Goal: Task Accomplishment & Management: Manage account settings

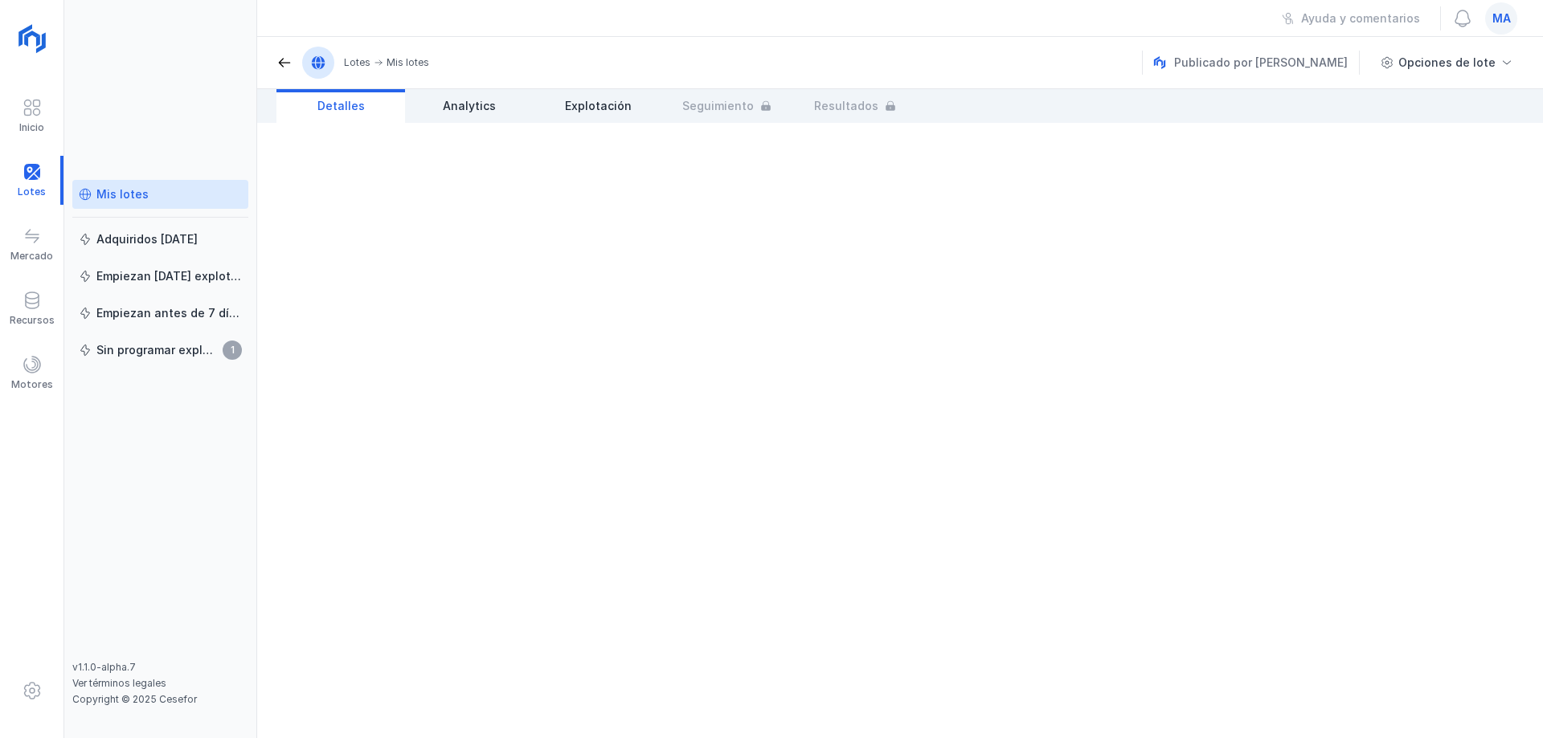
click at [138, 196] on div "Mis lotes" at bounding box center [122, 194] width 52 height 16
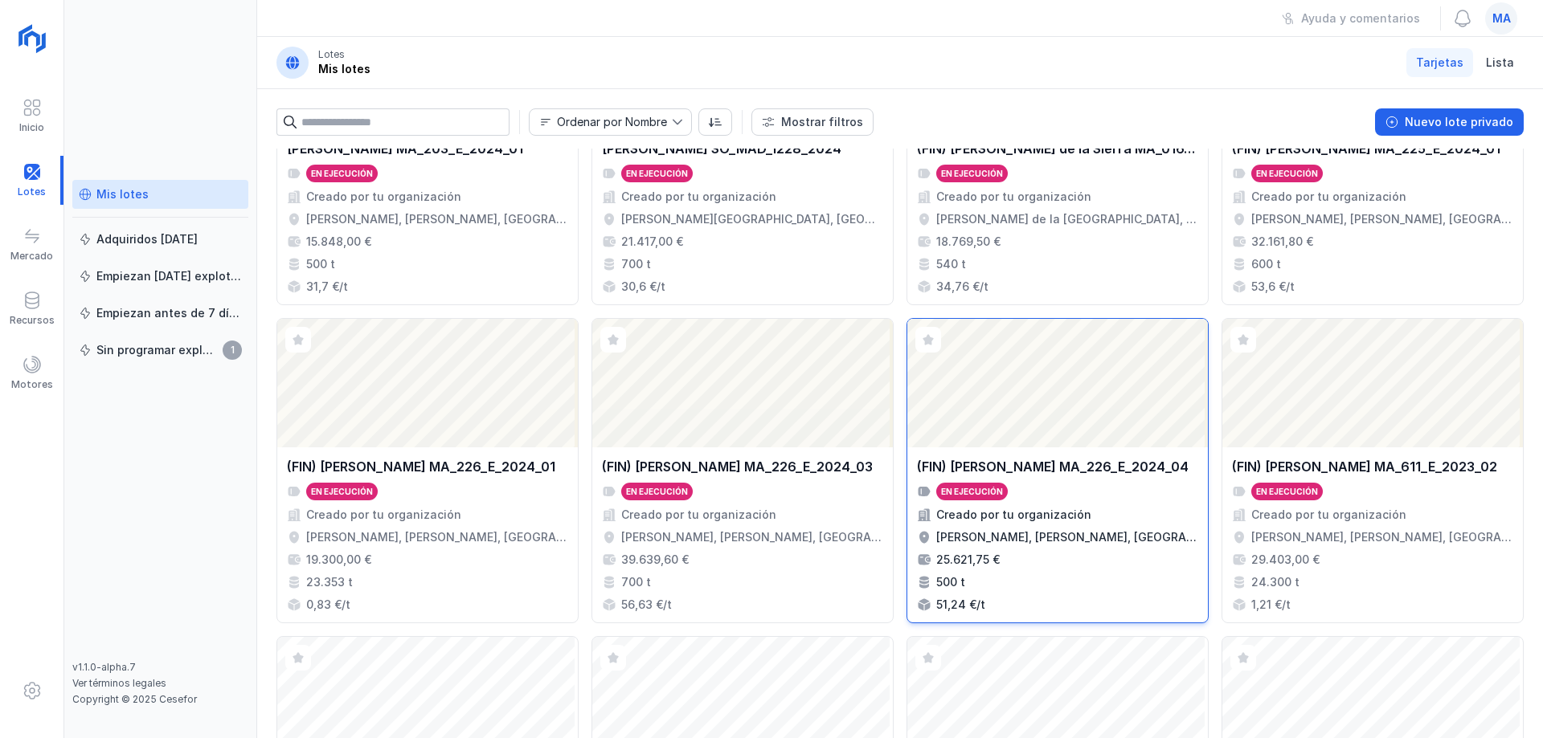
scroll to position [402, 0]
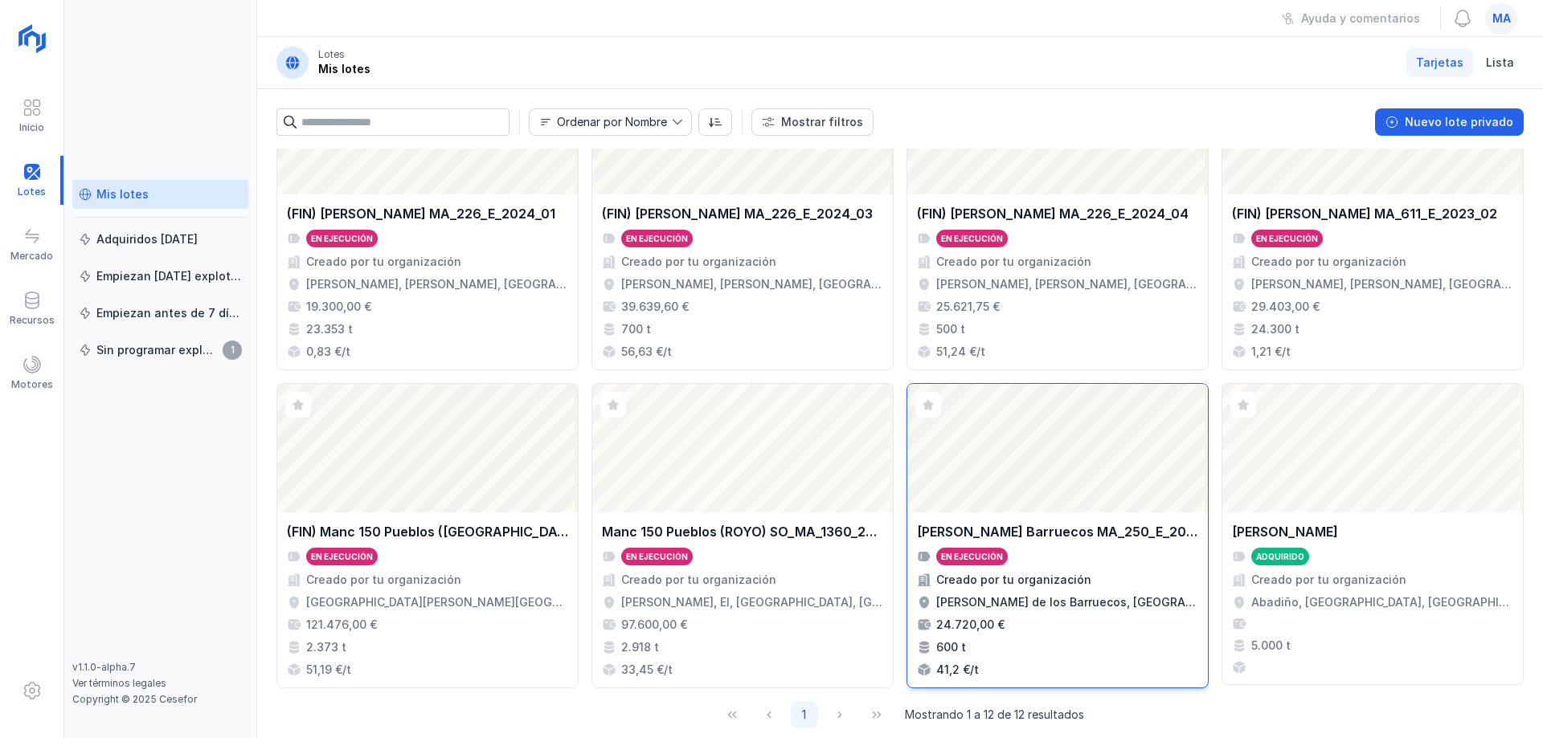
click at [1057, 523] on div "[PERSON_NAME] Barruecos MA_250_E_2025_02" at bounding box center [1057, 531] width 281 height 19
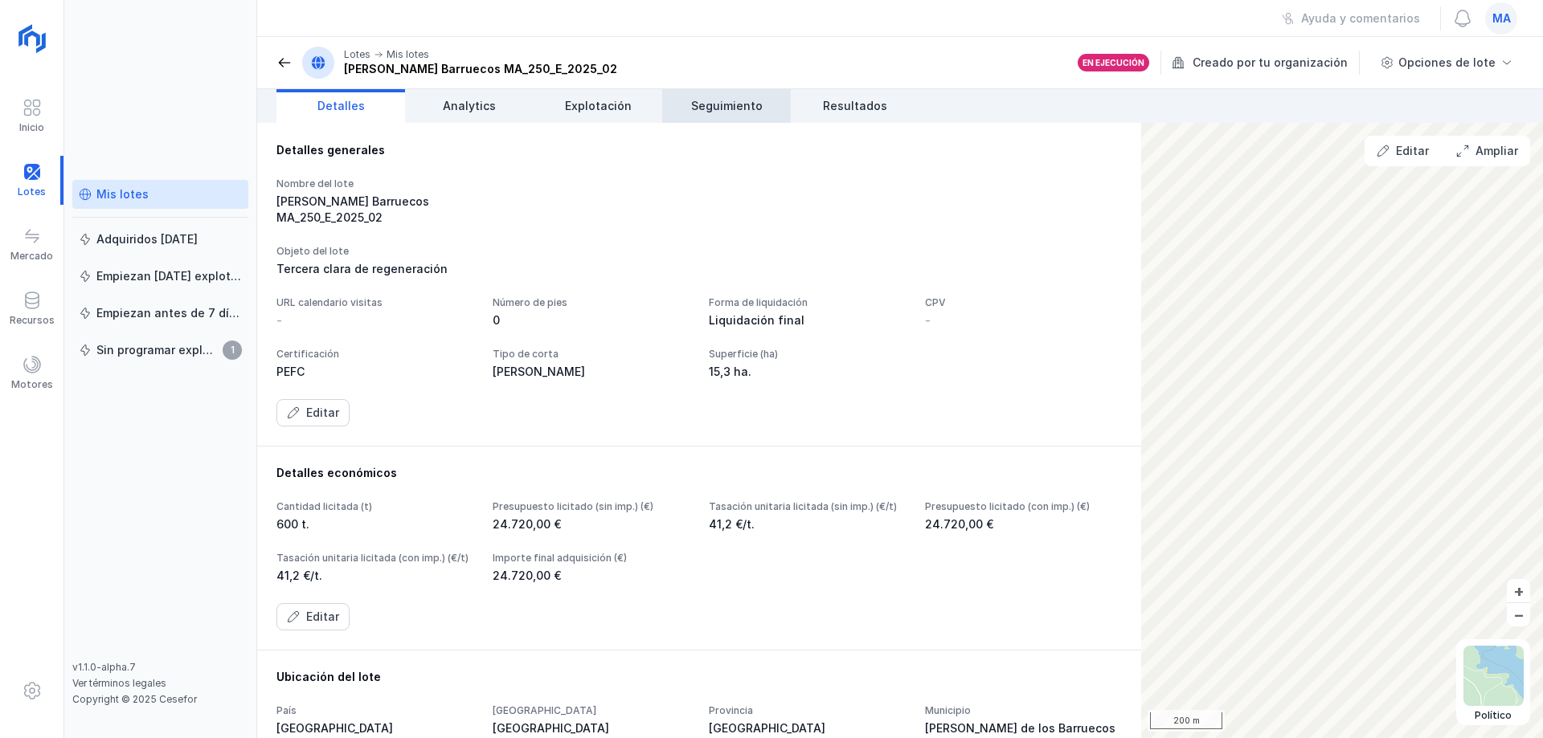
click at [724, 110] on span "Seguimiento" at bounding box center [727, 106] width 72 height 16
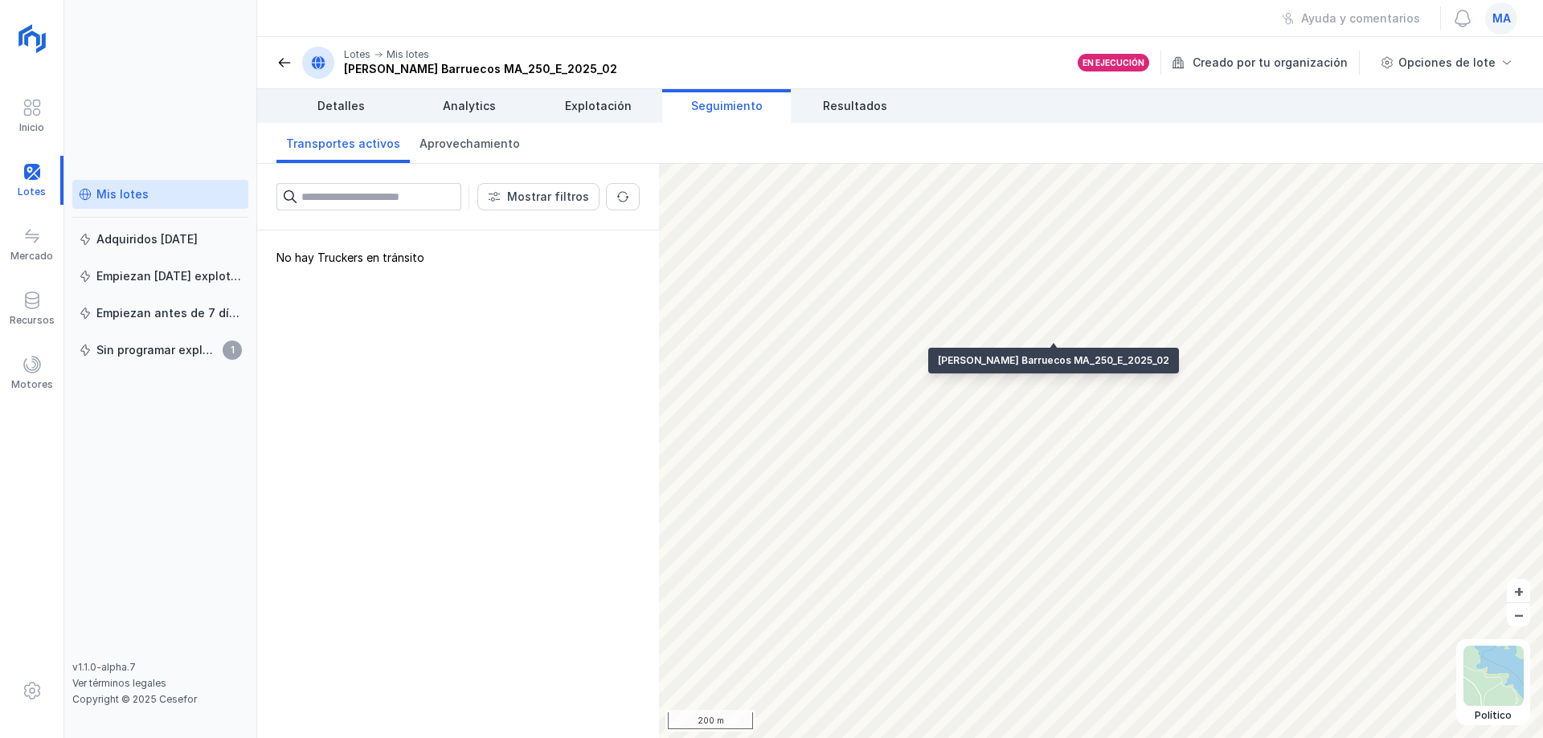
click at [288, 63] on span at bounding box center [284, 63] width 16 height 16
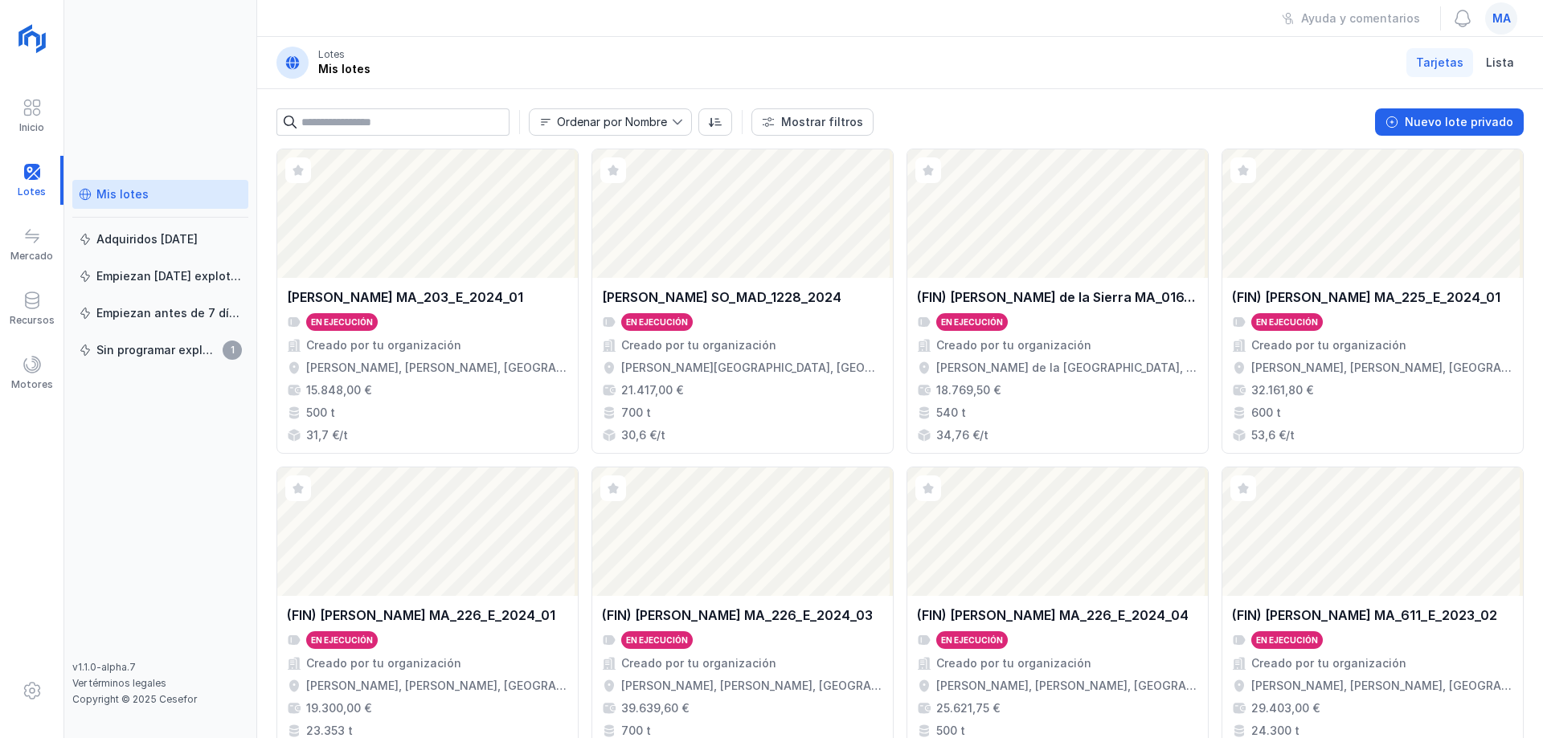
click at [121, 108] on div "Mis lotes Adquiridos [DATE] Empiezan [DATE] explotación Empiezan antes de 7 día…" at bounding box center [160, 369] width 193 height 738
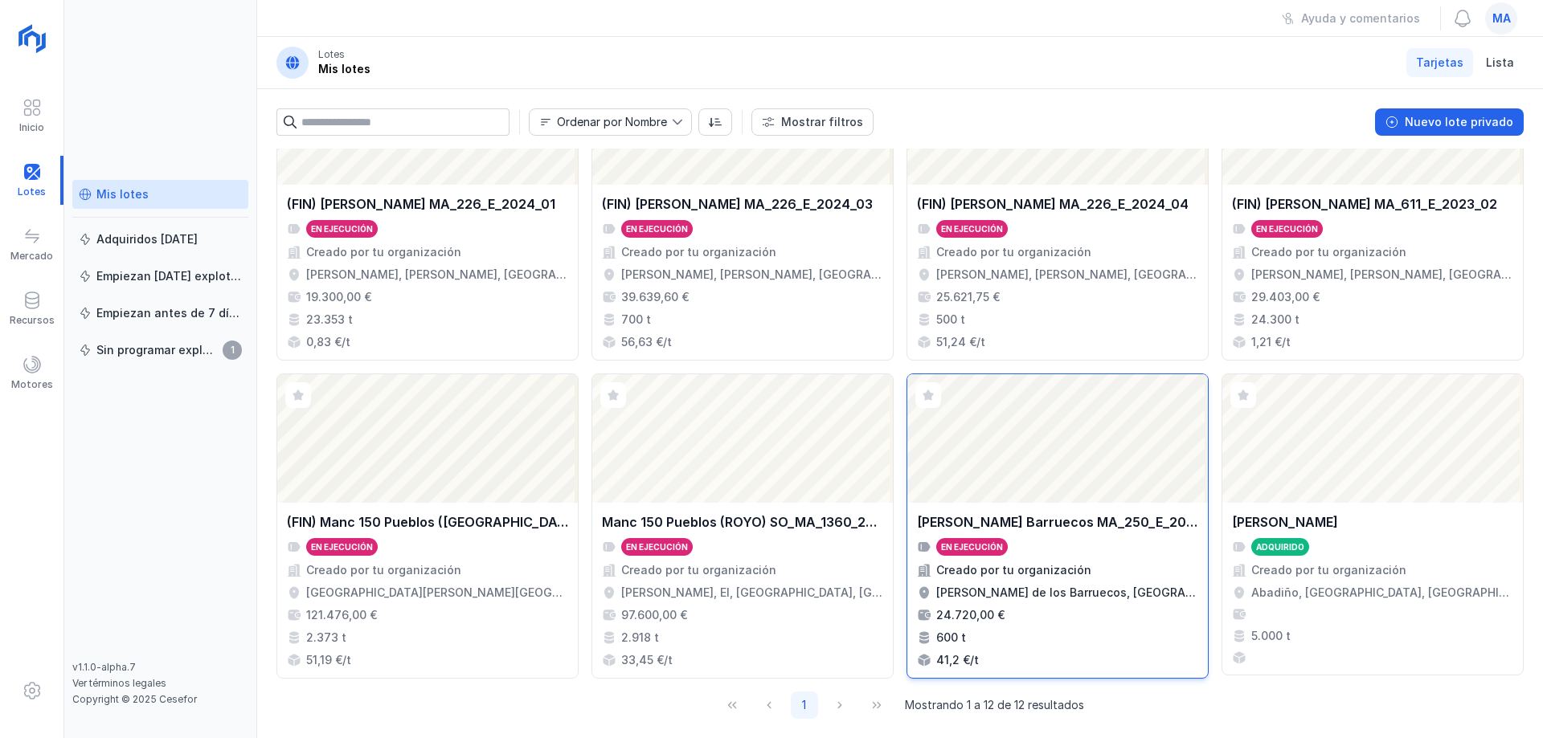
scroll to position [424, 0]
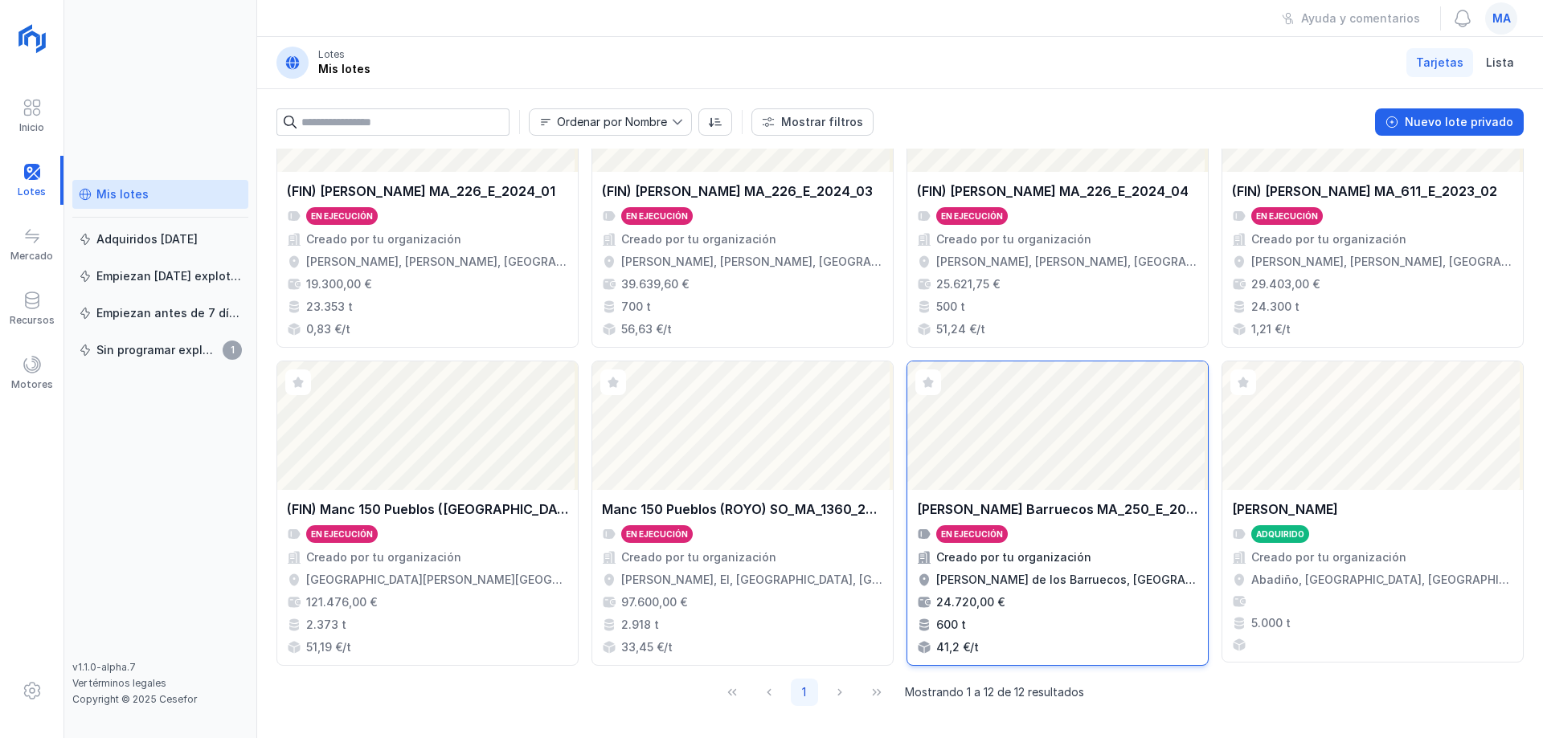
click at [1072, 498] on div "[PERSON_NAME] Barruecos MA_250_E_2025_02 En ejecución Creado por tu organizació…" at bounding box center [1057, 577] width 301 height 175
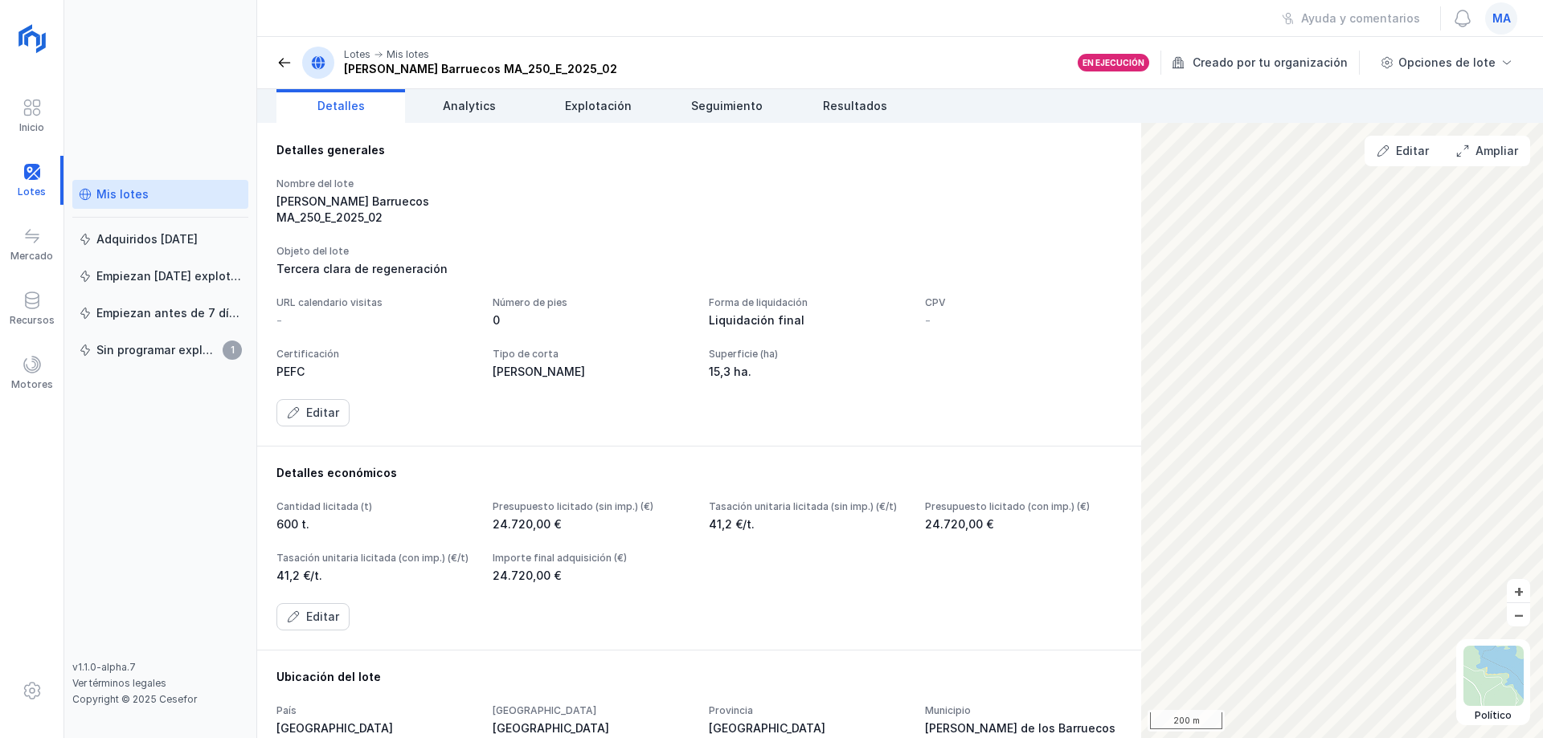
click at [906, 297] on div "Forma de liquidación Liquidación final" at bounding box center [807, 313] width 197 height 32
click at [972, 226] on div "Nombre del lote [PERSON_NAME] Barruecos MA_250_E_2025_02 Objeto del lote Tercer…" at bounding box center [698, 302] width 845 height 249
click at [779, 204] on div "Nombre del lote [PERSON_NAME] Barruecos MA_250_E_2025_02" at bounding box center [698, 202] width 845 height 48
click at [688, 187] on div "Nombre del lote [PERSON_NAME] Barruecos MA_250_E_2025_02" at bounding box center [698, 202] width 845 height 48
click at [286, 57] on span at bounding box center [284, 63] width 16 height 16
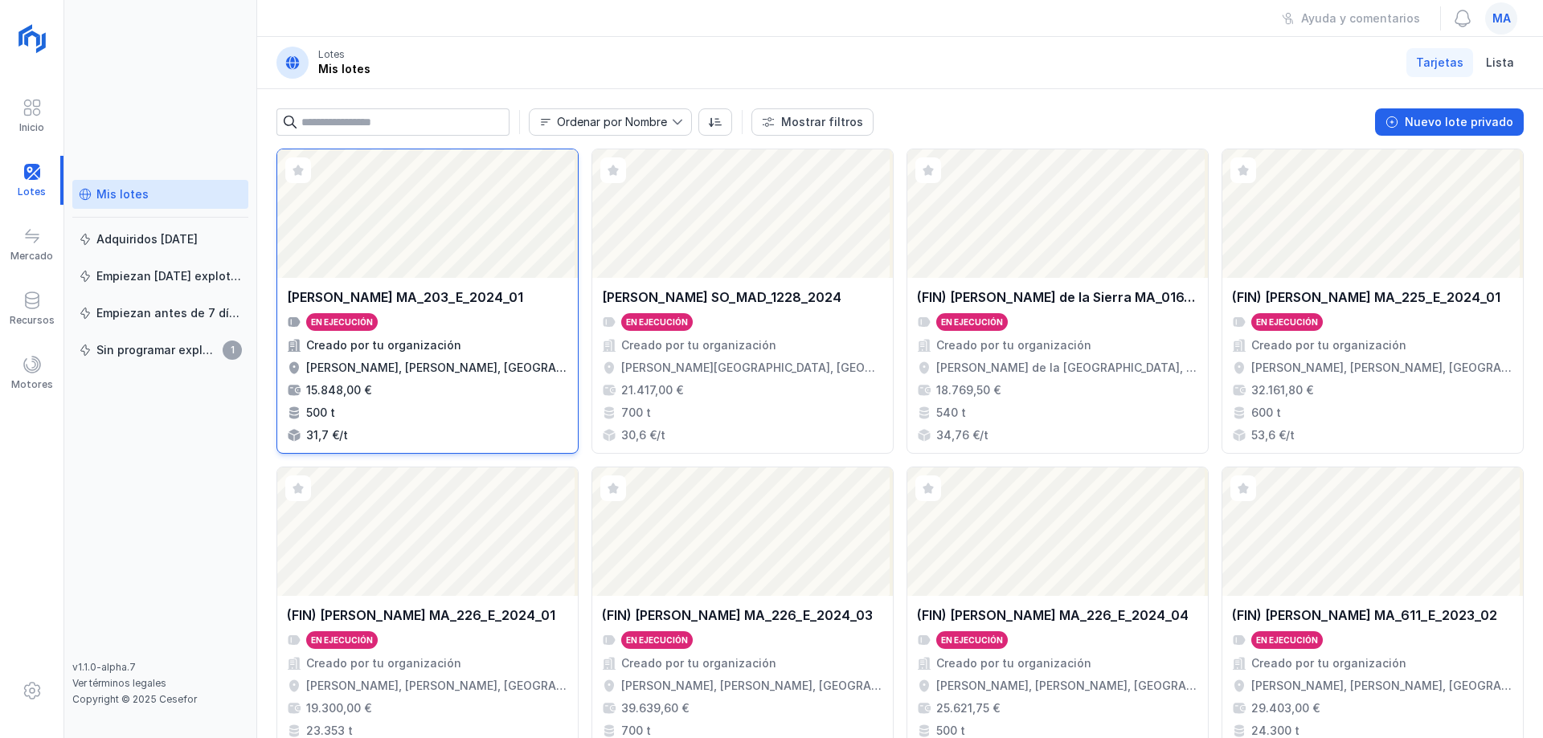
click at [418, 243] on div "Abrir lote" at bounding box center [427, 213] width 301 height 129
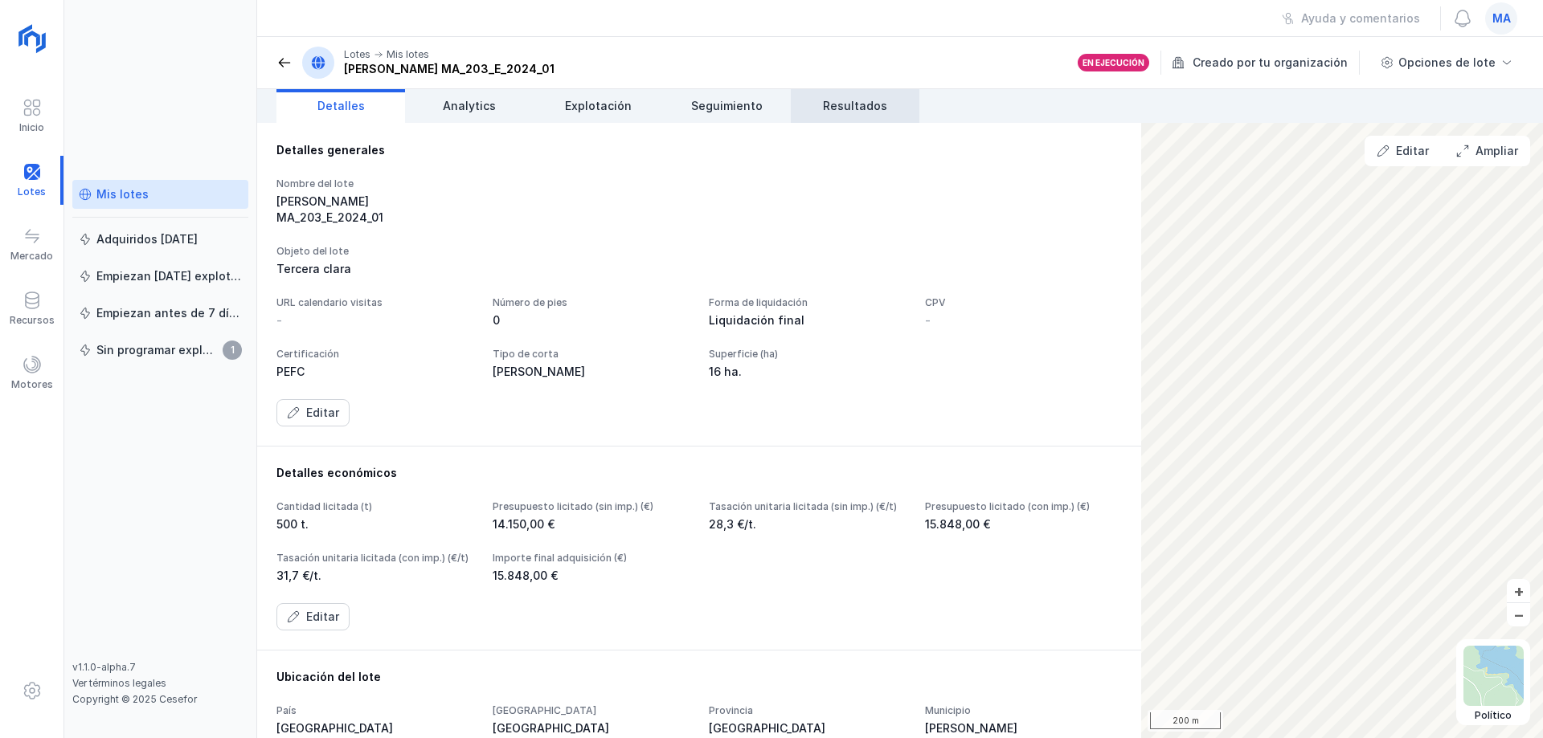
click at [852, 110] on span "Resultados" at bounding box center [855, 106] width 64 height 16
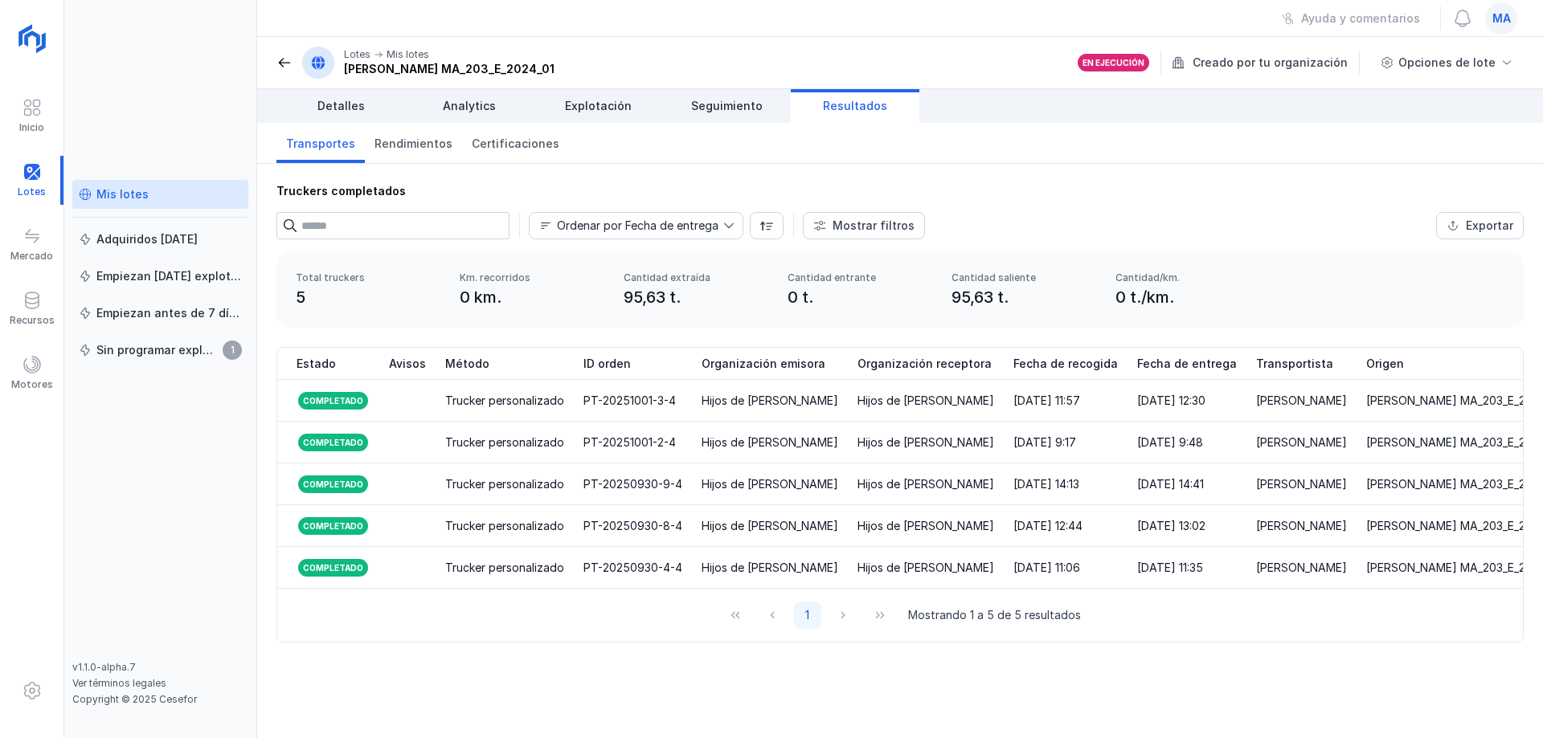
click at [275, 61] on header "Lotes Mis lotes [PERSON_NAME] MA_203_E_2024_01 En ejecución Creado por tu organ…" at bounding box center [900, 63] width 1286 height 52
click at [280, 72] on div "Lotes Mis lotes [PERSON_NAME] MA_203_E_2024_01" at bounding box center [415, 63] width 278 height 32
click at [276, 62] on span at bounding box center [284, 63] width 16 height 16
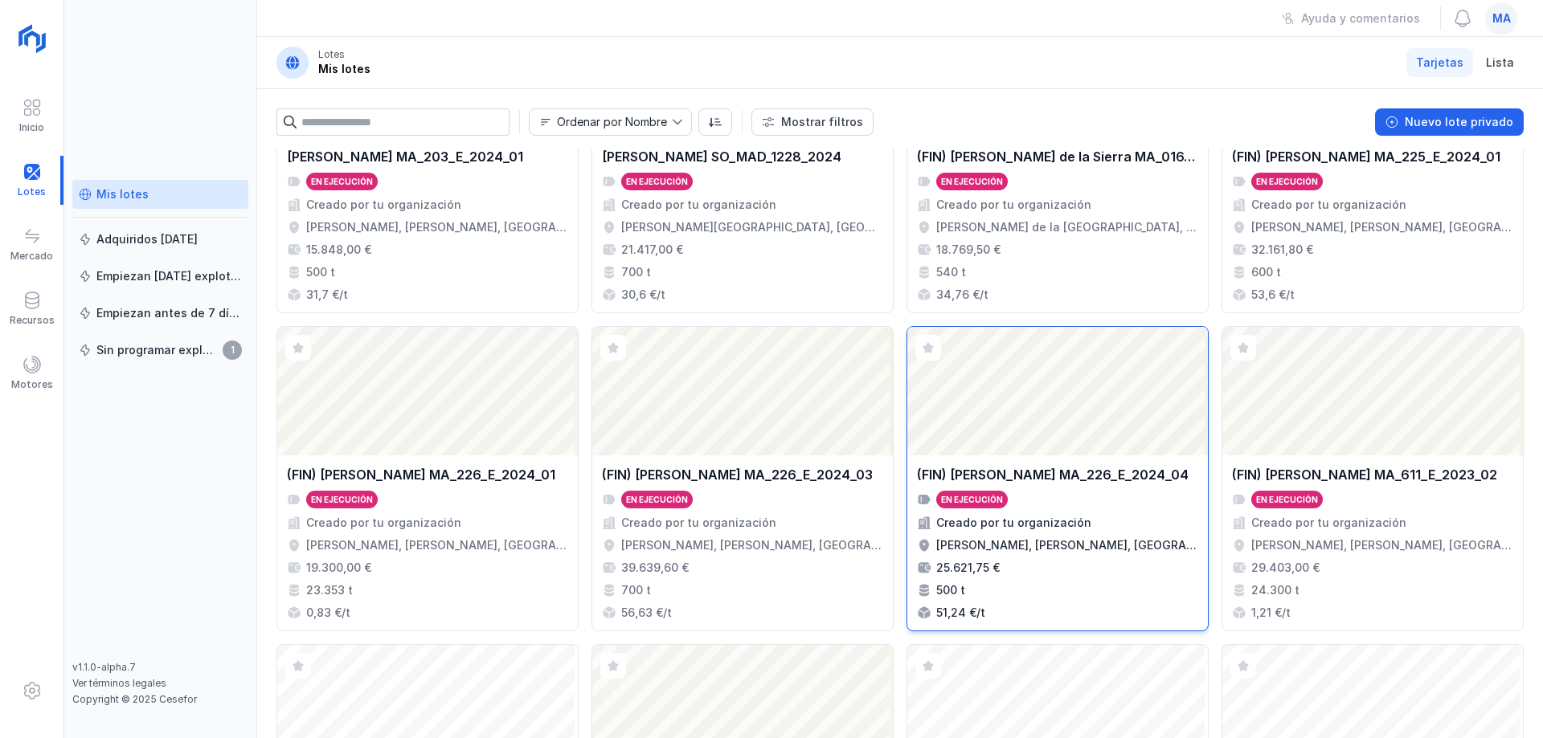
scroll to position [424, 0]
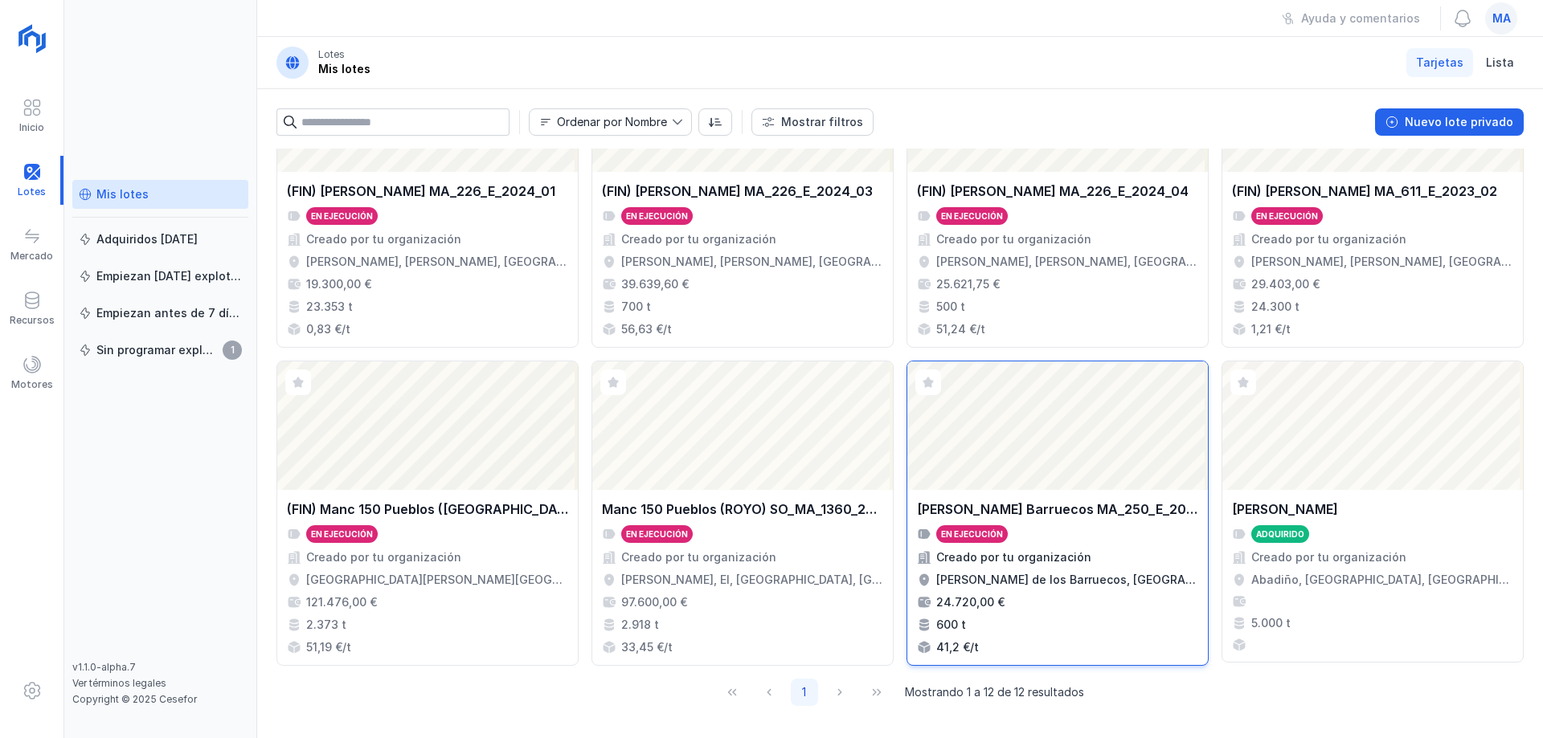
click at [1047, 476] on div "Abrir lote" at bounding box center [1057, 426] width 301 height 129
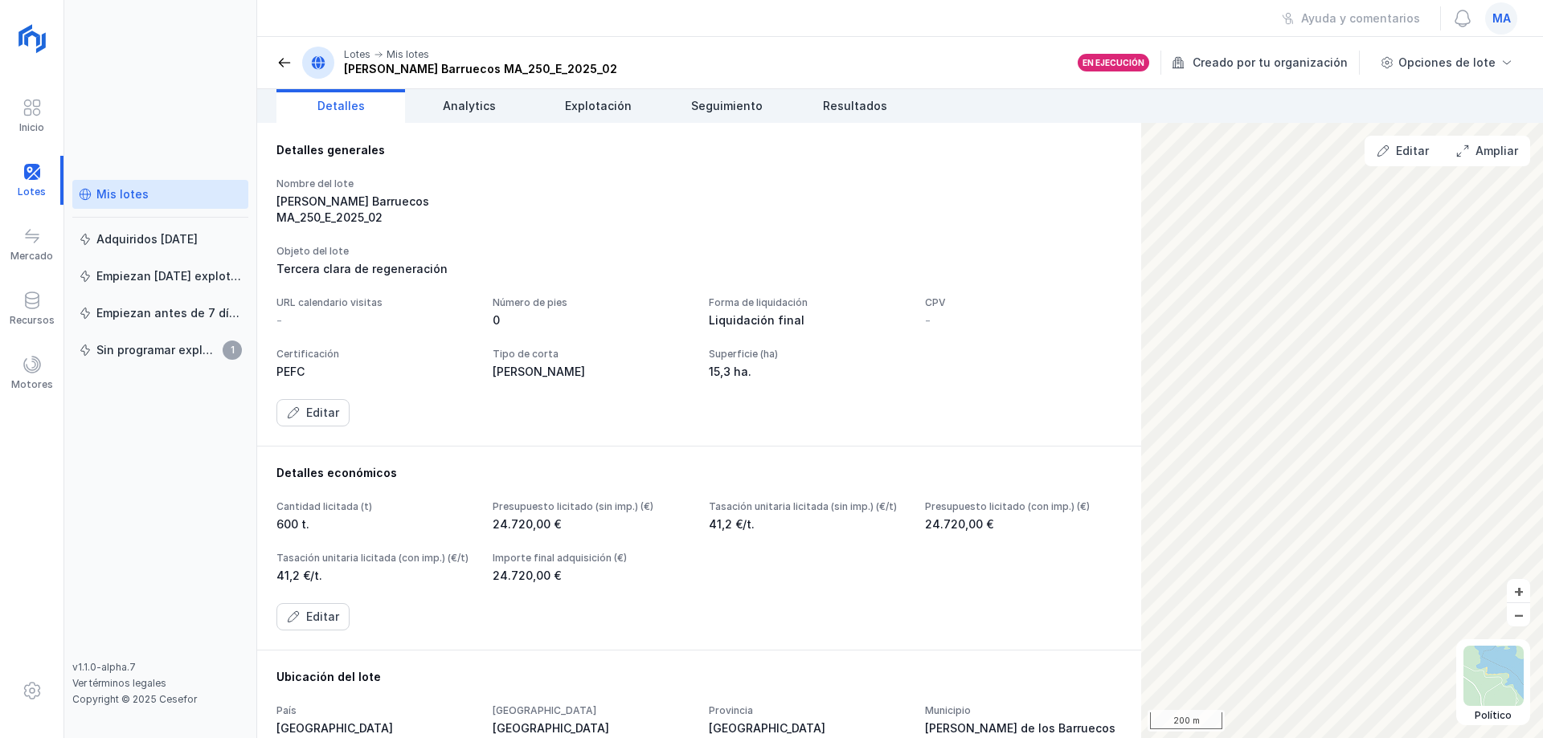
click at [619, 207] on div "Nombre del lote [PERSON_NAME] Barruecos MA_250_E_2025_02" at bounding box center [698, 202] width 845 height 48
click at [582, 112] on span "Explotación" at bounding box center [598, 106] width 67 height 16
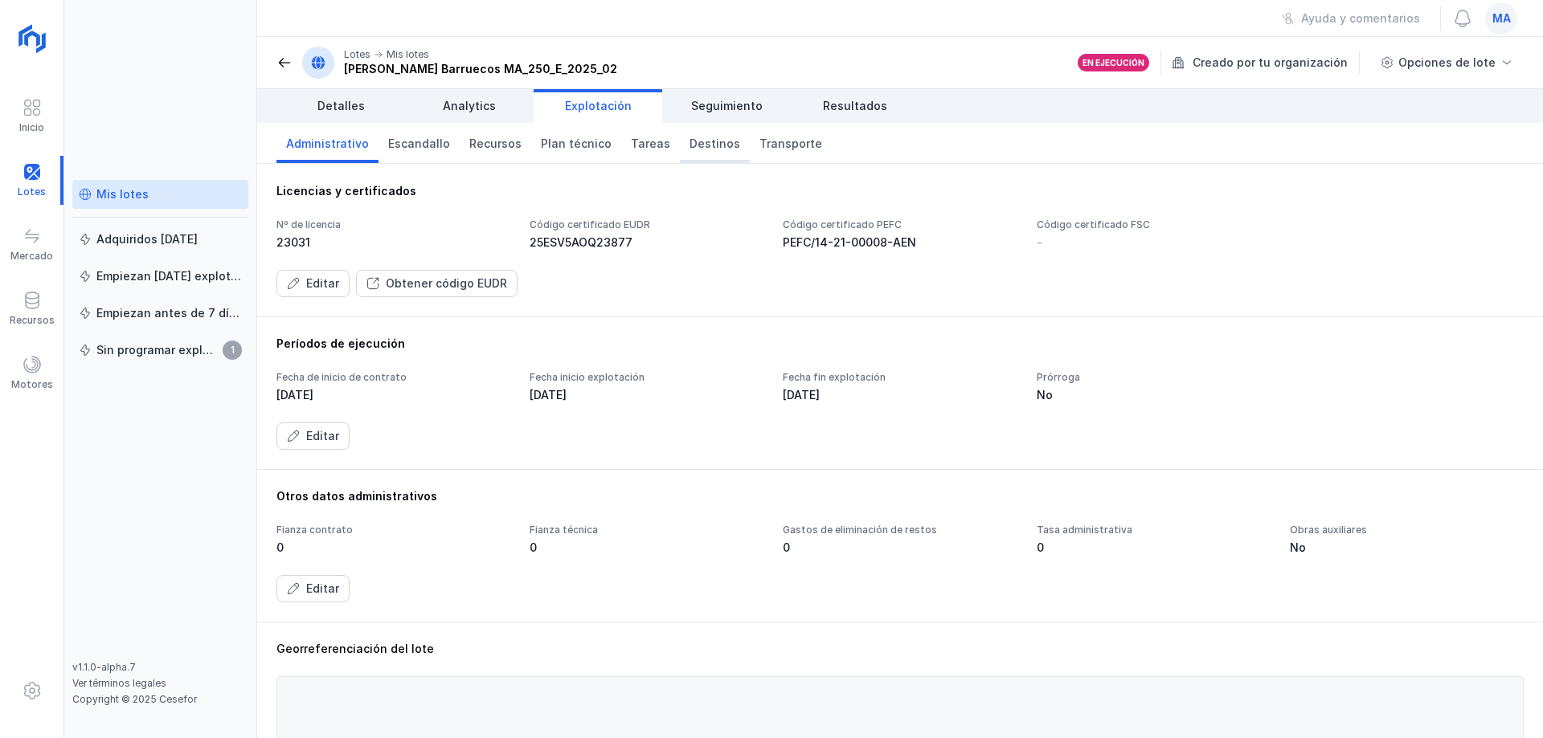
click at [689, 146] on span "Destinos" at bounding box center [714, 144] width 51 height 16
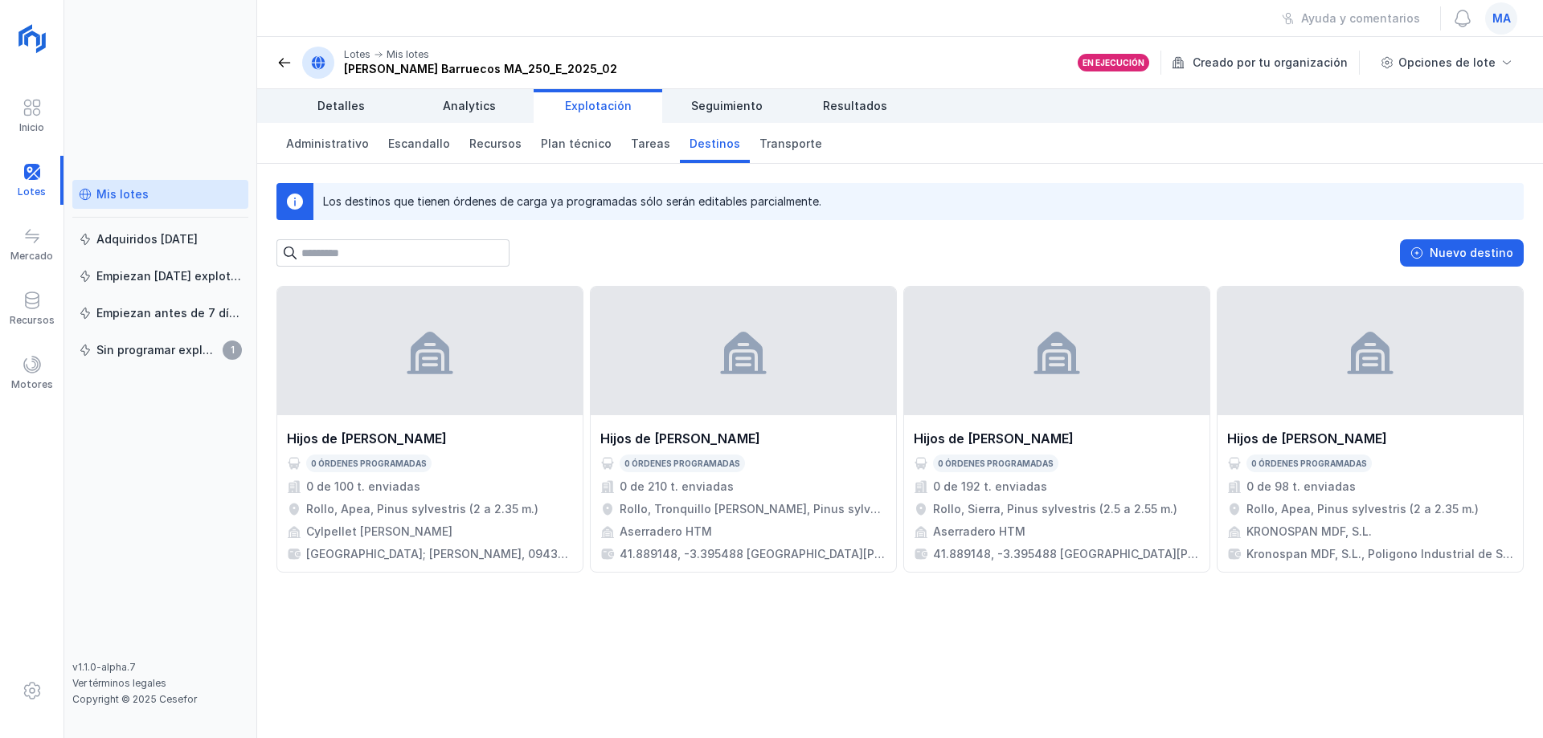
click at [624, 640] on div "Hijos de [PERSON_NAME] 0 órdenes programadas 0 de 100 t. enviadas Rollo, Apea, …" at bounding box center [900, 512] width 1286 height 452
click at [627, 630] on div "Hijos de [PERSON_NAME] 0 órdenes programadas 0 de 100 t. enviadas Rollo, Apea, …" at bounding box center [900, 512] width 1286 height 452
drag, startPoint x: 481, startPoint y: 604, endPoint x: 473, endPoint y: 610, distance: 9.2
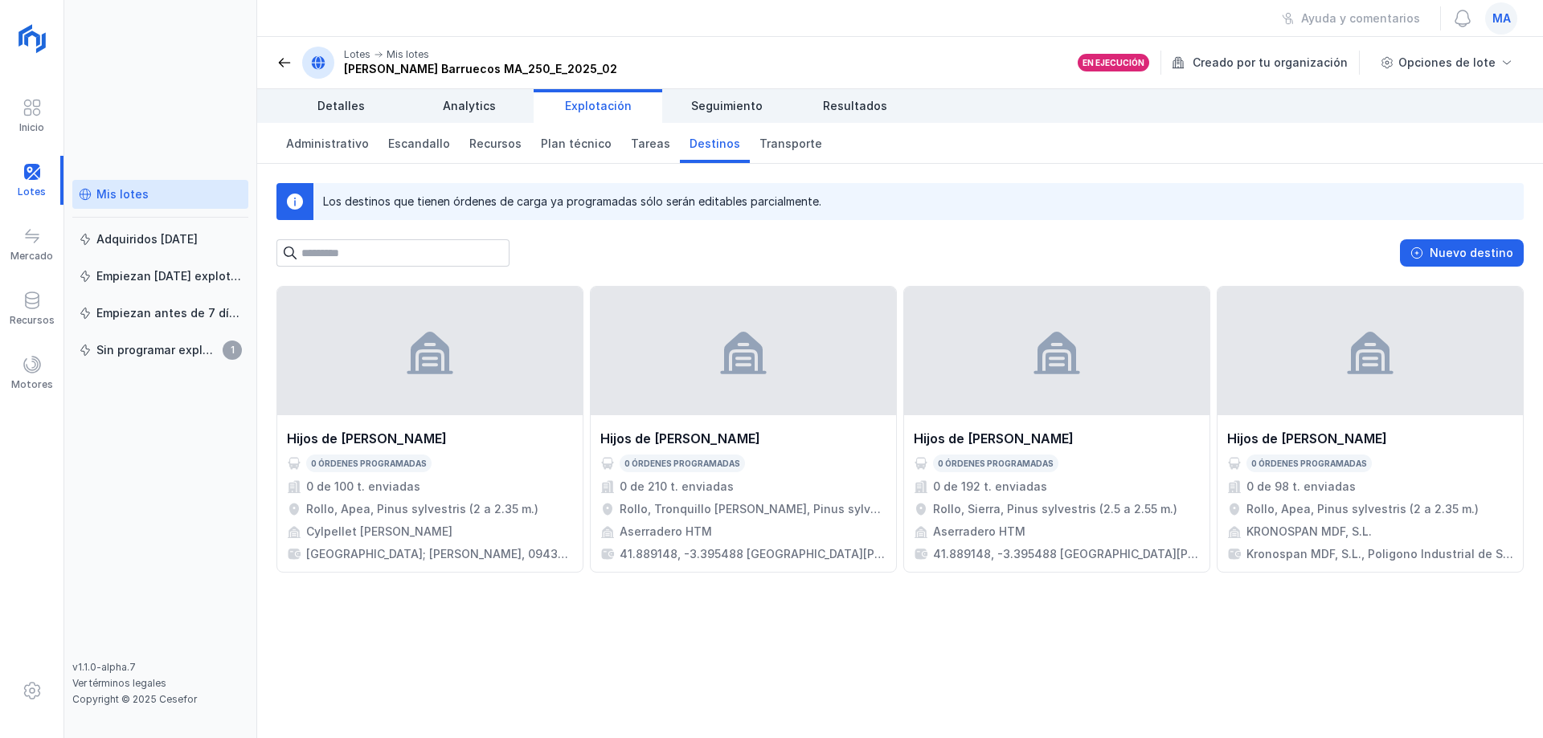
click at [481, 605] on div "Hijos de [PERSON_NAME] 0 órdenes programadas 0 de 100 t. enviadas Rollo, Apea, …" at bounding box center [900, 512] width 1286 height 452
click at [662, 631] on div "Hijos de [PERSON_NAME] 0 órdenes programadas 0 de 100 t. enviadas Rollo, Apea, …" at bounding box center [900, 512] width 1286 height 452
click at [603, 253] on div "Nuevo destino" at bounding box center [899, 252] width 1247 height 27
click at [333, 146] on span "Administrativo" at bounding box center [327, 144] width 83 height 16
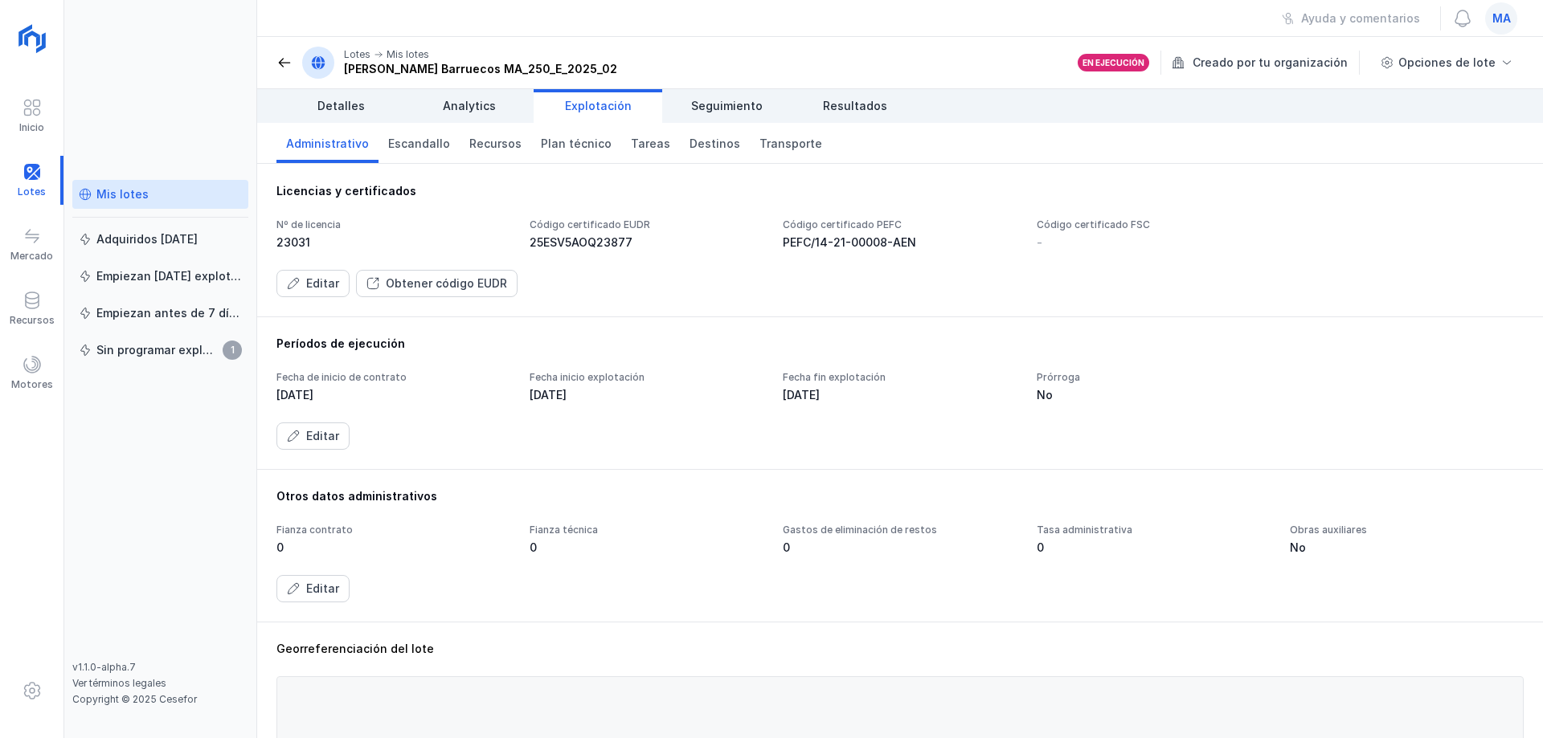
click at [278, 66] on span at bounding box center [284, 63] width 16 height 16
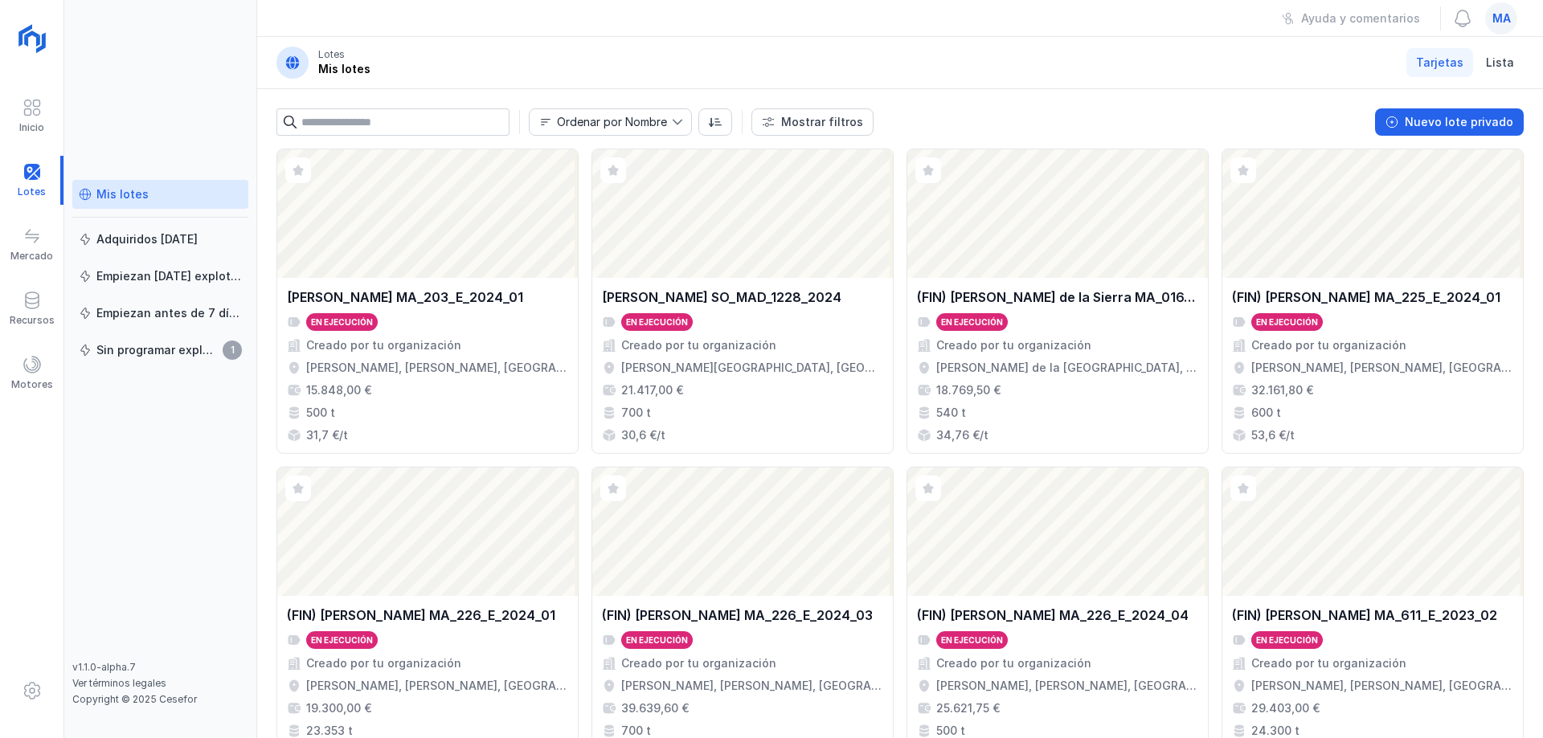
click at [972, 78] on header "Lotes Mis lotes Tarjetas Lista" at bounding box center [900, 63] width 1286 height 52
click at [979, 82] on header "Lotes Mis lotes Tarjetas Lista" at bounding box center [900, 63] width 1286 height 52
click at [979, 85] on header "Lotes Mis lotes Tarjetas Lista" at bounding box center [900, 63] width 1286 height 52
click at [136, 501] on div "Mis lotes Adquiridos [DATE] Empiezan [DATE] explotación Empiezan antes de 7 día…" at bounding box center [160, 420] width 176 height 481
click at [961, 76] on header "Lotes Mis lotes Tarjetas Lista" at bounding box center [900, 63] width 1286 height 52
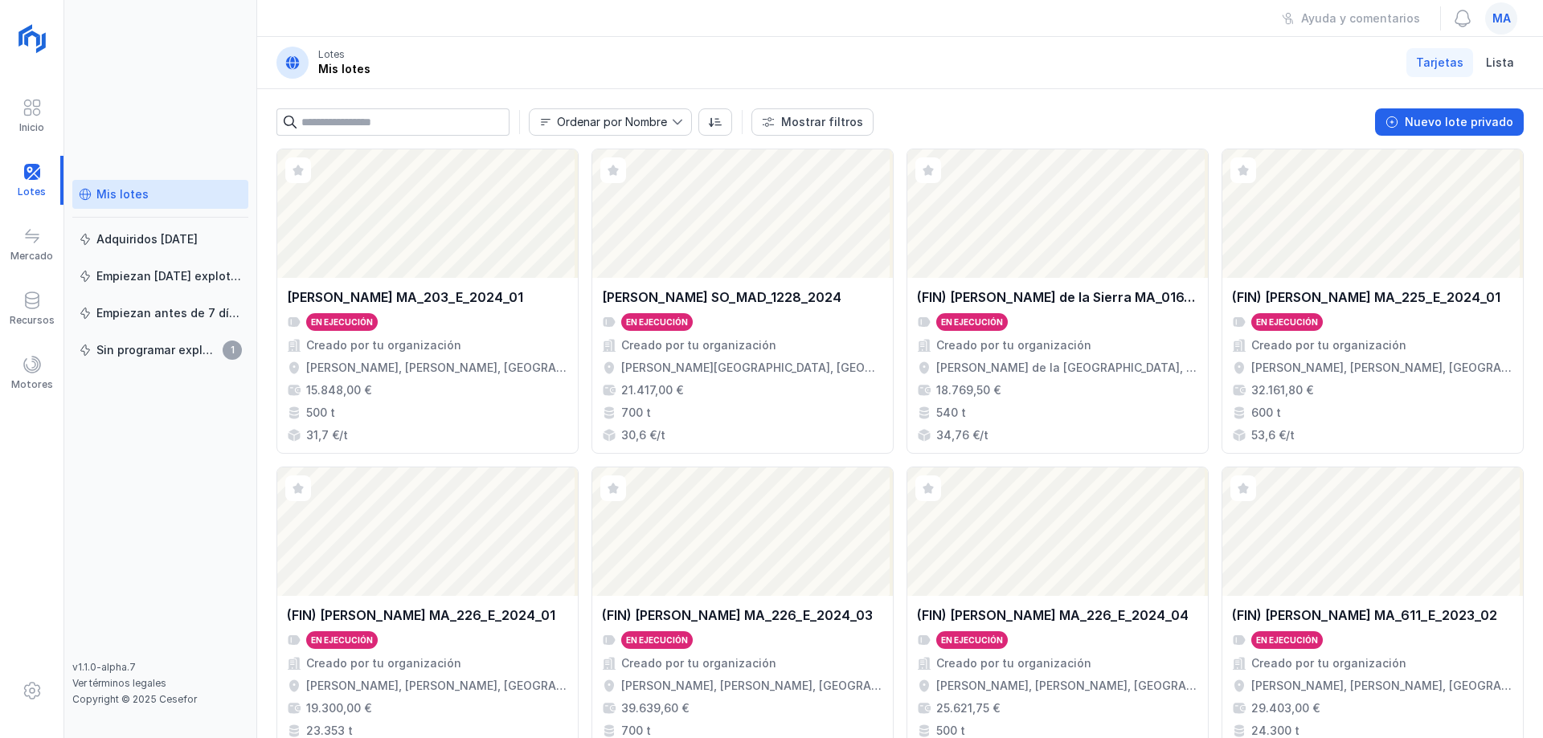
click at [191, 521] on div "Mis lotes Adquiridos [DATE] Empiezan [DATE] explotación Empiezan antes de 7 día…" at bounding box center [160, 420] width 176 height 481
click at [181, 112] on div "Mis lotes Adquiridos [DATE] Empiezan [DATE] explotación Empiezan antes de 7 día…" at bounding box center [160, 369] width 193 height 738
click at [566, 80] on header "Lotes Mis lotes Tarjetas Lista" at bounding box center [900, 63] width 1286 height 52
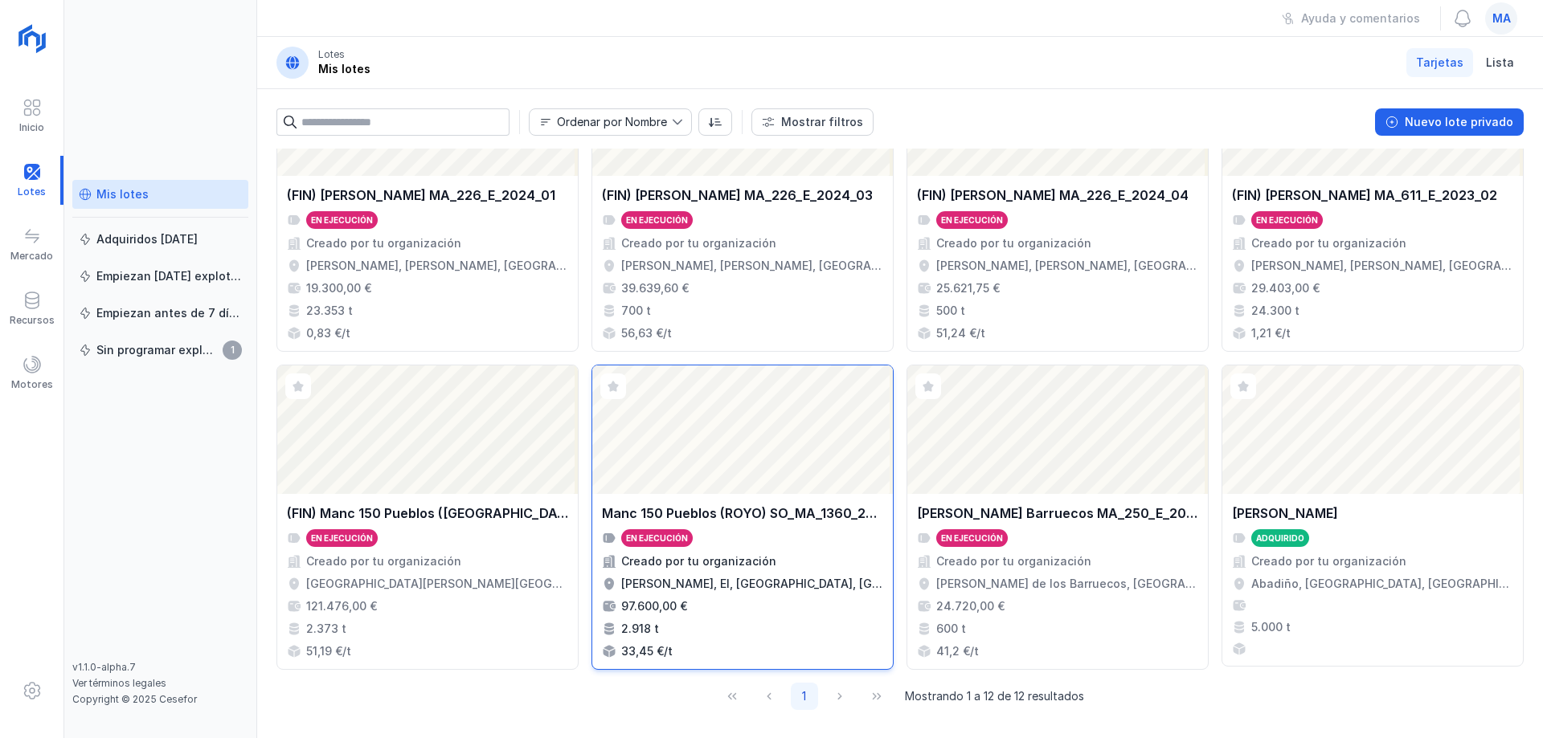
scroll to position [424, 0]
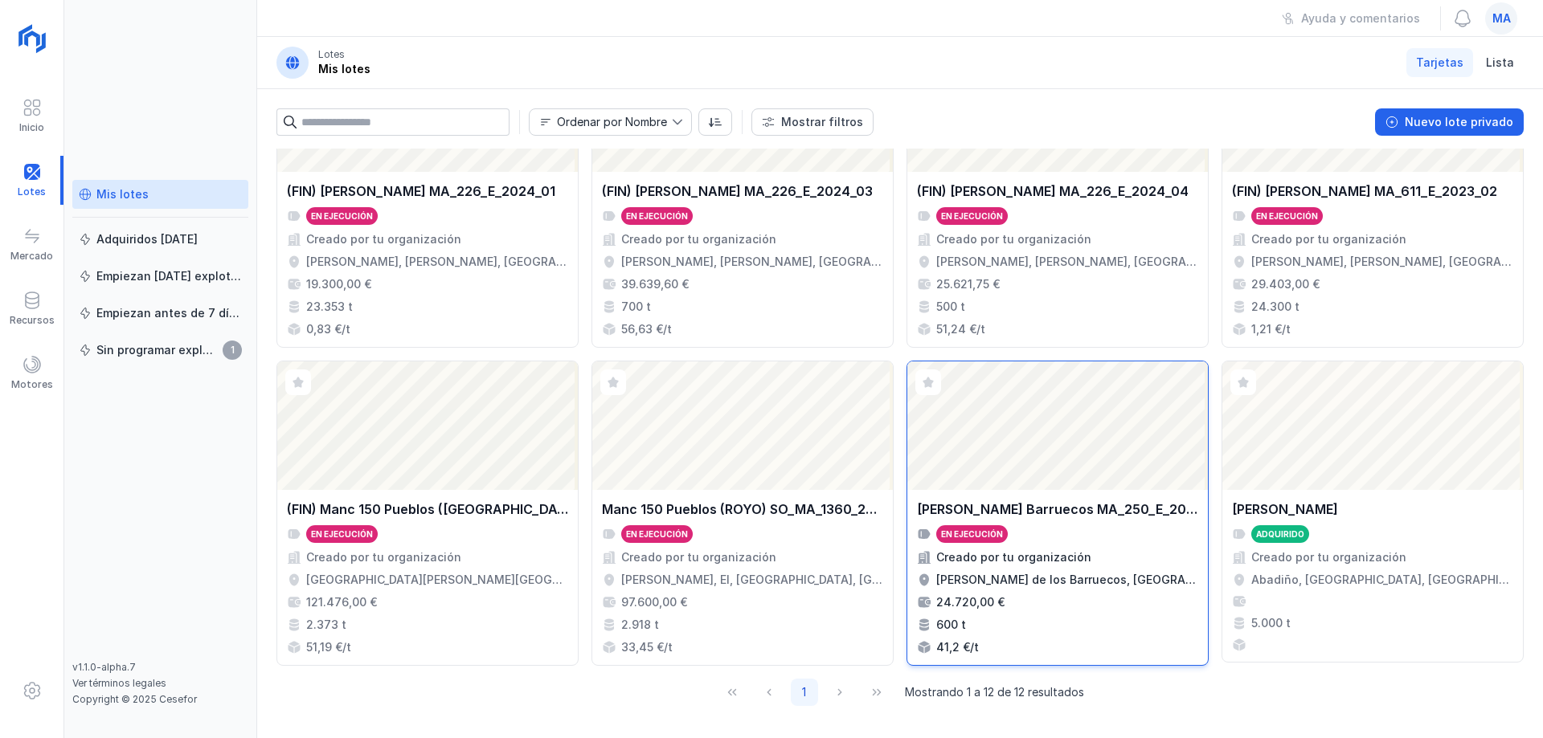
click at [1066, 480] on div "Abrir lote" at bounding box center [1057, 426] width 301 height 129
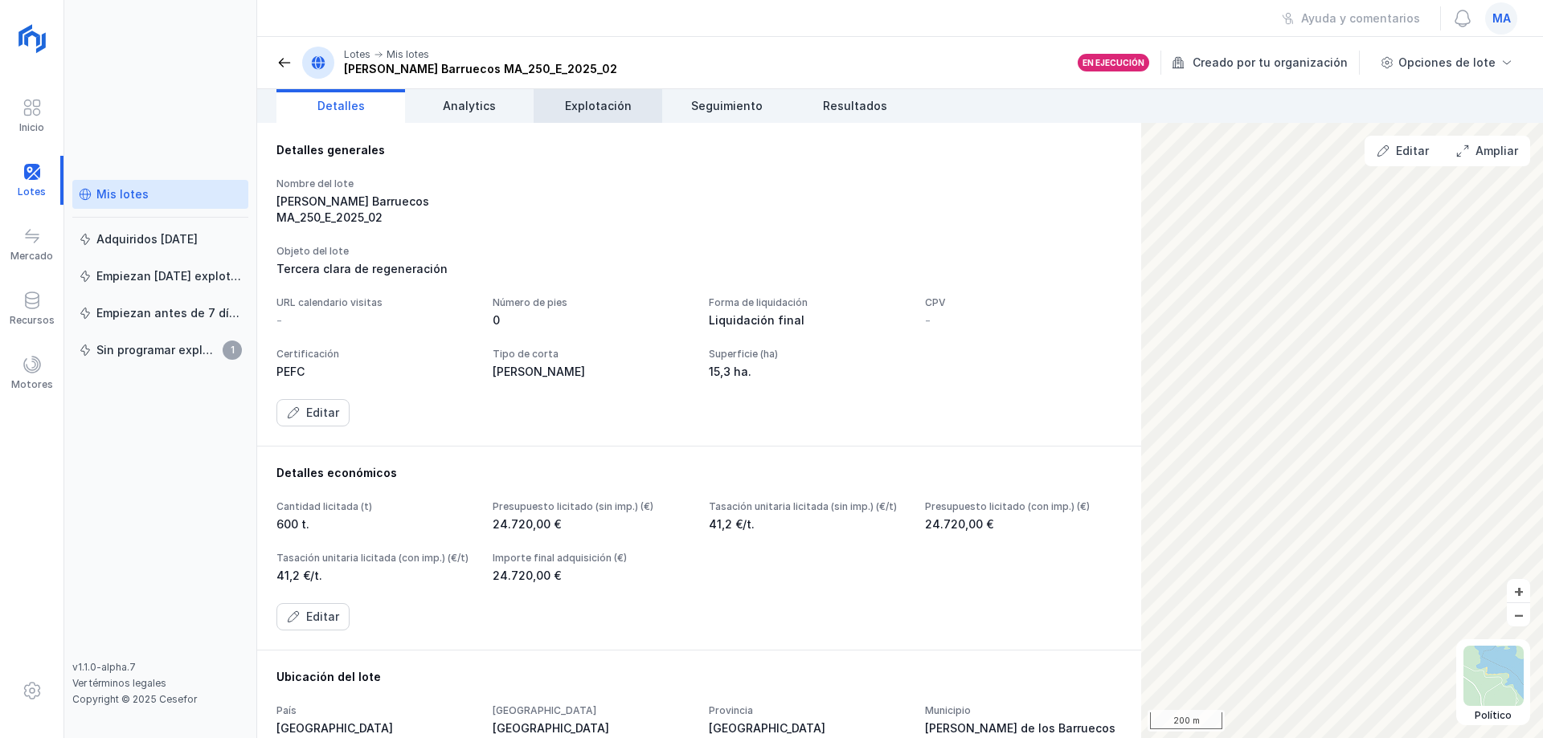
click at [605, 102] on span "Explotación" at bounding box center [598, 106] width 67 height 16
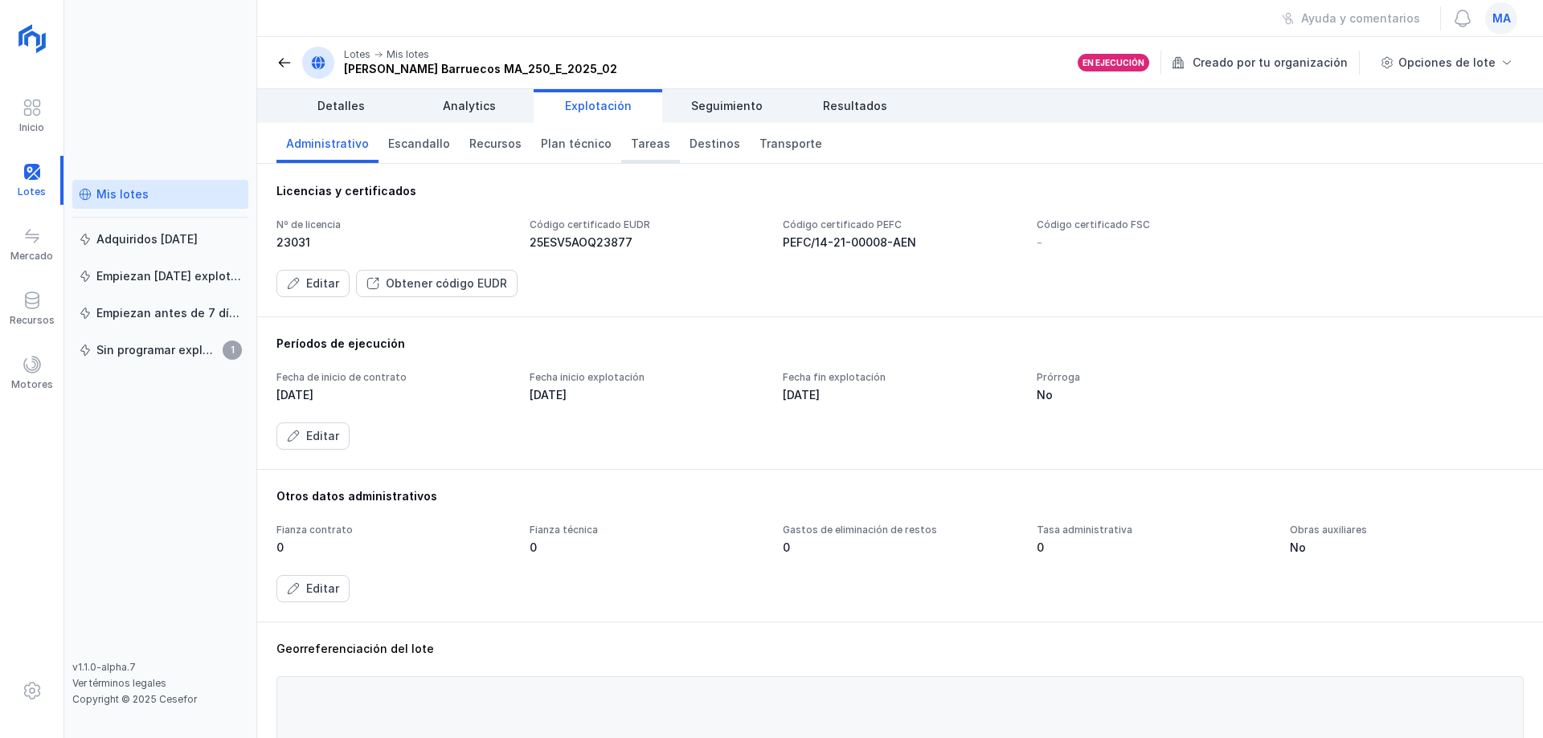
click at [648, 147] on span "Tareas" at bounding box center [650, 144] width 39 height 16
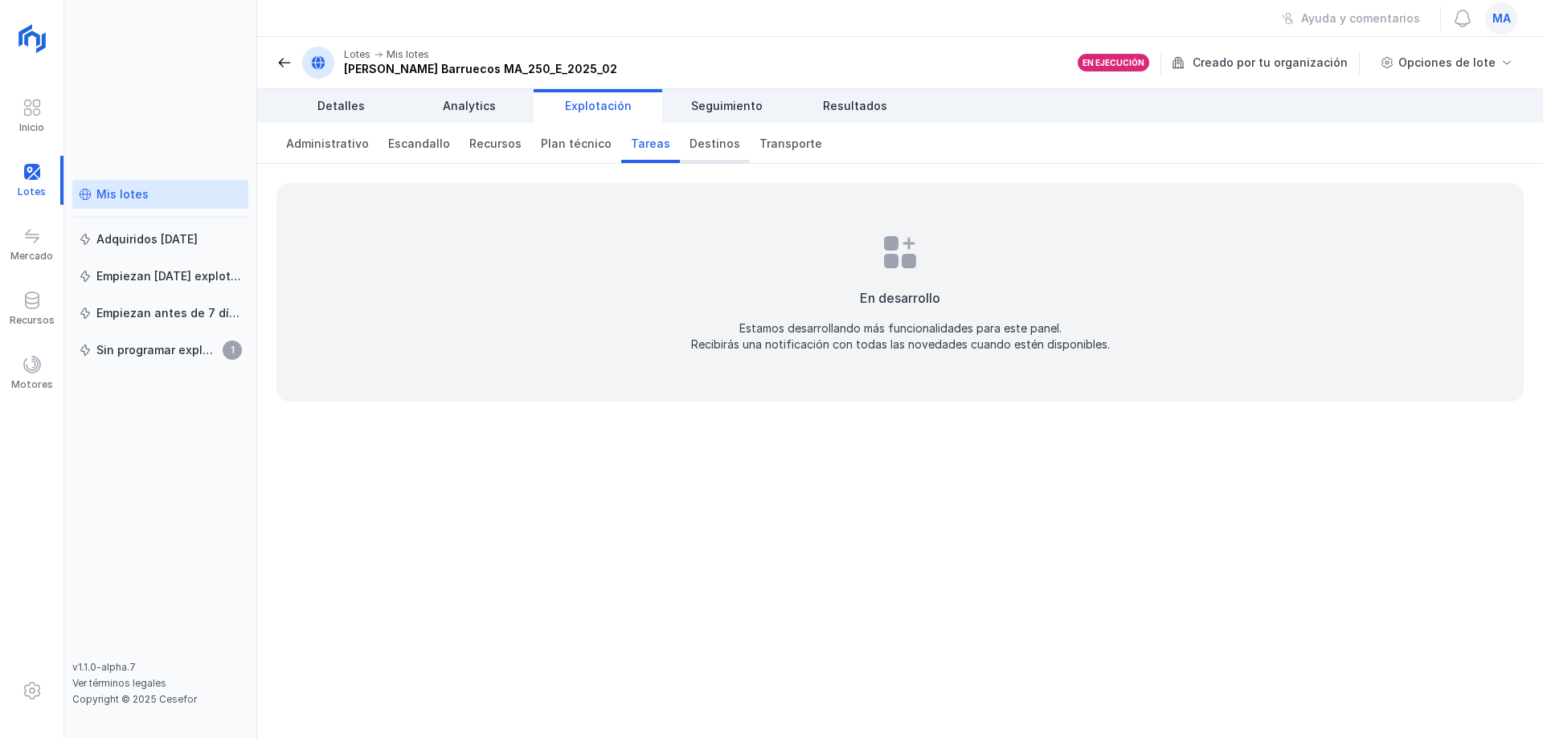
click at [689, 150] on span "Destinos" at bounding box center [714, 144] width 51 height 16
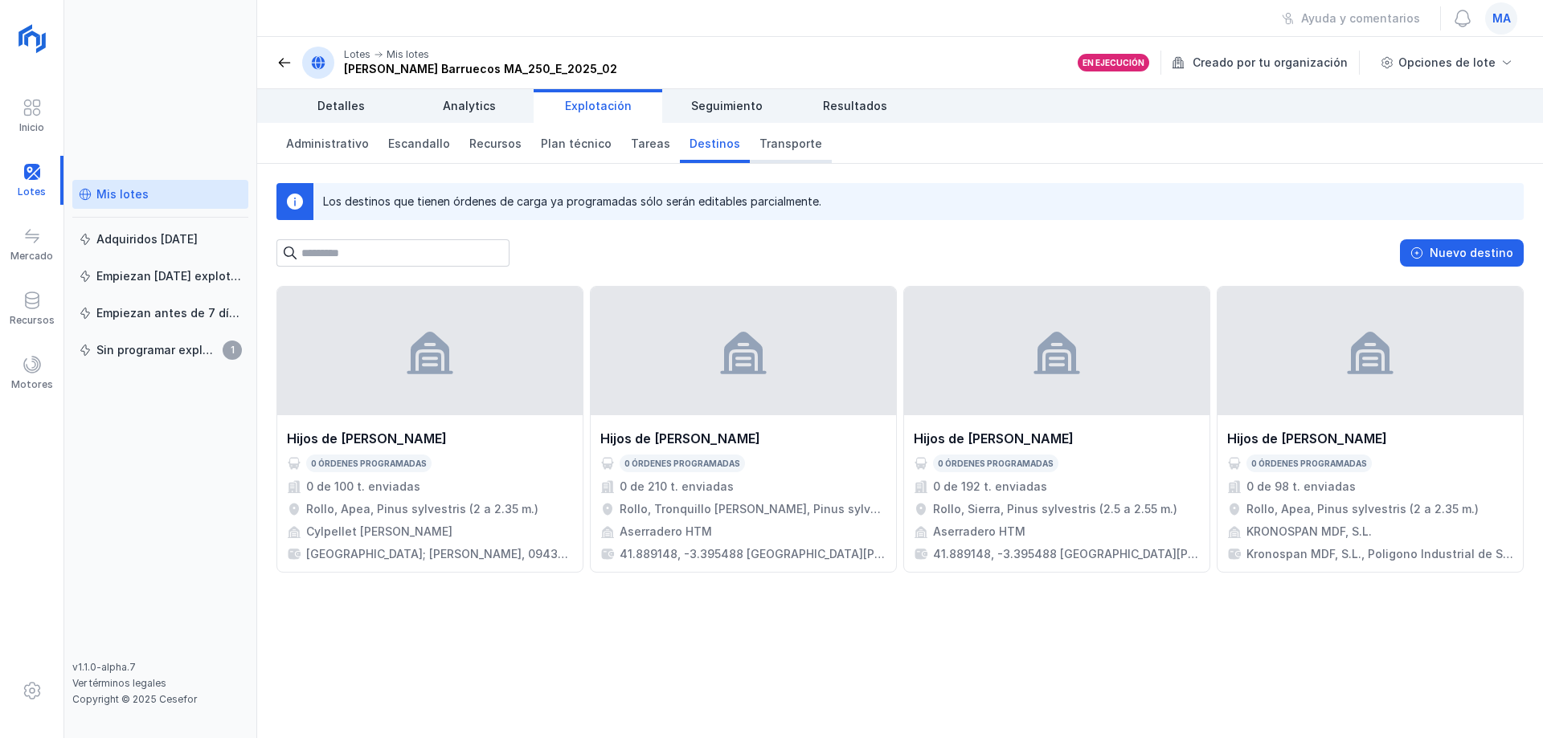
click at [771, 148] on span "Transporte" at bounding box center [790, 144] width 63 height 16
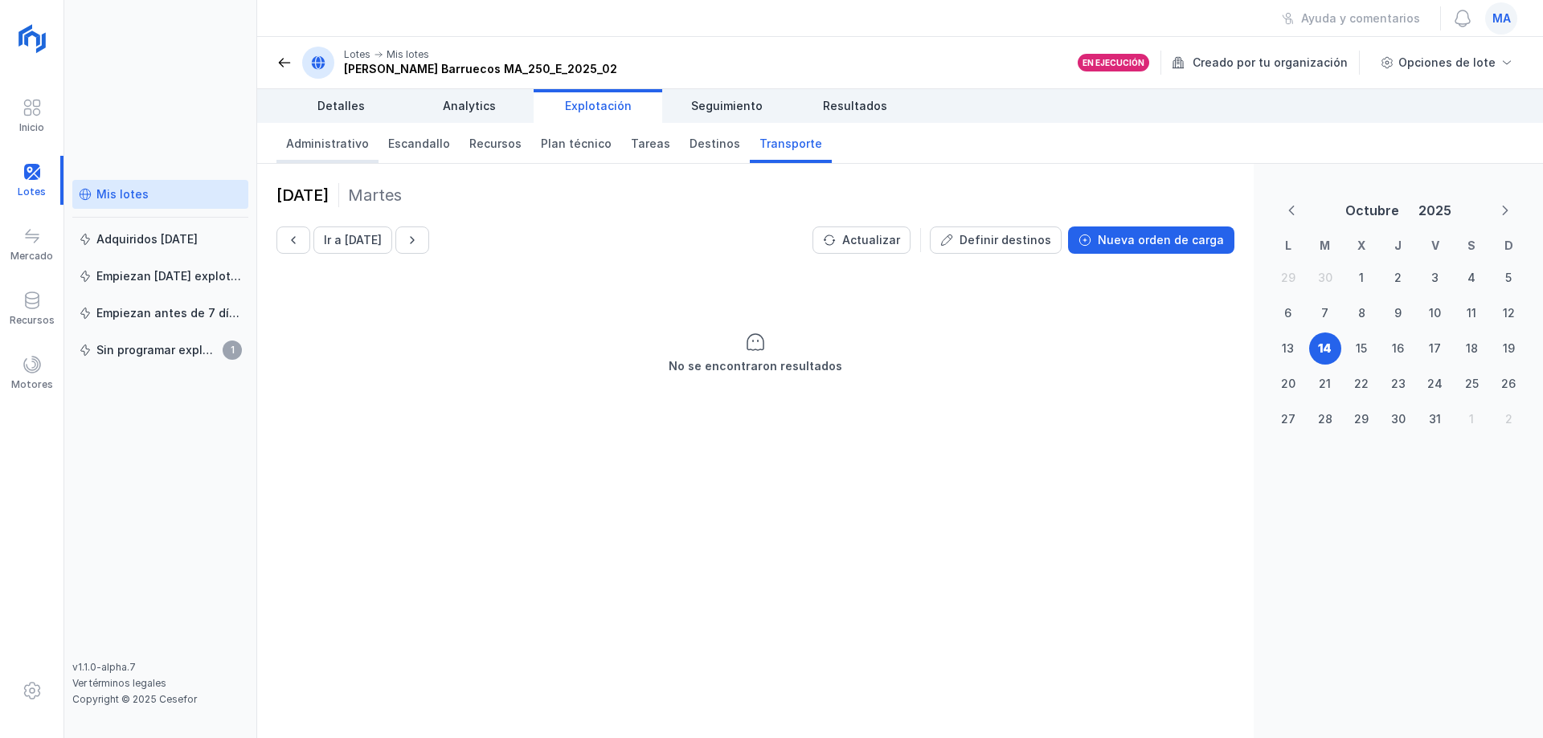
click at [328, 140] on span "Administrativo" at bounding box center [327, 144] width 83 height 16
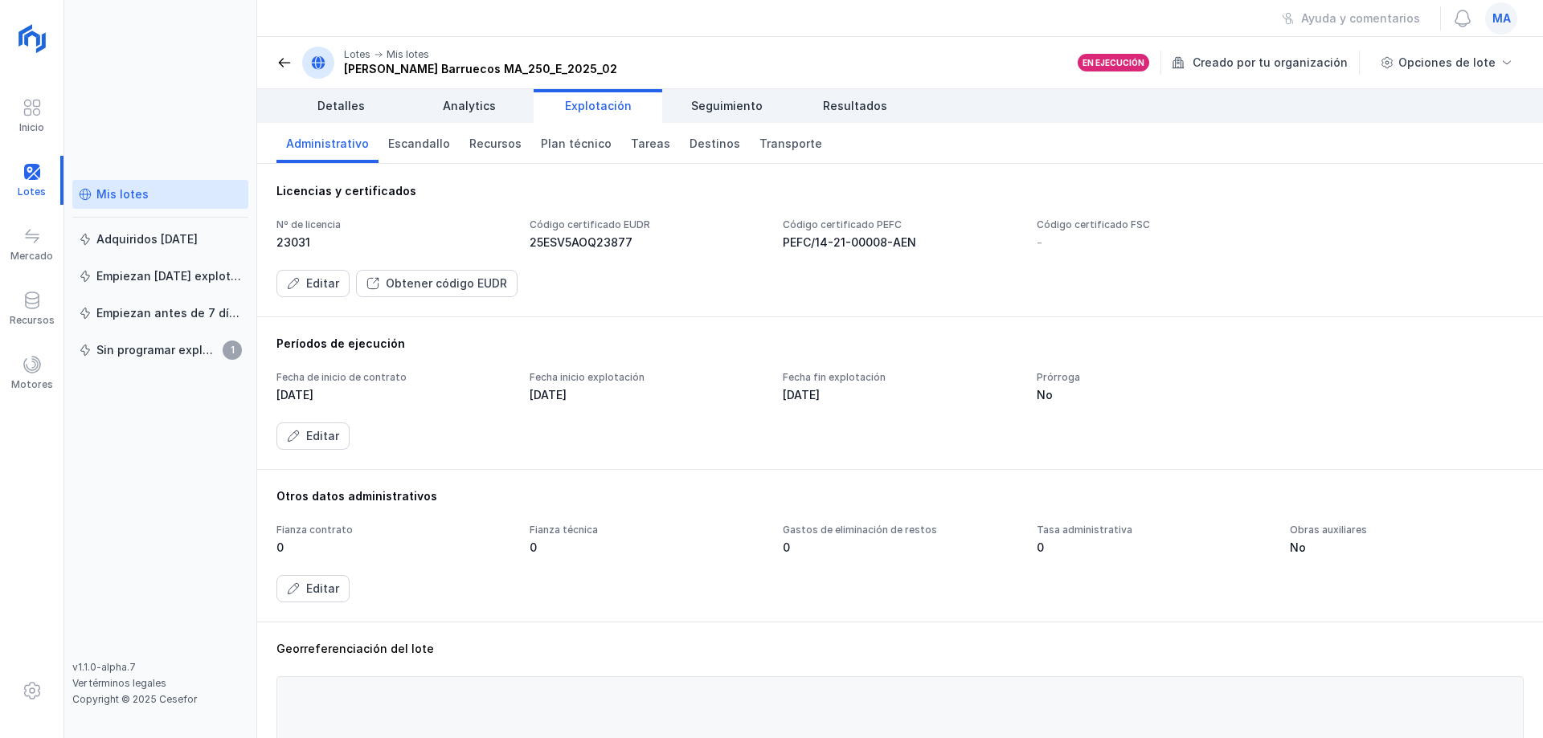
click at [273, 52] on header "Lotes Mis lotes [PERSON_NAME] Barruecos MA_250_E_2025_02 En ejecución Creado po…" at bounding box center [900, 63] width 1286 height 52
click at [279, 62] on span at bounding box center [284, 63] width 16 height 16
click at [1054, 269] on div "Nº de licencia 23031 Código certificado EUDR 25ESV5AOQ23877 Código certificado …" at bounding box center [899, 258] width 1247 height 79
click at [1055, 288] on div "Editar Obtener código EUDR" at bounding box center [899, 283] width 1247 height 27
click at [193, 47] on div "Mis lotes Adquiridos [DATE] Empiezan [DATE] explotación Empiezan antes de 7 día…" at bounding box center [160, 369] width 193 height 738
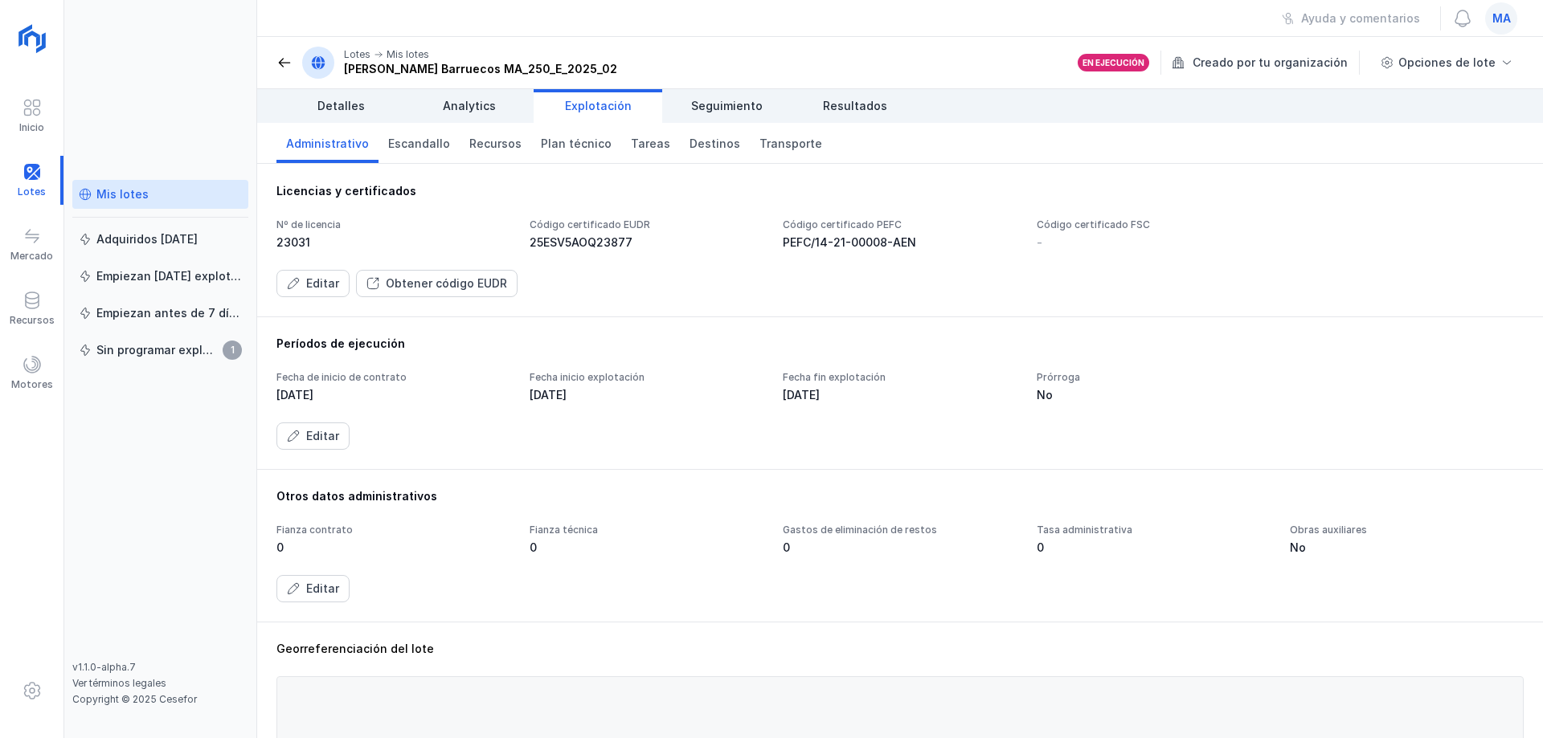
drag, startPoint x: 663, startPoint y: 292, endPoint x: 334, endPoint y: 77, distance: 392.5
click at [652, 291] on div "Editar Obtener código EUDR" at bounding box center [899, 283] width 1247 height 27
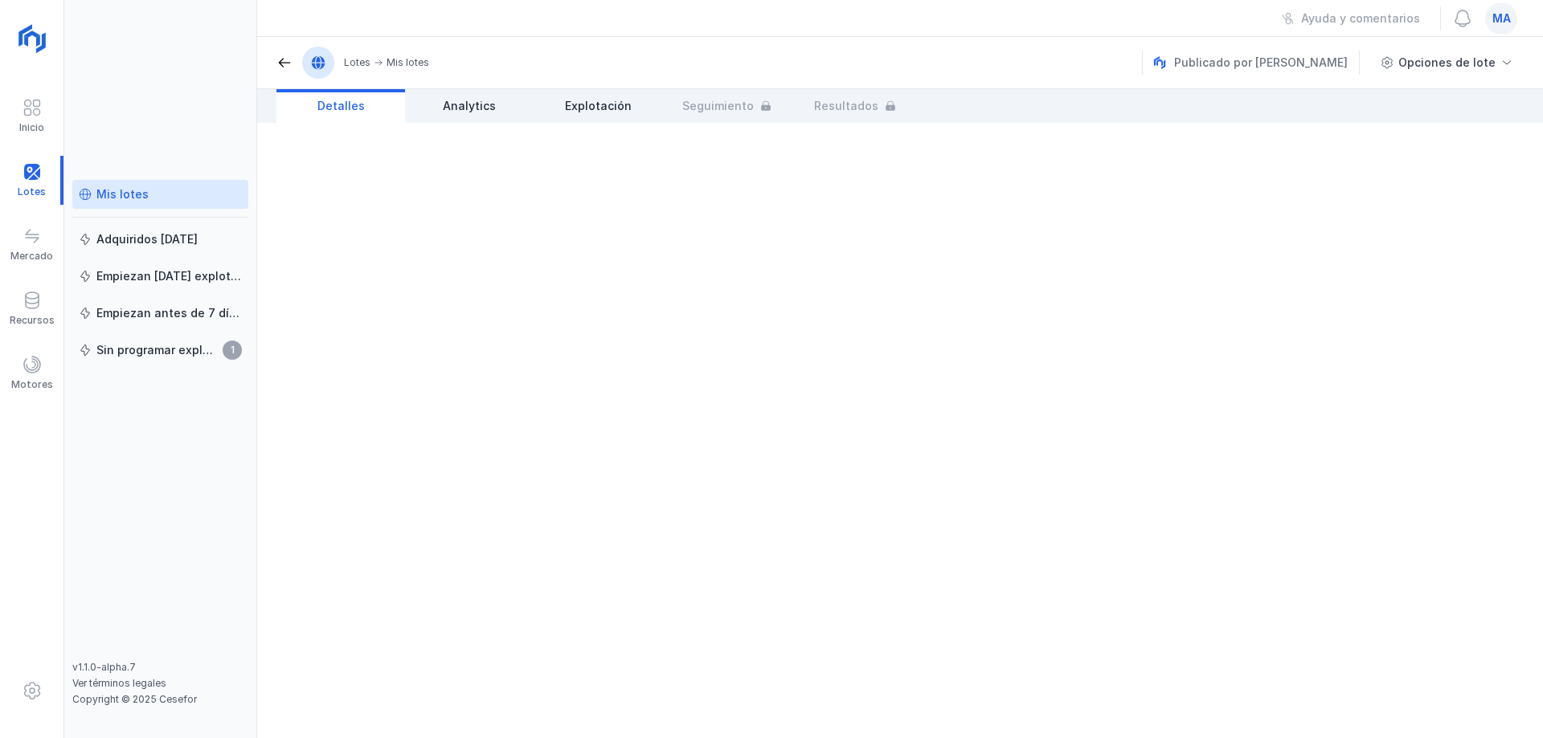
click at [139, 191] on div "Mis lotes" at bounding box center [122, 194] width 52 height 16
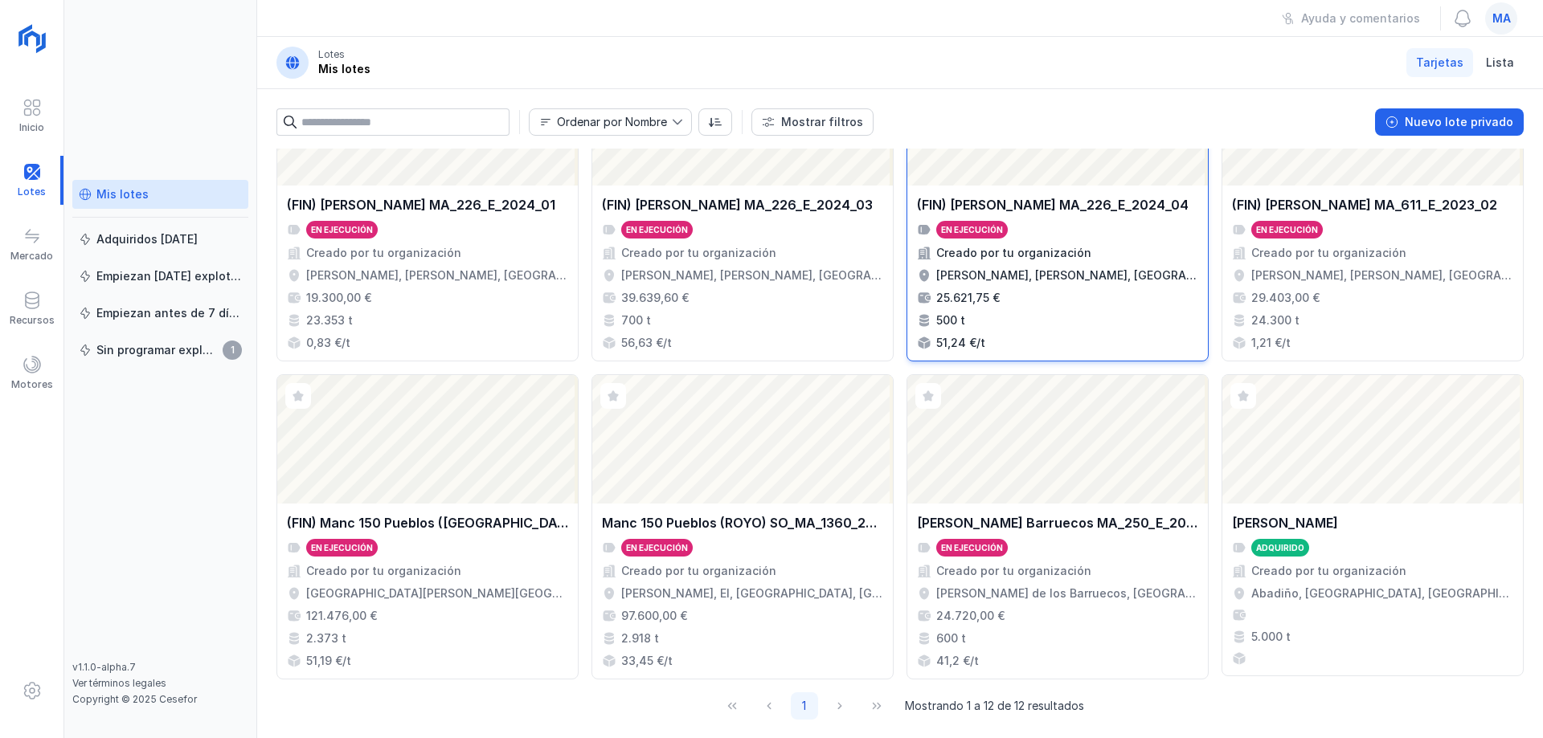
scroll to position [424, 0]
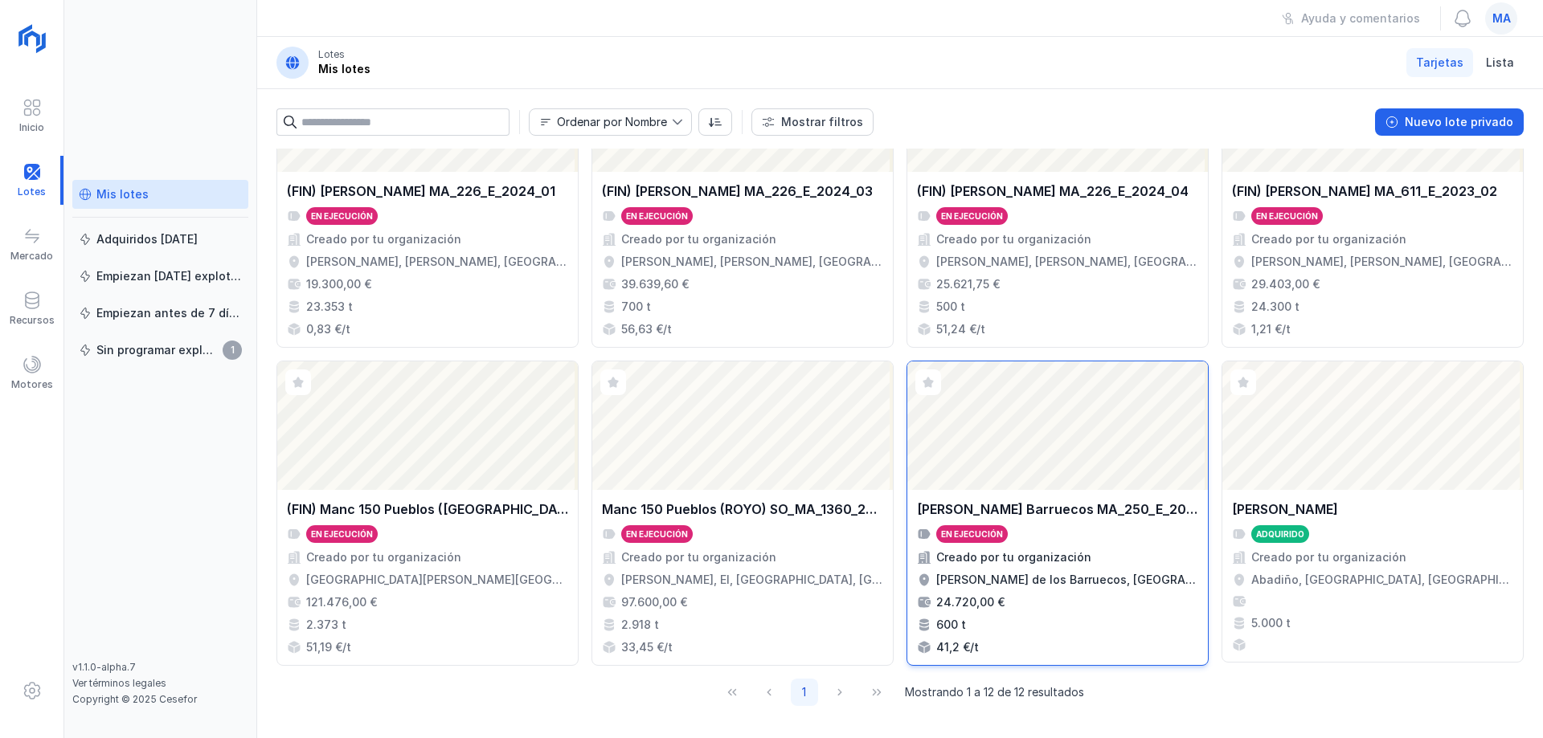
click at [1076, 555] on div "Creado por tu organización" at bounding box center [1013, 558] width 155 height 16
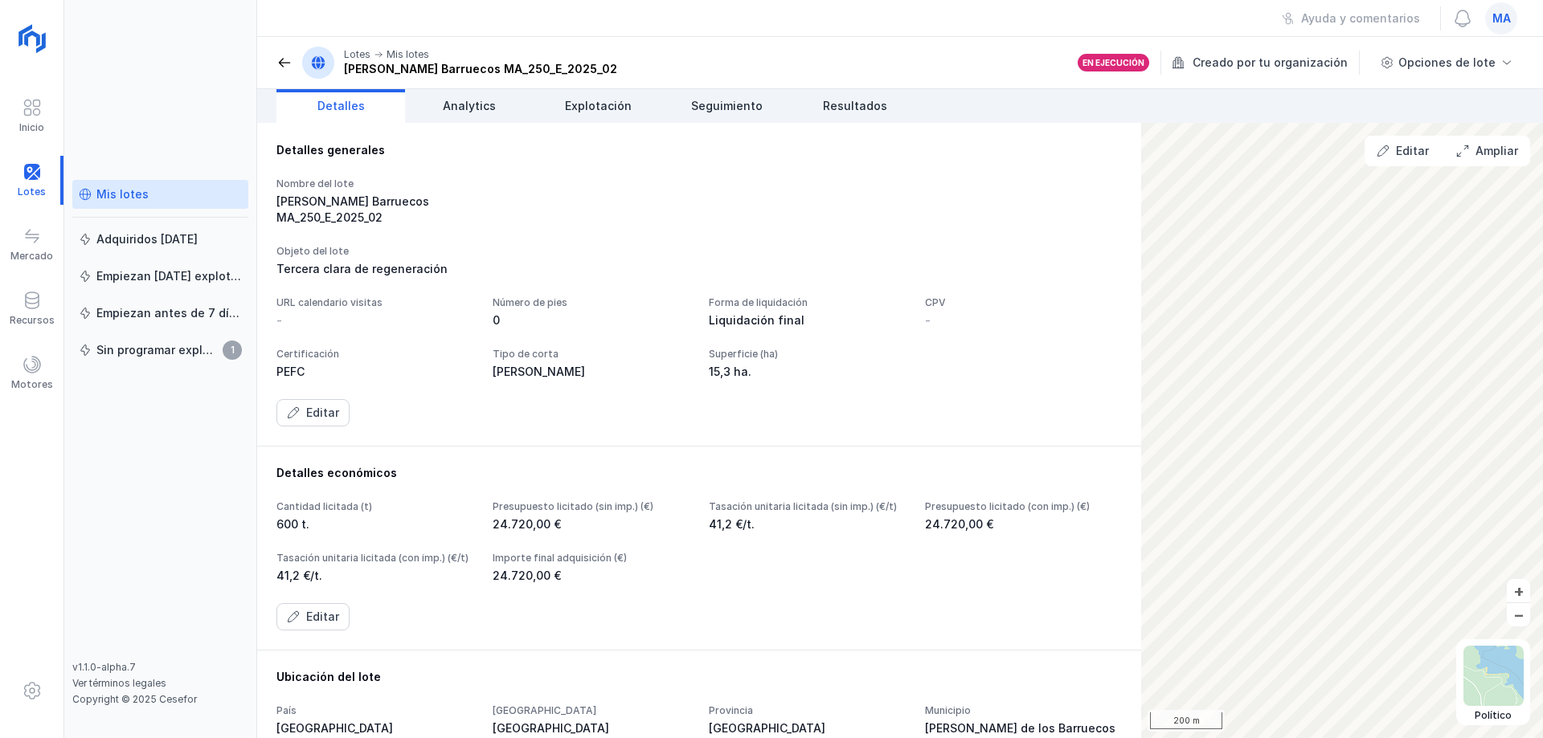
click at [816, 202] on div "Nombre del lote [PERSON_NAME] Barruecos MA_250_E_2025_02" at bounding box center [698, 202] width 845 height 48
click at [288, 65] on span at bounding box center [284, 63] width 16 height 16
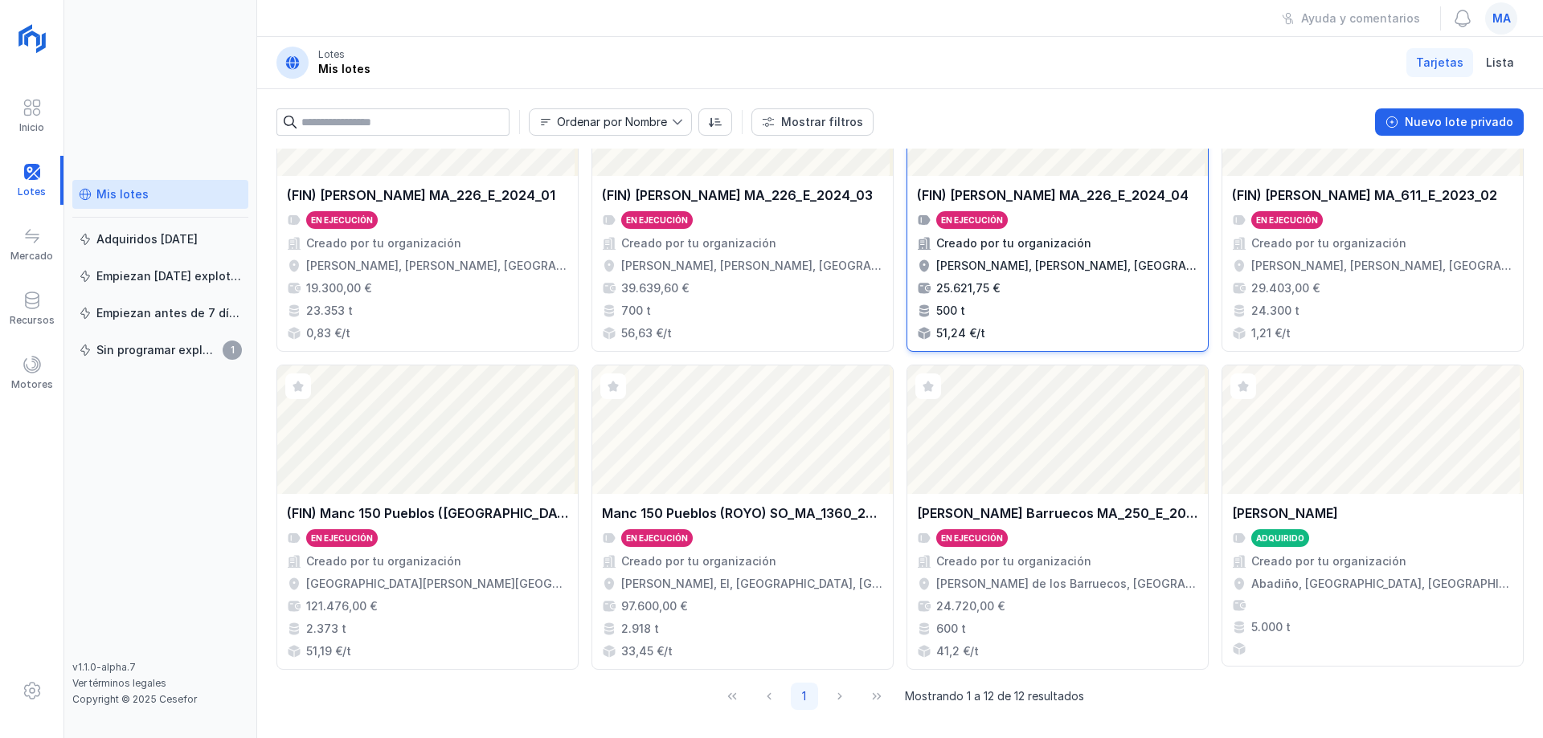
scroll to position [424, 0]
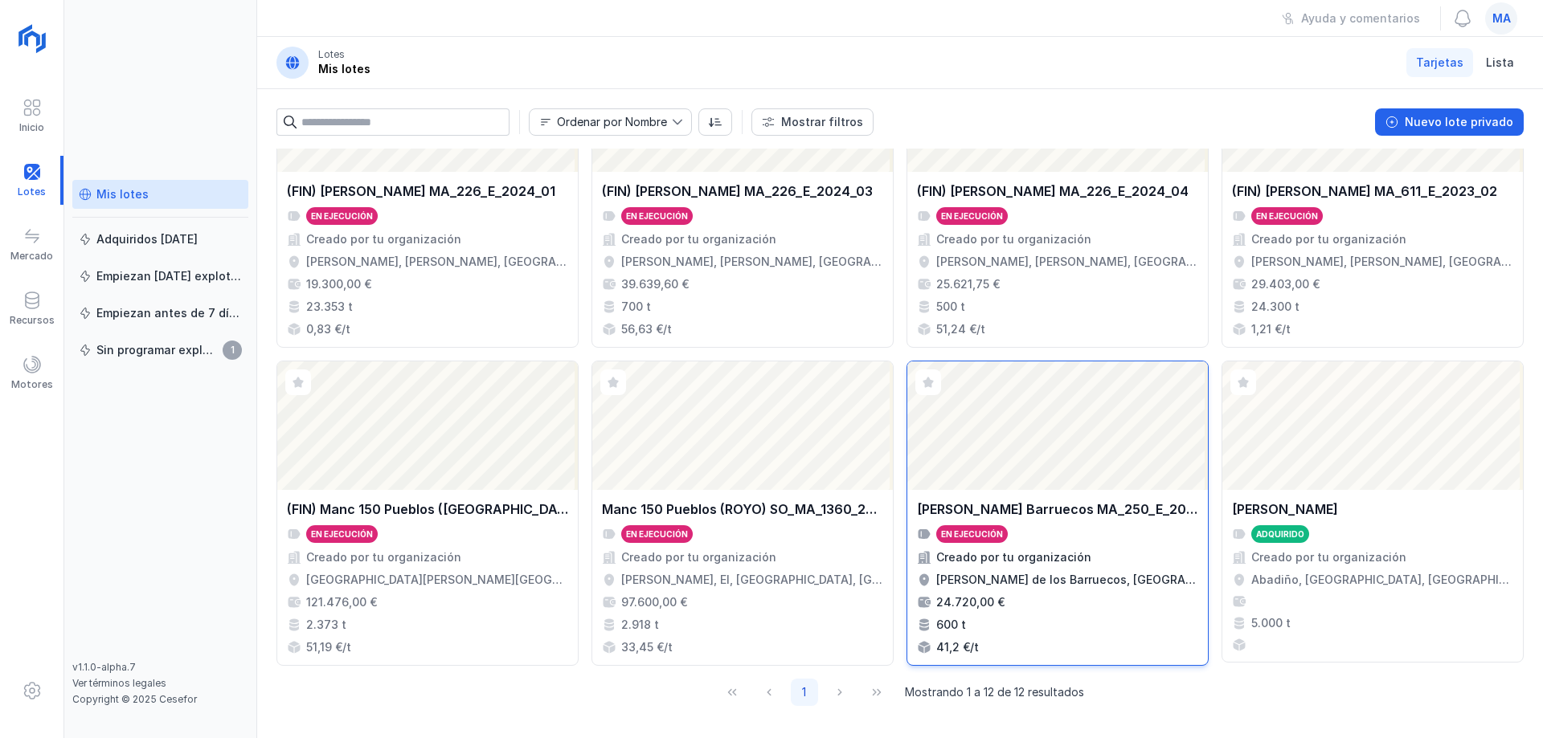
click at [1076, 493] on div "[PERSON_NAME] Barruecos MA_250_E_2025_02 En ejecución Creado por tu organizació…" at bounding box center [1057, 577] width 301 height 175
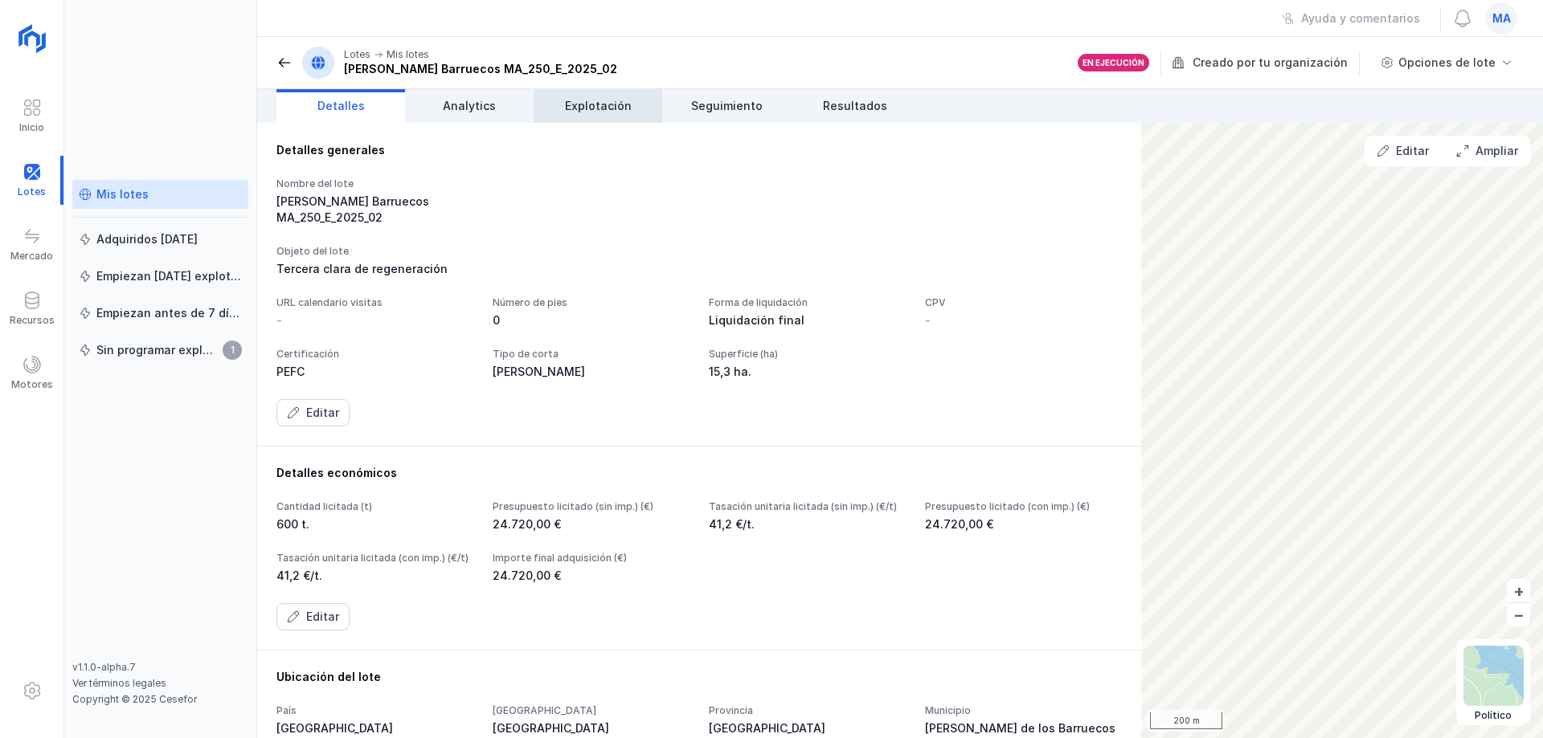
click at [618, 95] on link "Explotación" at bounding box center [598, 106] width 129 height 34
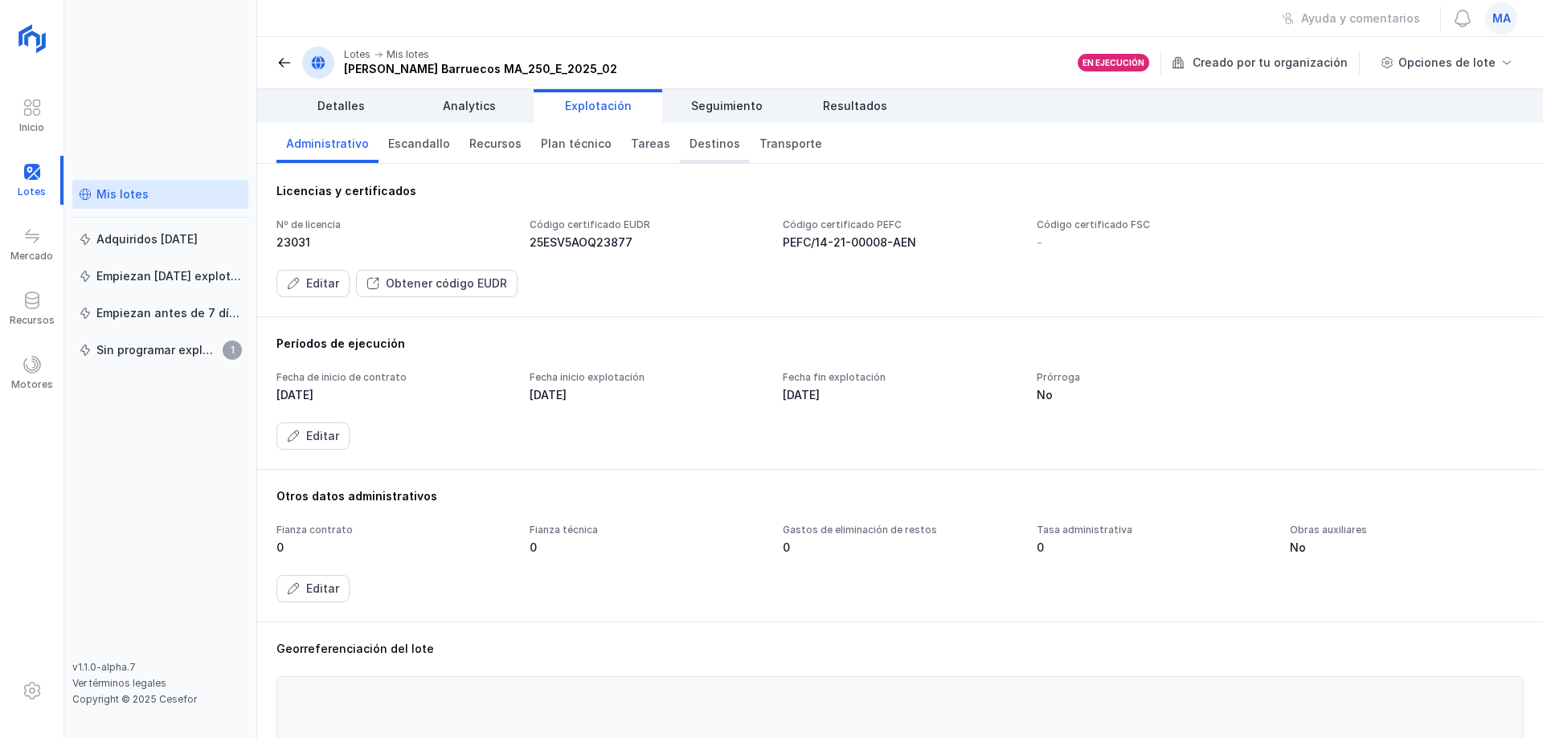
click at [689, 139] on span "Destinos" at bounding box center [714, 144] width 51 height 16
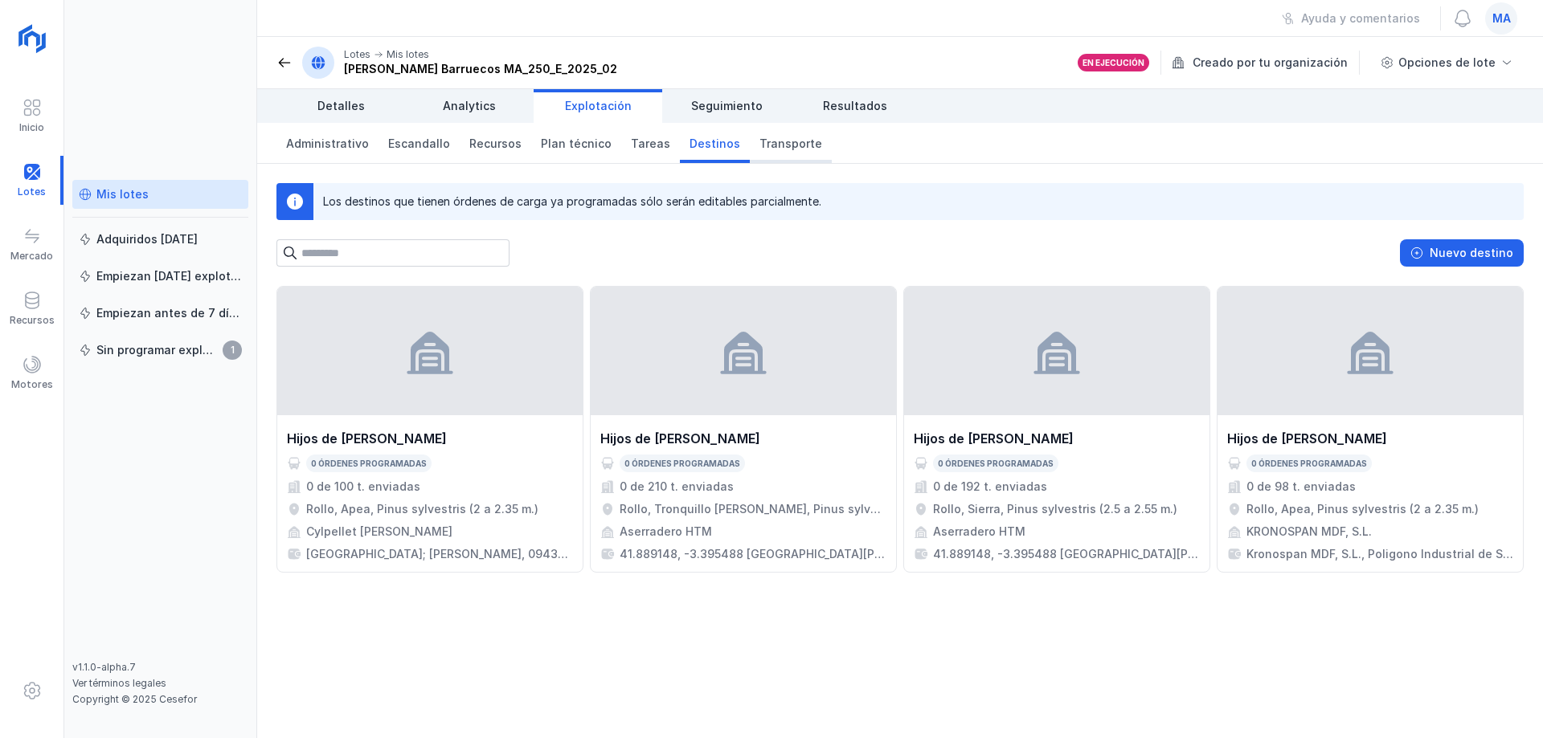
click at [765, 153] on link "Transporte" at bounding box center [791, 143] width 82 height 40
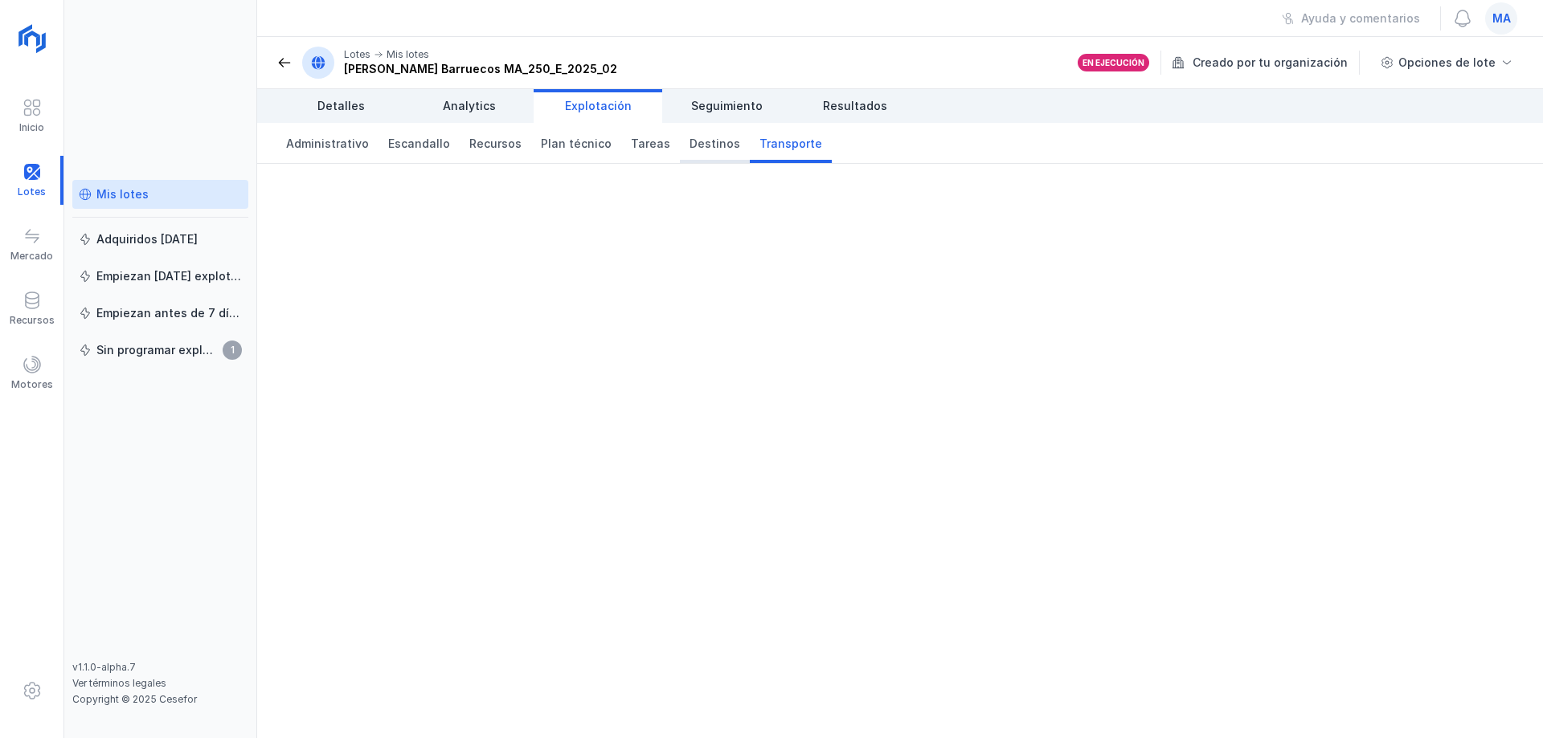
click at [697, 149] on span "Destinos" at bounding box center [714, 144] width 51 height 16
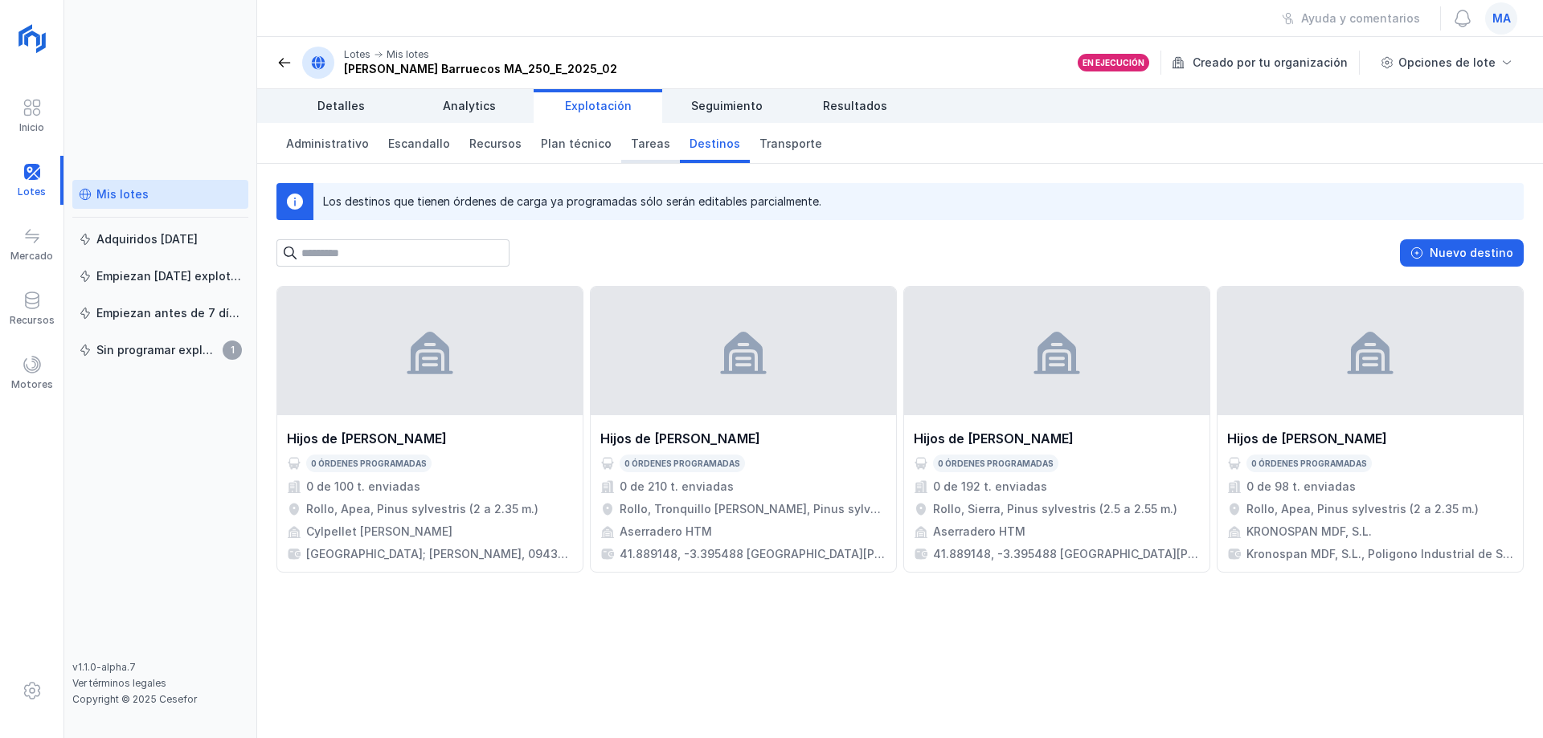
click at [621, 145] on link "Tareas" at bounding box center [650, 143] width 59 height 40
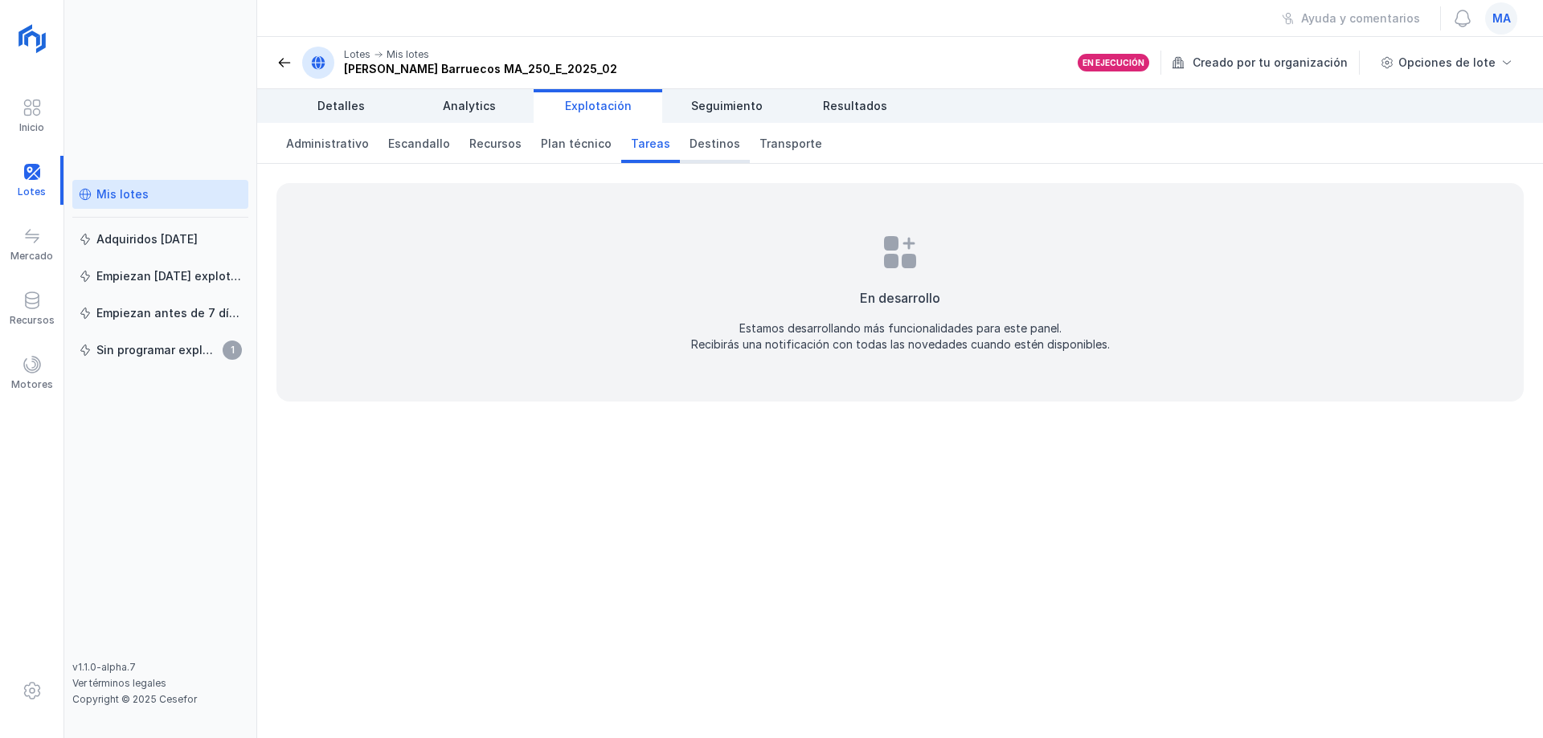
click at [689, 150] on span "Destinos" at bounding box center [714, 144] width 51 height 16
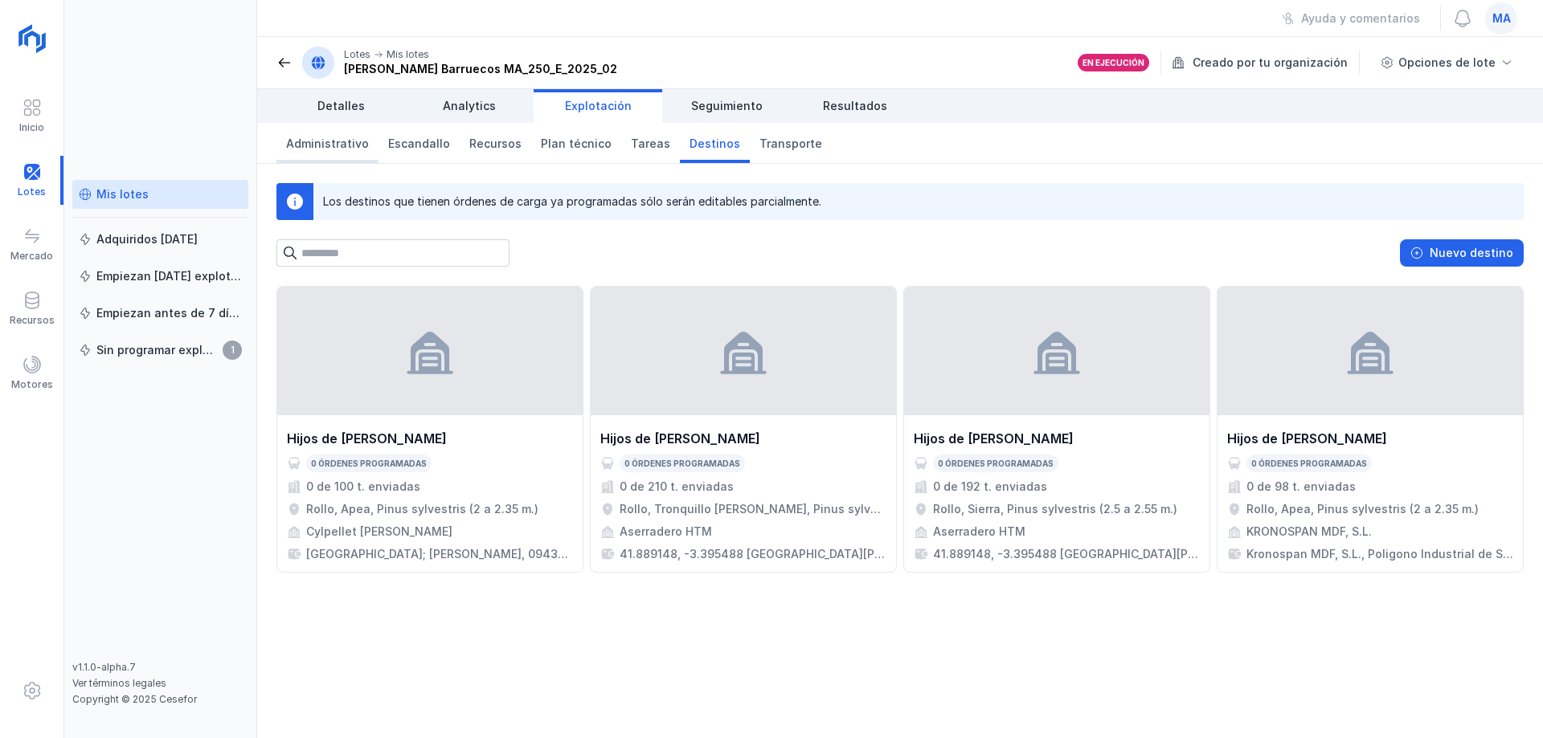
click at [297, 138] on span "Administrativo" at bounding box center [327, 144] width 83 height 16
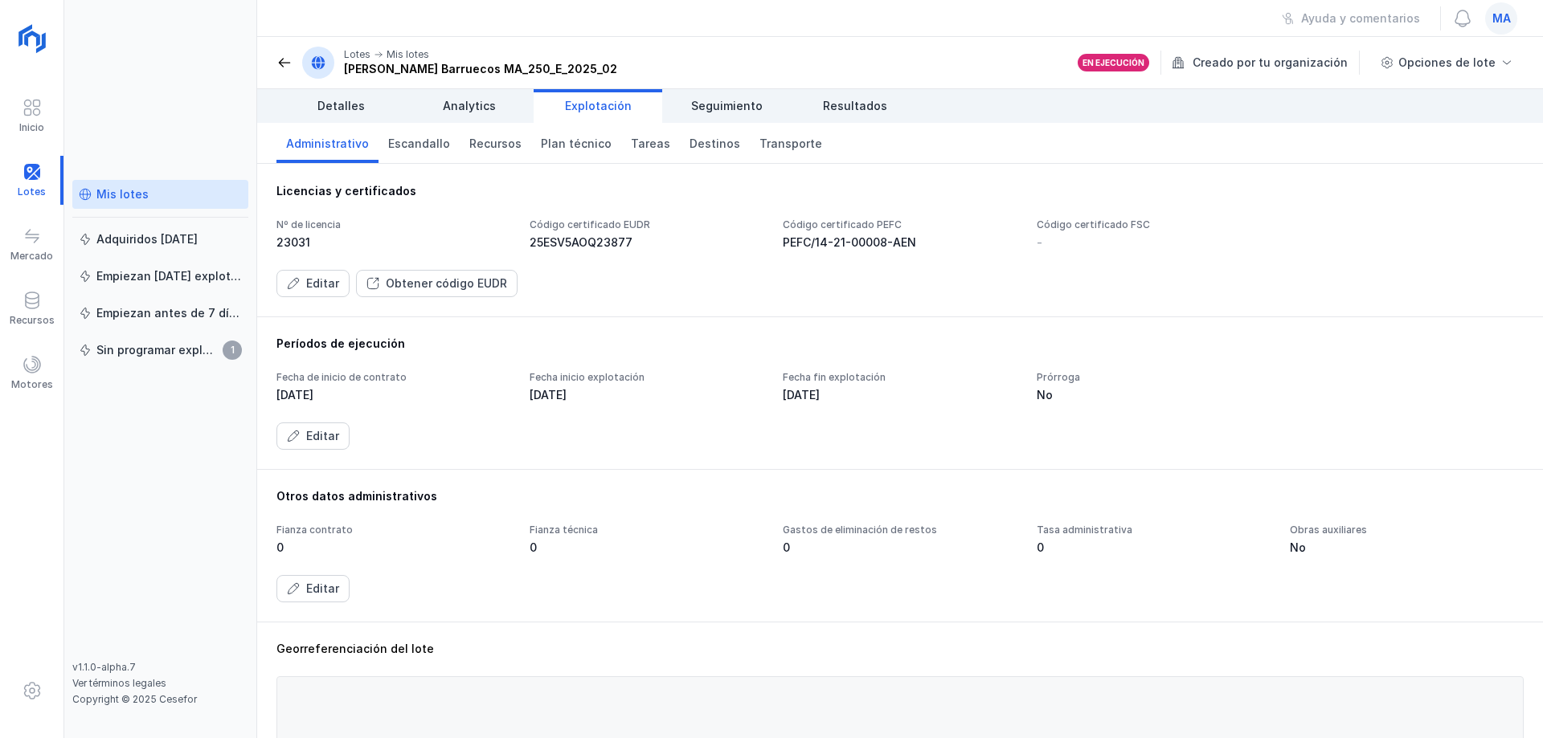
click at [272, 55] on header "Lotes Mis lotes [PERSON_NAME] Barruecos MA_250_E_2025_02 En ejecución Creado po…" at bounding box center [900, 63] width 1286 height 52
click at [274, 60] on header "Lotes Mis lotes [PERSON_NAME] Barruecos MA_250_E_2025_02 En ejecución Creado po…" at bounding box center [900, 63] width 1286 height 52
click at [288, 65] on span at bounding box center [284, 63] width 16 height 16
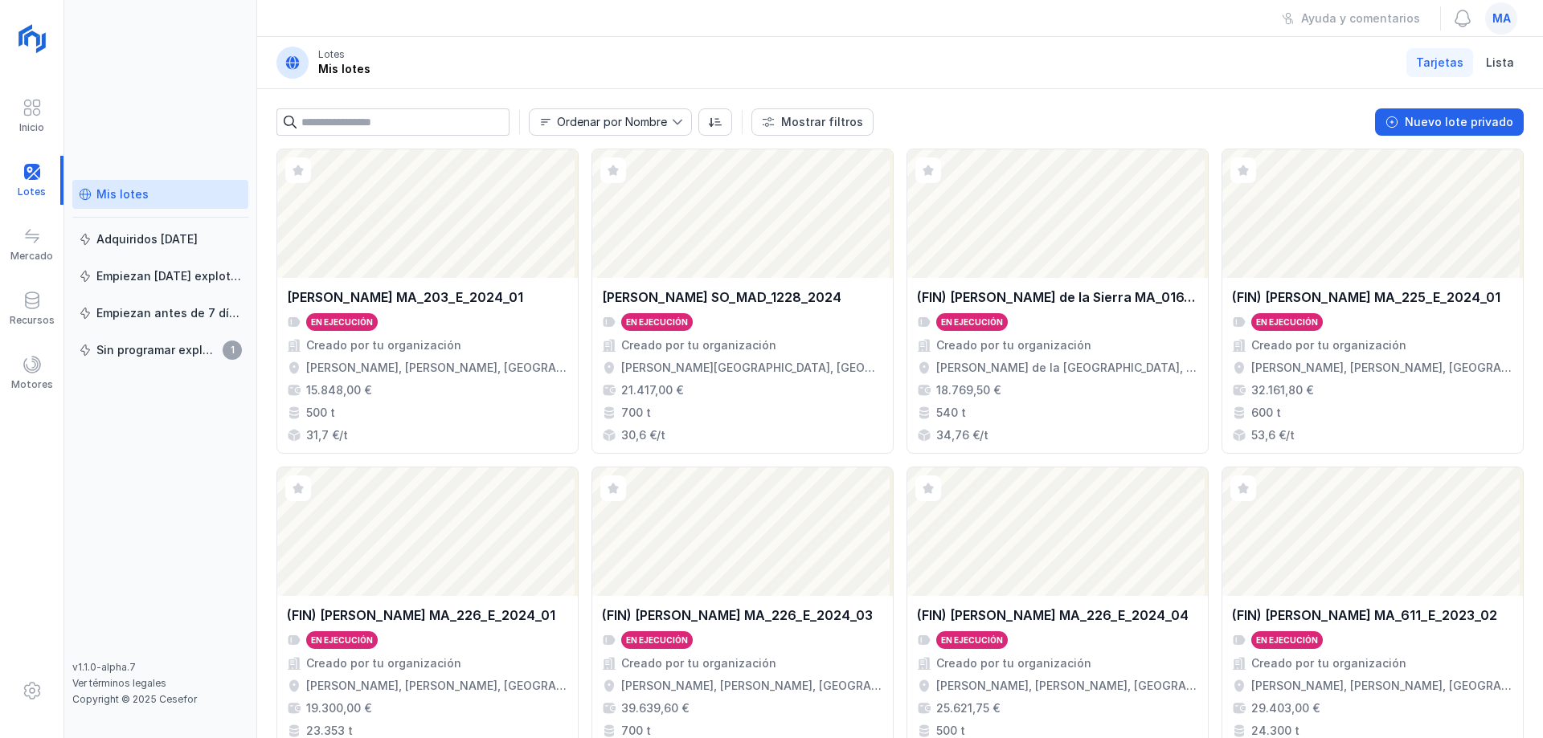
click at [457, 44] on header "Lotes Mis lotes Tarjetas Lista" at bounding box center [900, 63] width 1286 height 52
click at [537, 63] on header "Lotes Mis lotes Tarjetas Lista" at bounding box center [900, 63] width 1286 height 52
click at [636, 48] on header "Lotes Mis lotes Tarjetas Lista" at bounding box center [900, 63] width 1286 height 52
click at [973, 84] on header "Lotes Mis lotes Tarjetas Lista" at bounding box center [900, 63] width 1286 height 52
click at [153, 444] on div "Mis lotes Adquiridos [DATE] Empiezan [DATE] explotación Empiezan antes de 7 día…" at bounding box center [160, 420] width 176 height 481
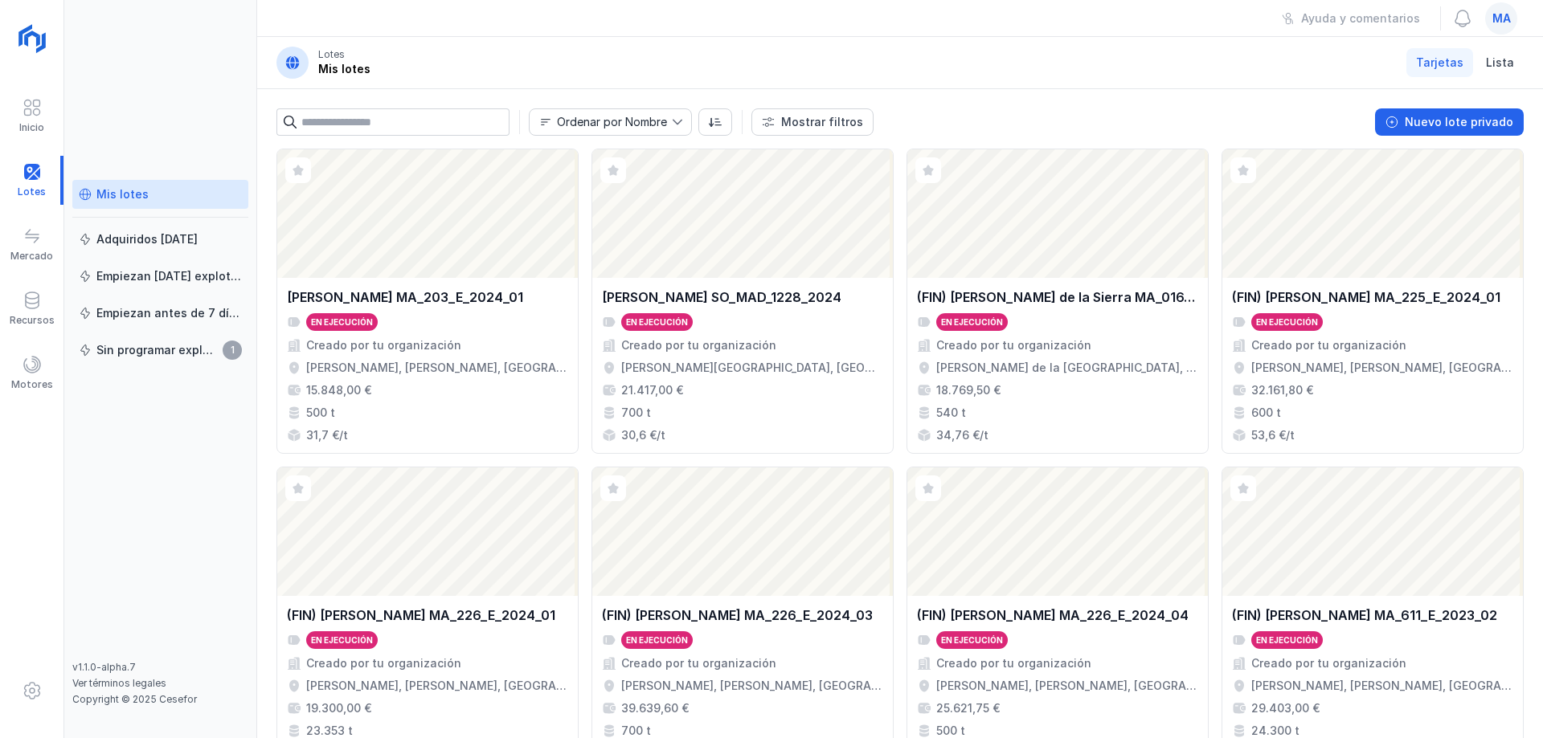
click at [202, 66] on div "Mis lotes Adquiridos [DATE] Empiezan [DATE] explotación Empiezan antes de 7 día…" at bounding box center [160, 369] width 193 height 738
click at [1039, 49] on header "Lotes Mis lotes Tarjetas Lista" at bounding box center [900, 63] width 1286 height 52
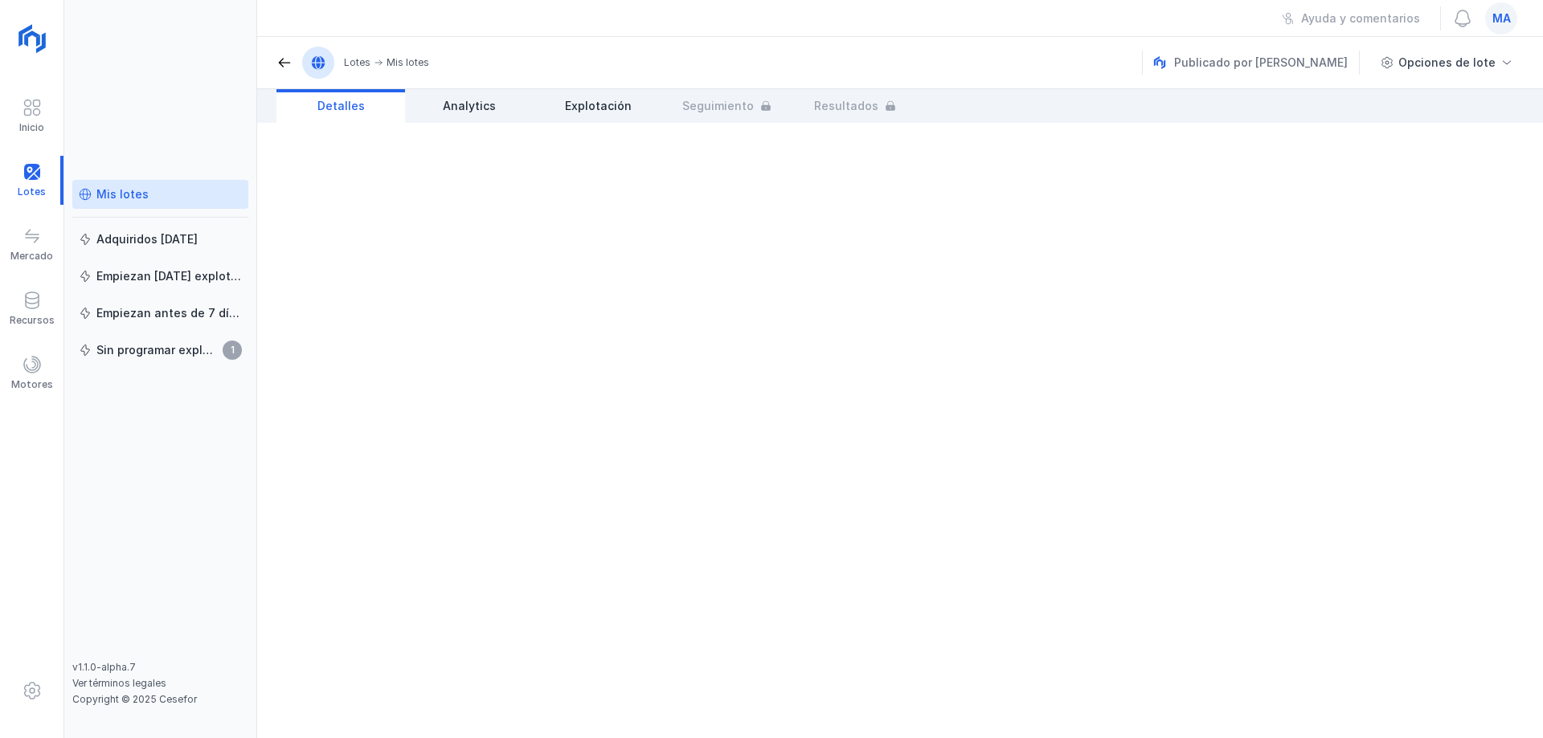
click at [151, 197] on div "Mis lotes" at bounding box center [160, 194] width 163 height 16
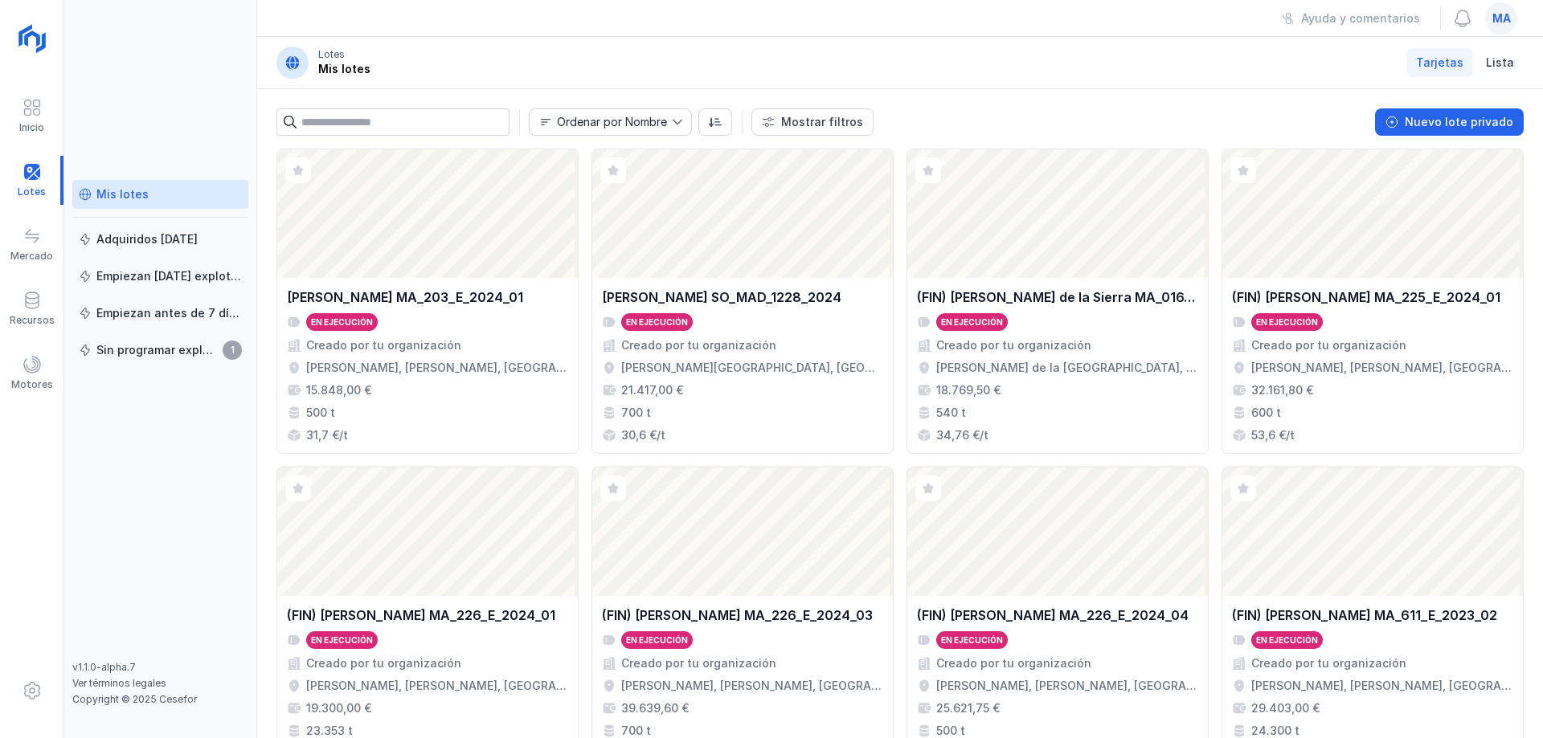
click at [873, 39] on header "Lotes Mis lotes Tarjetas Lista" at bounding box center [900, 63] width 1286 height 52
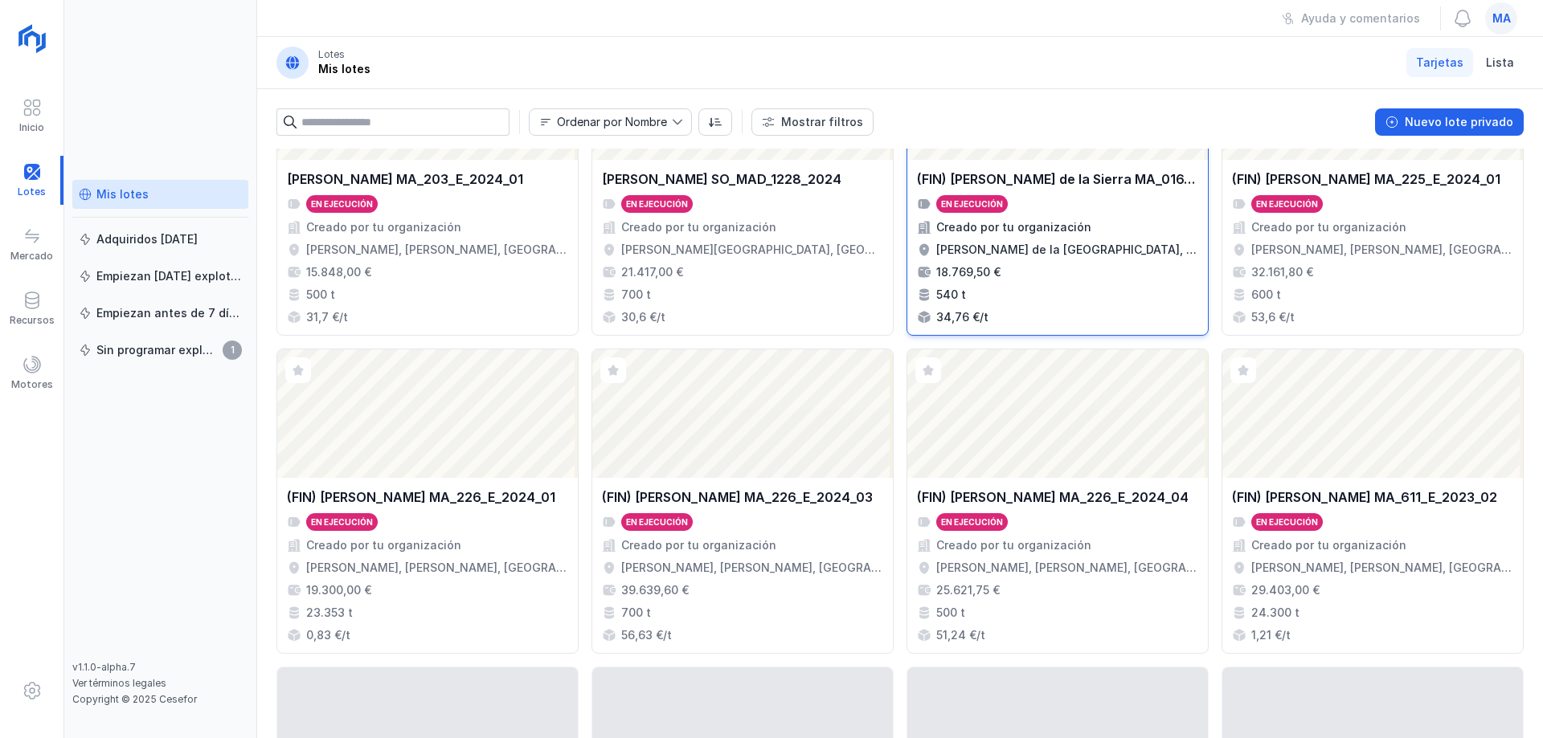
scroll to position [321, 0]
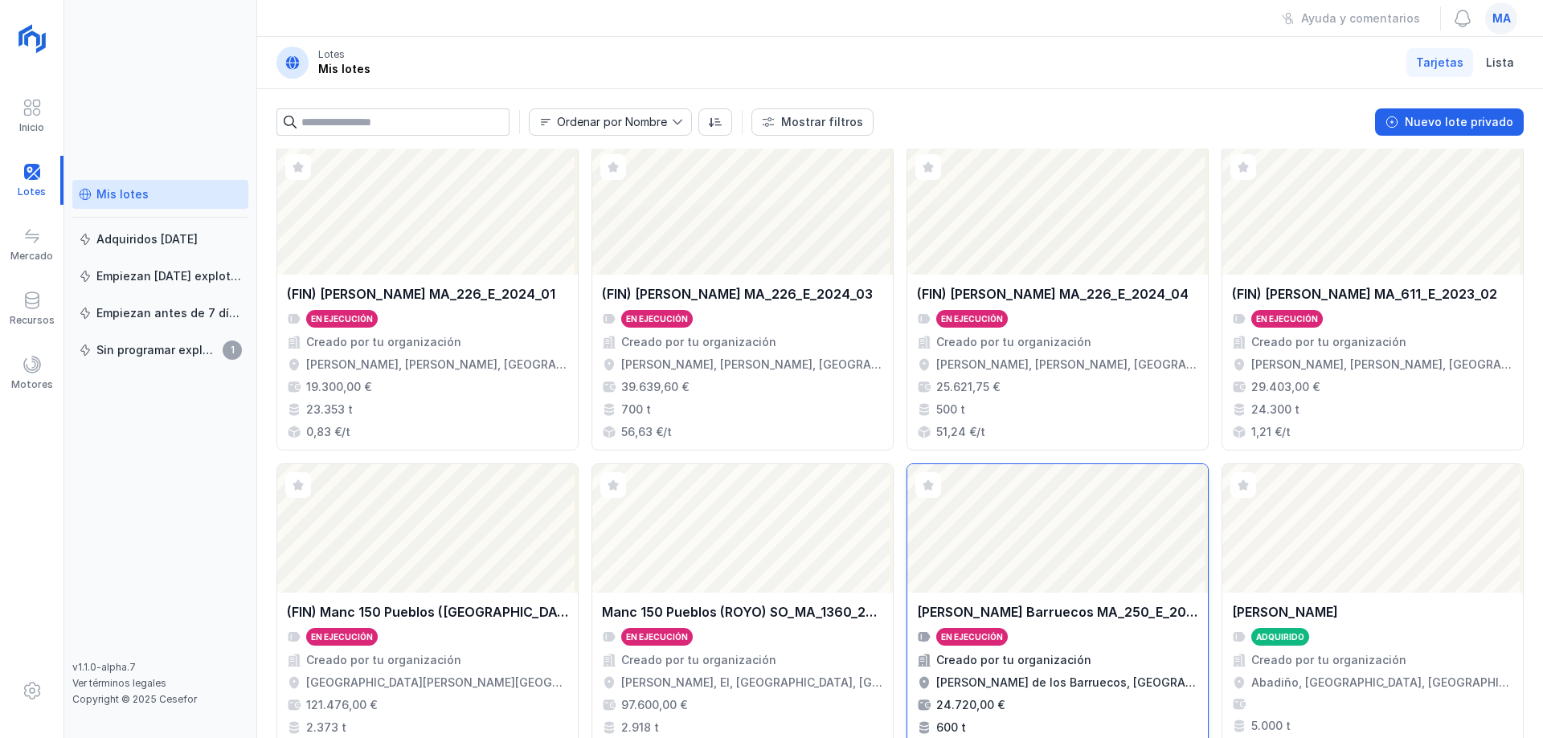
click at [1085, 624] on div "[PERSON_NAME] Barruecos MA_250_E_2025_02 En ejecución Creado por tu organizació…" at bounding box center [1057, 681] width 281 height 156
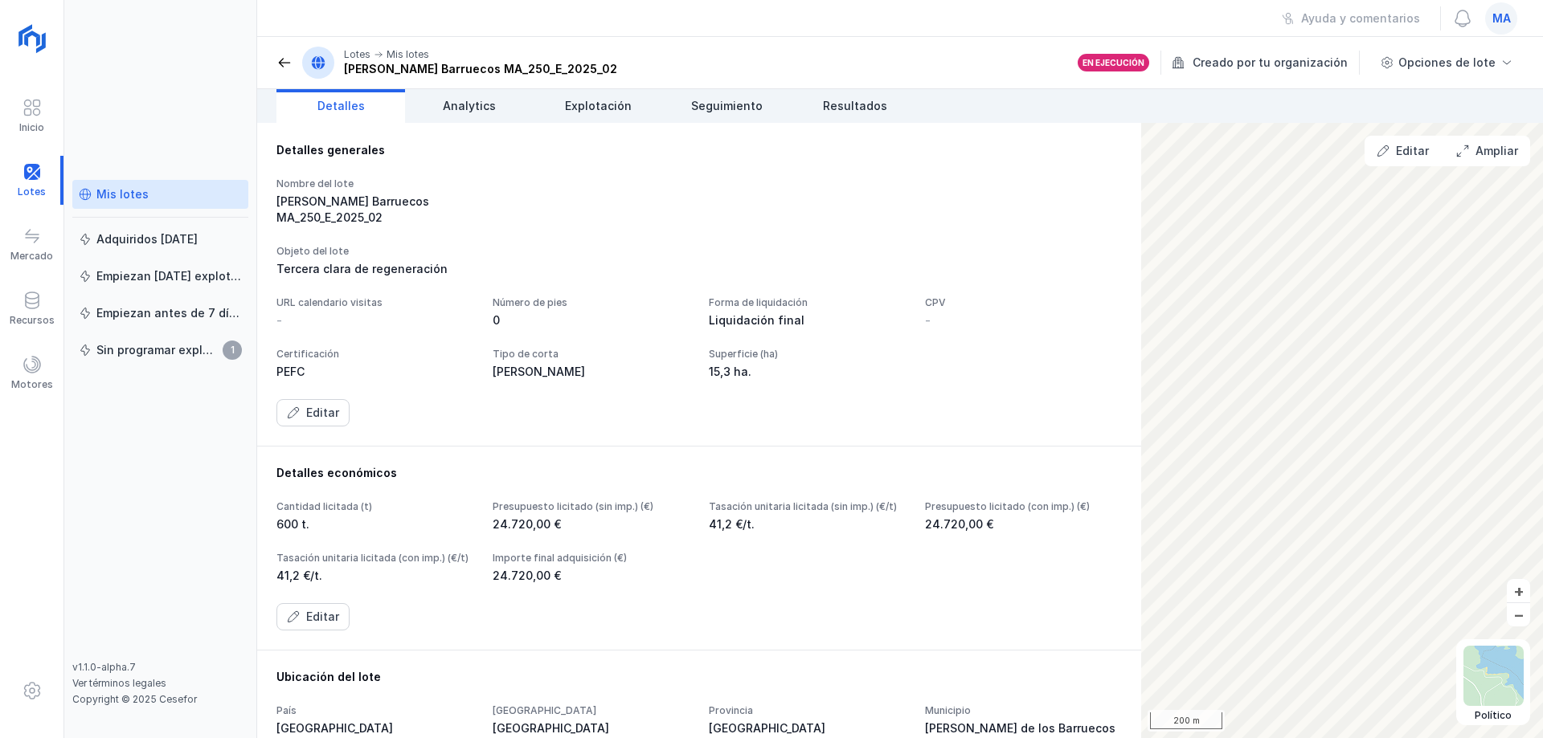
click at [791, 166] on div "Detalles generales Nombre del lote Pinilla Barruecos MA_250_E_2025_02 Objeto de…" at bounding box center [698, 284] width 845 height 284
click at [798, 199] on div "Nombre del lote [PERSON_NAME] Barruecos MA_250_E_2025_02" at bounding box center [698, 202] width 845 height 48
click at [743, 198] on div "Nombre del lote [PERSON_NAME] Barruecos MA_250_E_2025_02" at bounding box center [698, 202] width 845 height 48
click at [906, 133] on div "Detalles generales Nombre del lote Pinilla Barruecos MA_250_E_2025_02 Objeto de…" at bounding box center [699, 284] width 884 height 323
click at [962, 280] on div "Nombre del lote [PERSON_NAME] Barruecos MA_250_E_2025_02 Objeto del lote Tercer…" at bounding box center [698, 302] width 845 height 249
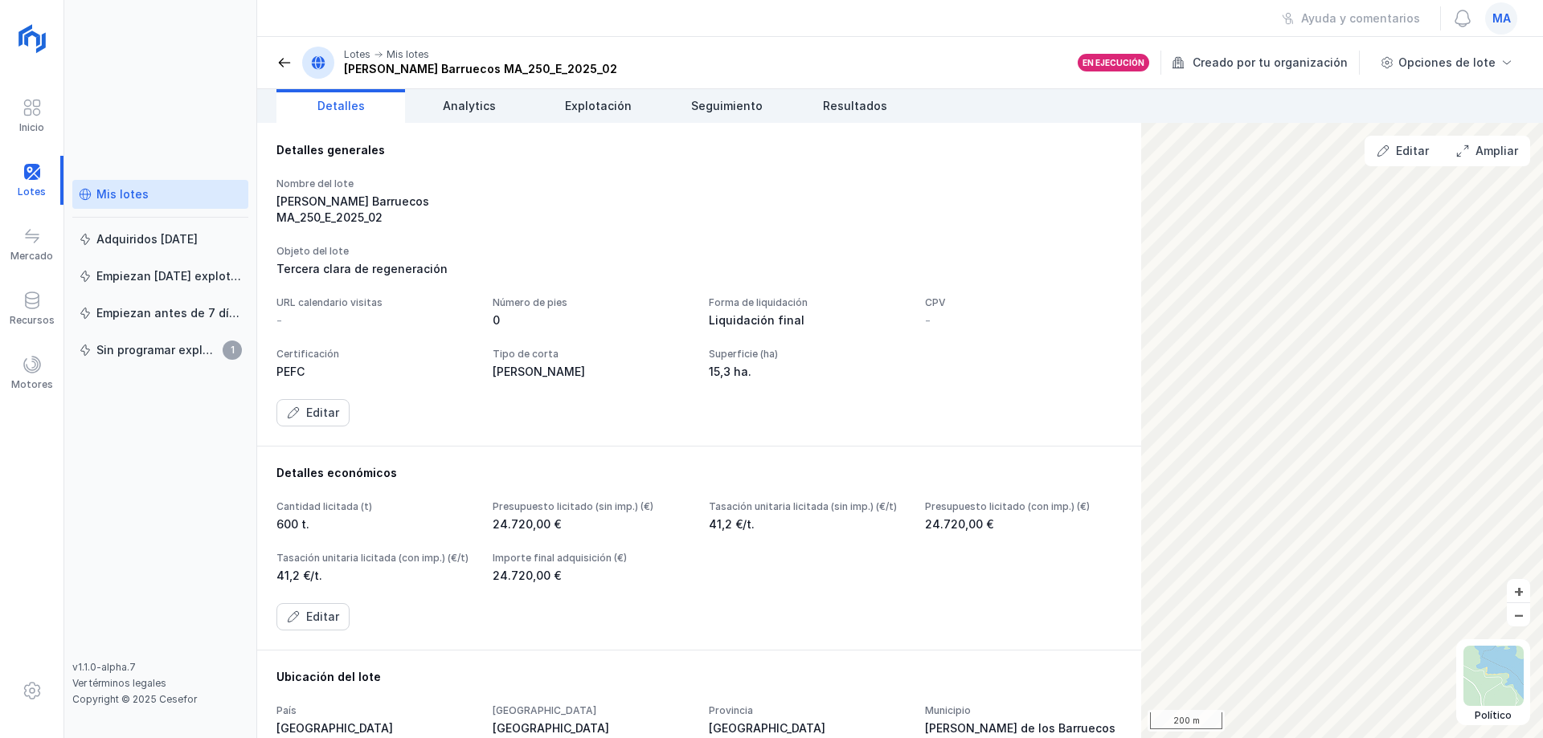
click at [989, 10] on div "Ayuda y comentarios ma" at bounding box center [900, 18] width 1286 height 37
click at [904, 213] on div "Nombre del lote [PERSON_NAME] Barruecos MA_250_E_2025_02 Objeto del lote Tercer…" at bounding box center [698, 302] width 845 height 249
click at [733, 99] on span "Seguimiento" at bounding box center [727, 106] width 72 height 16
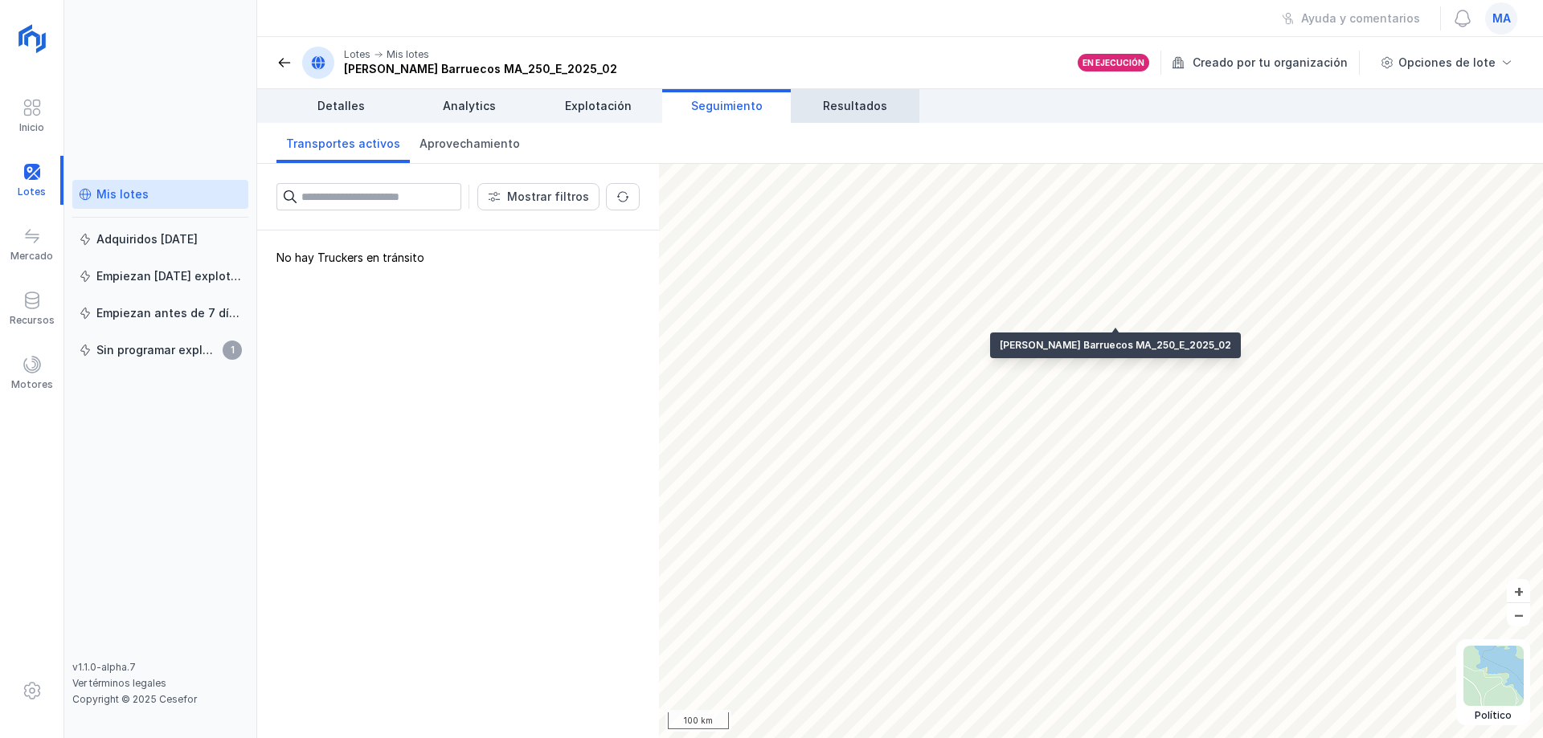
click at [838, 104] on span "Resultados" at bounding box center [855, 106] width 64 height 16
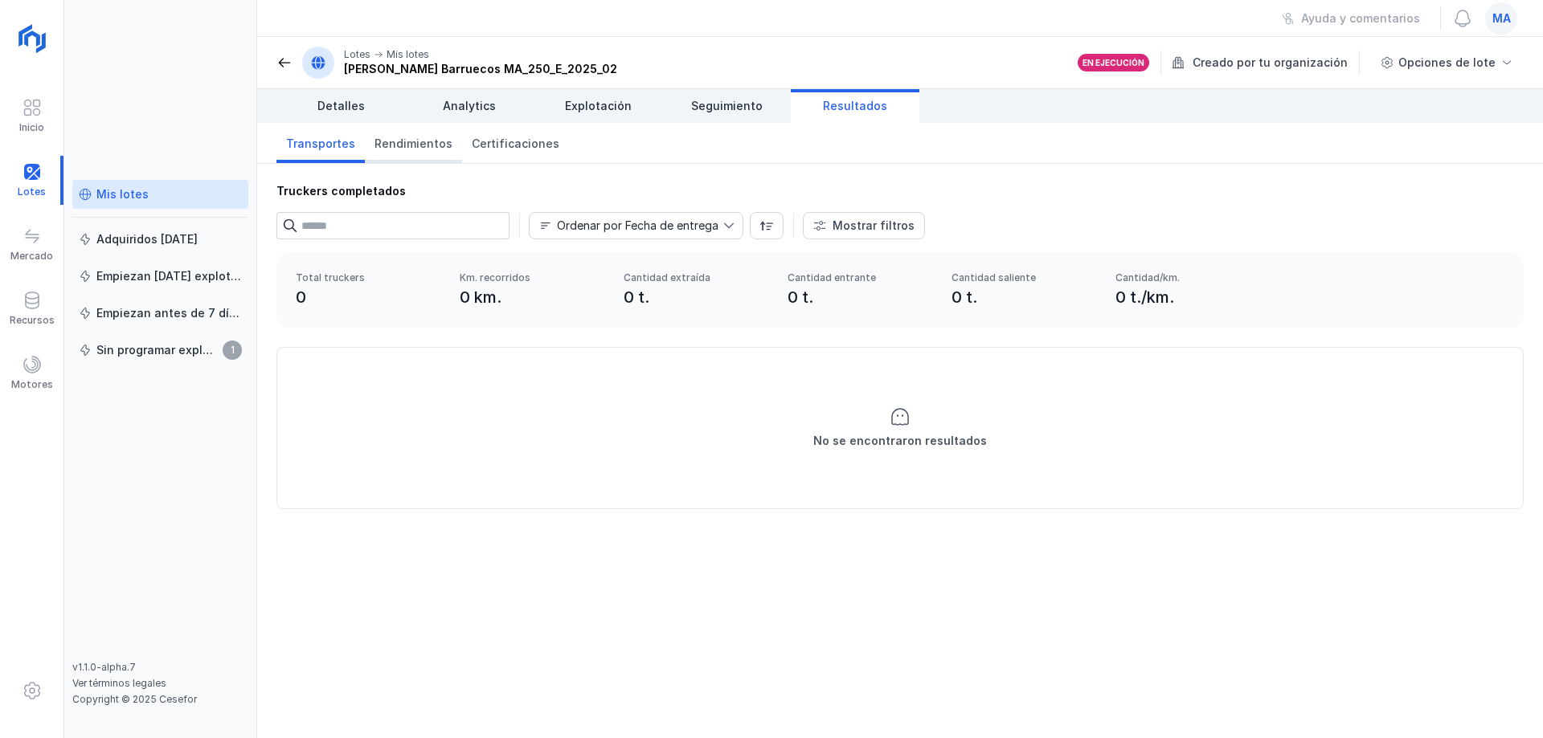
click at [423, 151] on span "Rendimientos" at bounding box center [413, 144] width 78 height 16
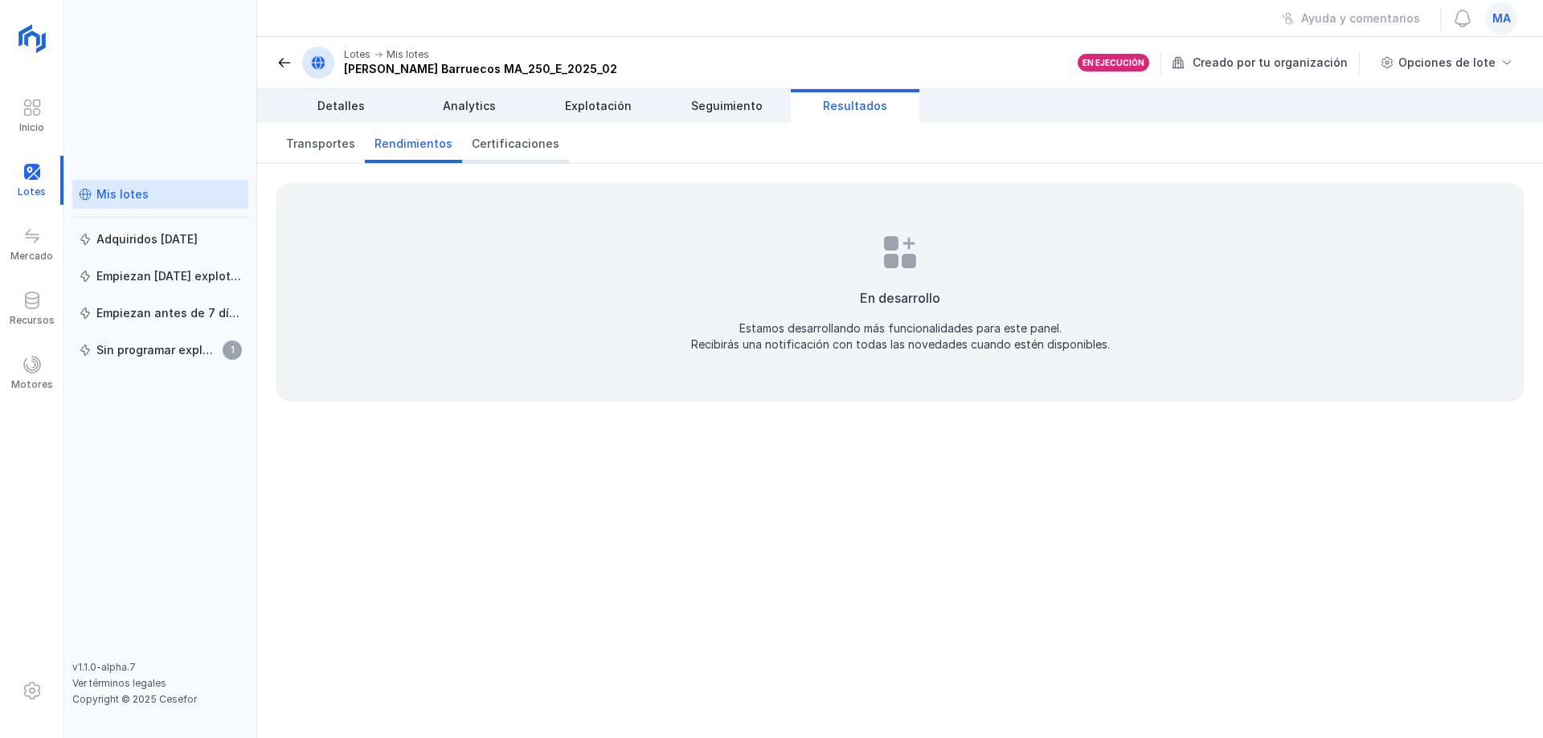
click at [506, 149] on span "Certificaciones" at bounding box center [516, 144] width 88 height 16
click at [339, 153] on link "Transportes" at bounding box center [320, 143] width 88 height 40
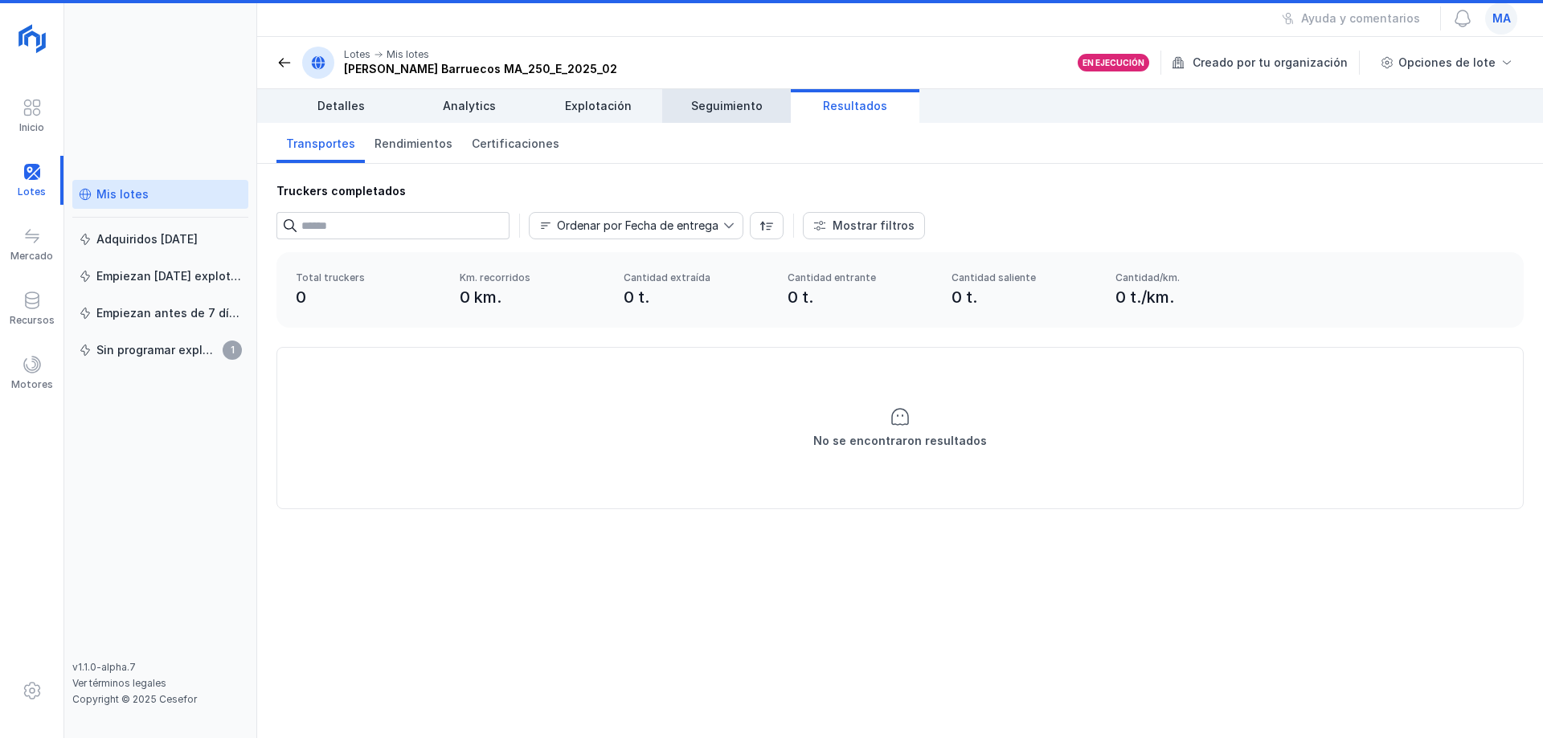
click at [737, 103] on span "Seguimiento" at bounding box center [727, 106] width 72 height 16
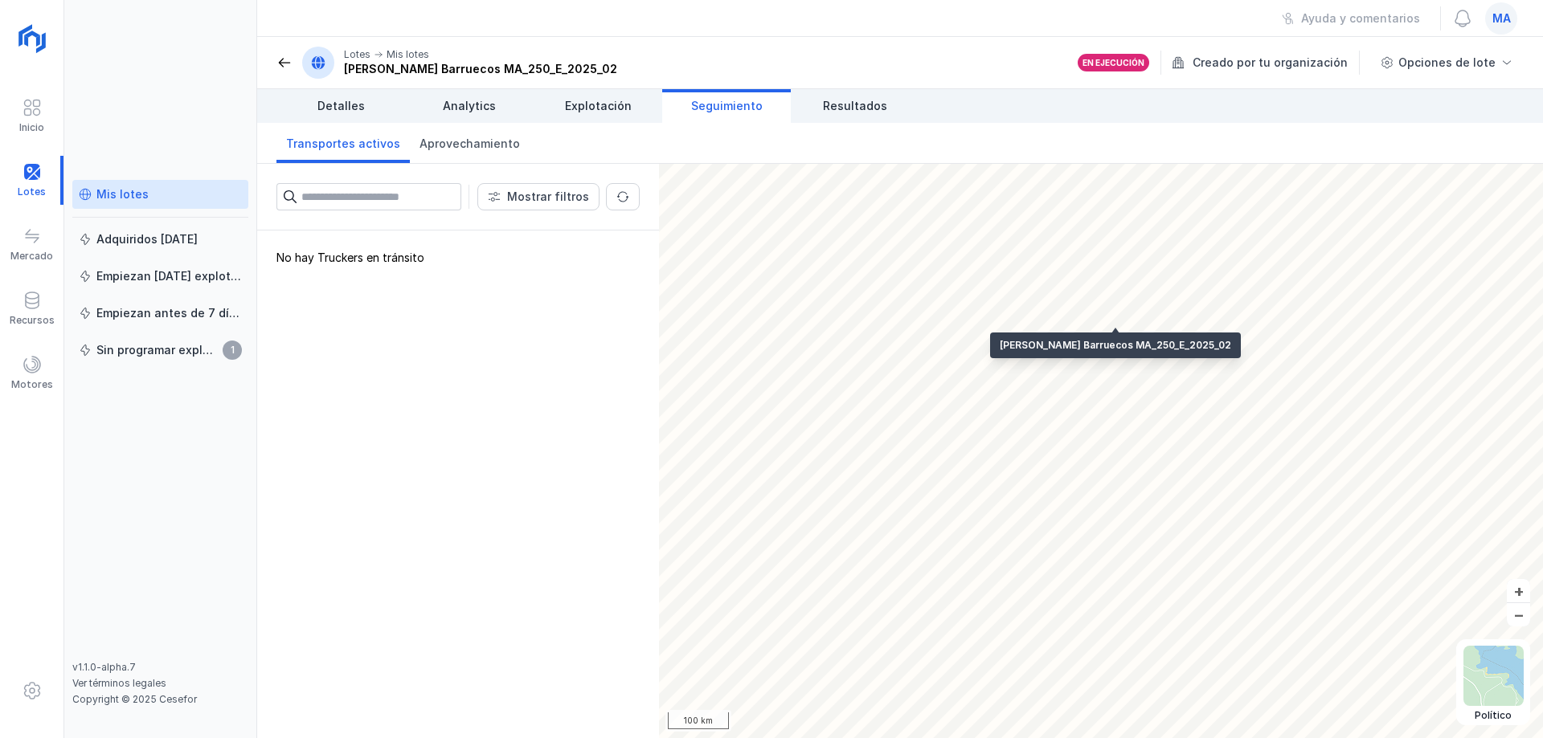
drag, startPoint x: 411, startPoint y: 337, endPoint x: 354, endPoint y: 356, distance: 60.7
click at [407, 337] on div "No hay Truckers en tránsito" at bounding box center [458, 485] width 402 height 508
click at [608, 111] on span "Explotación" at bounding box center [598, 106] width 67 height 16
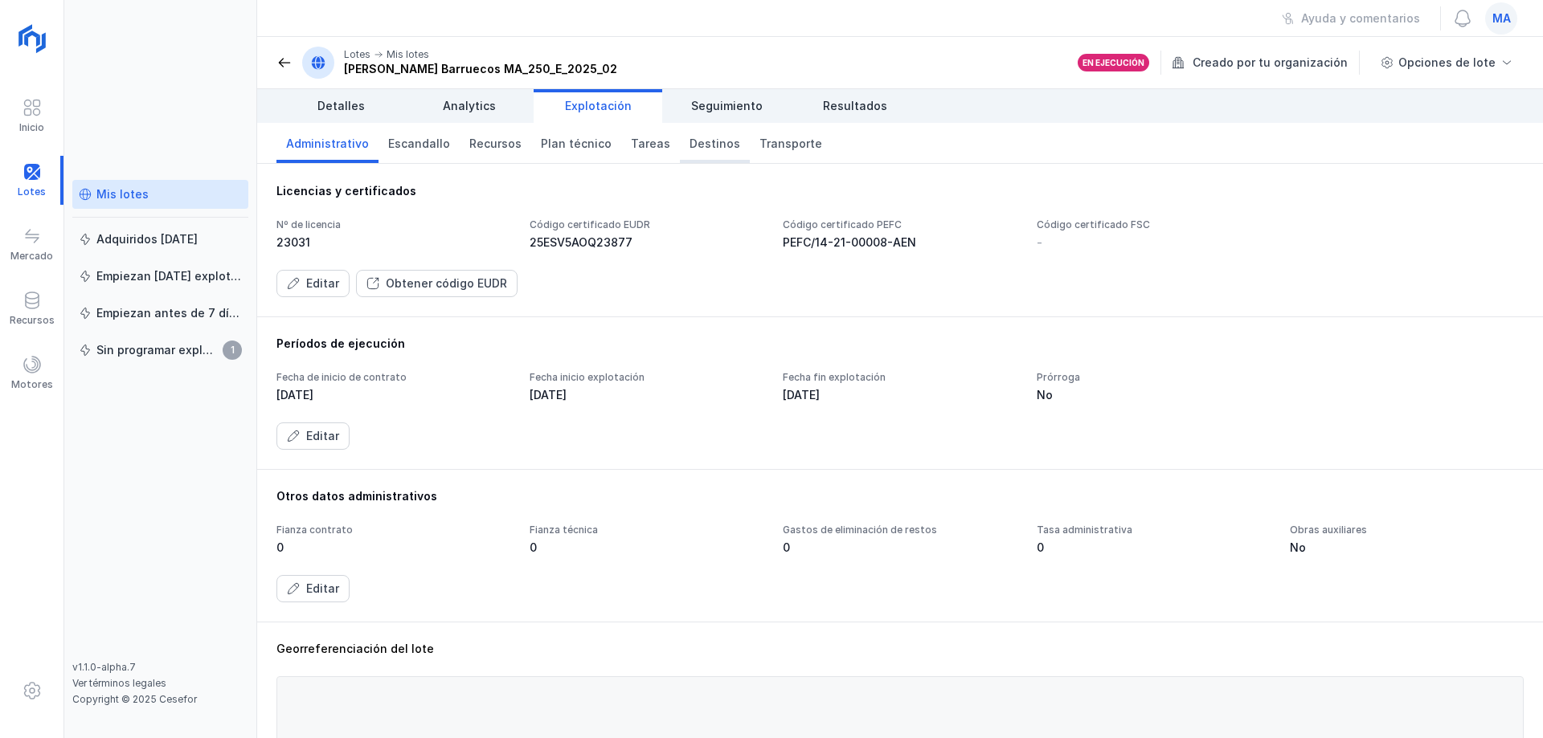
click at [693, 149] on span "Destinos" at bounding box center [714, 144] width 51 height 16
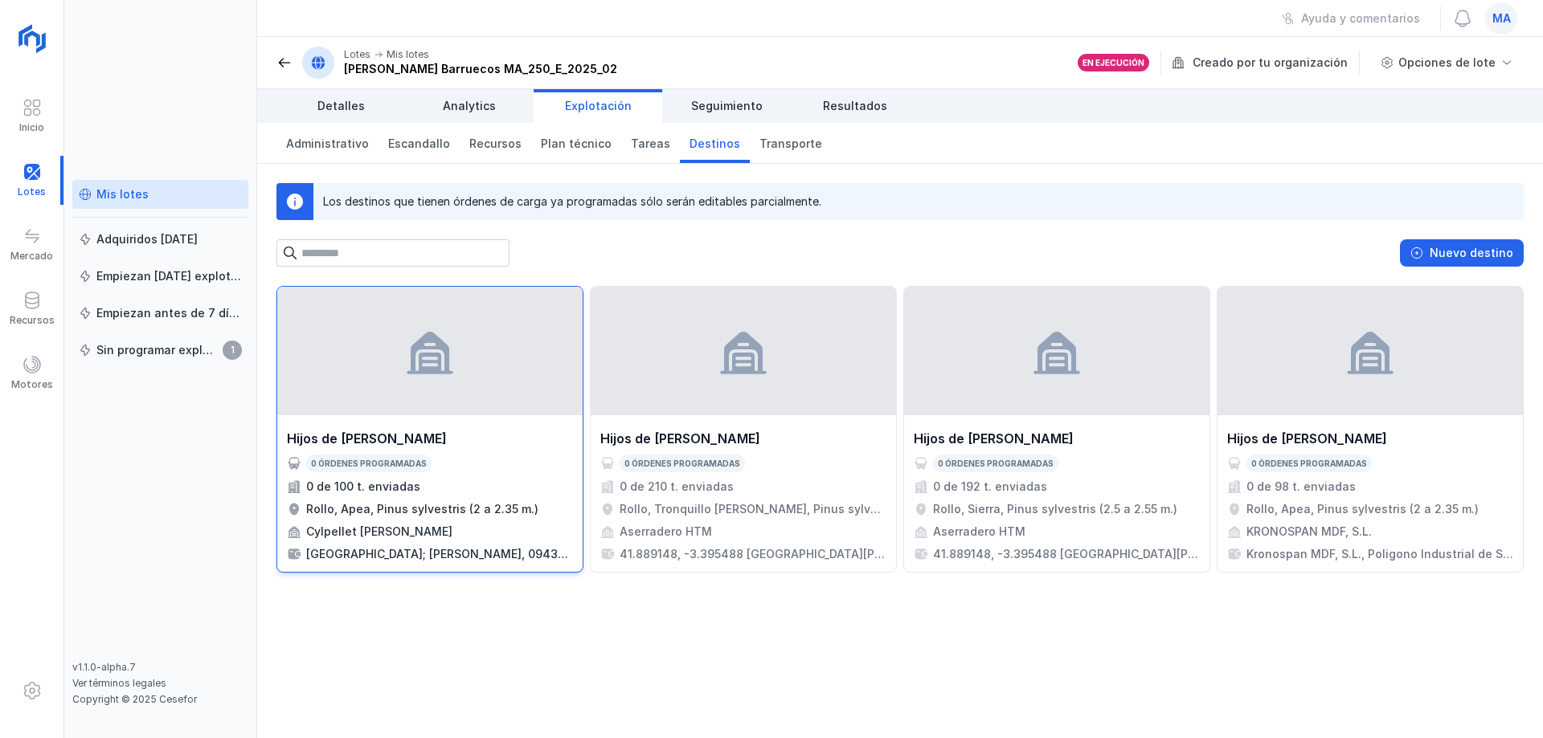
click at [469, 506] on div "Rollo, Apea, Pinus sylvestris (2 a 2.35 m.)" at bounding box center [422, 509] width 232 height 16
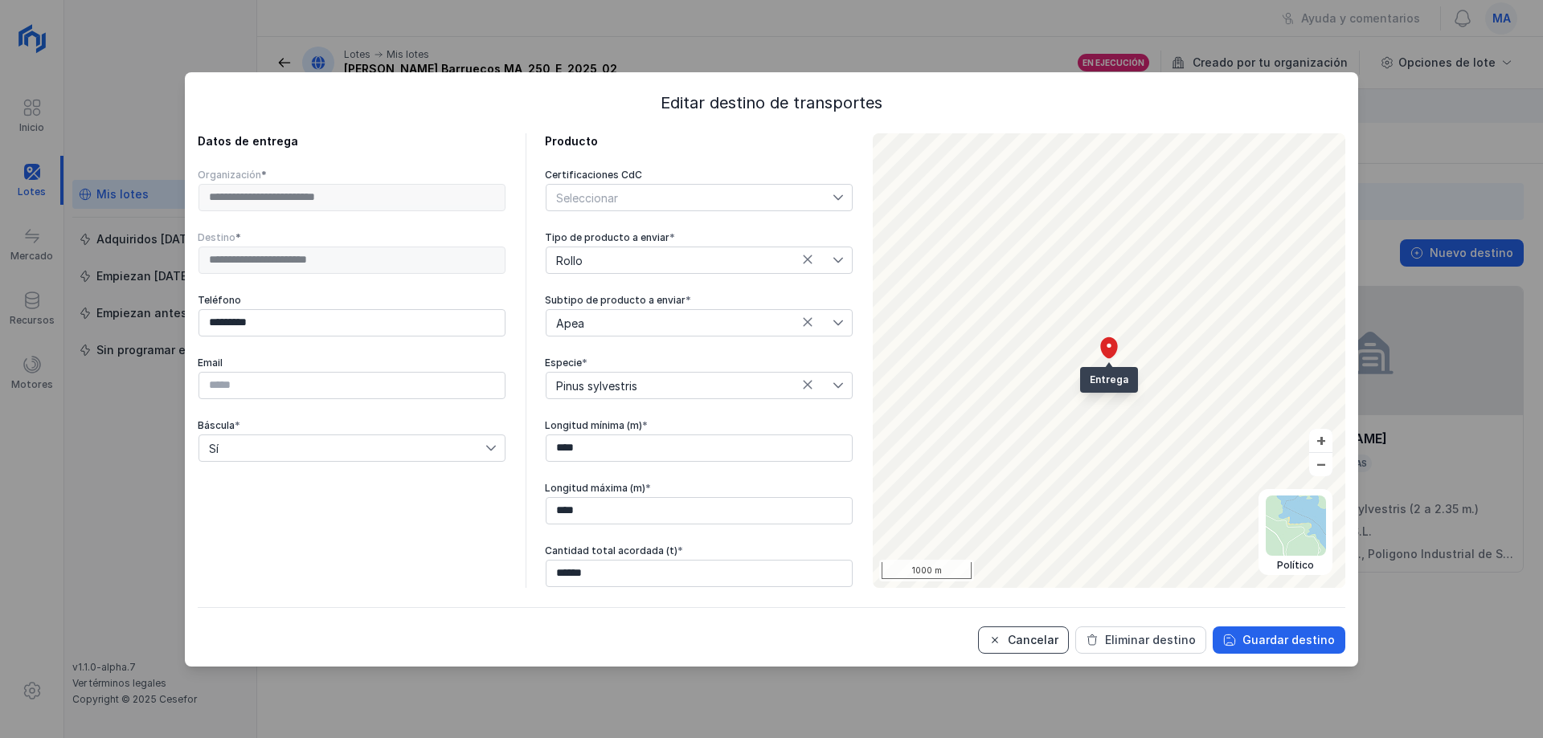
click at [1036, 646] on div "Cancelar" at bounding box center [1033, 640] width 51 height 16
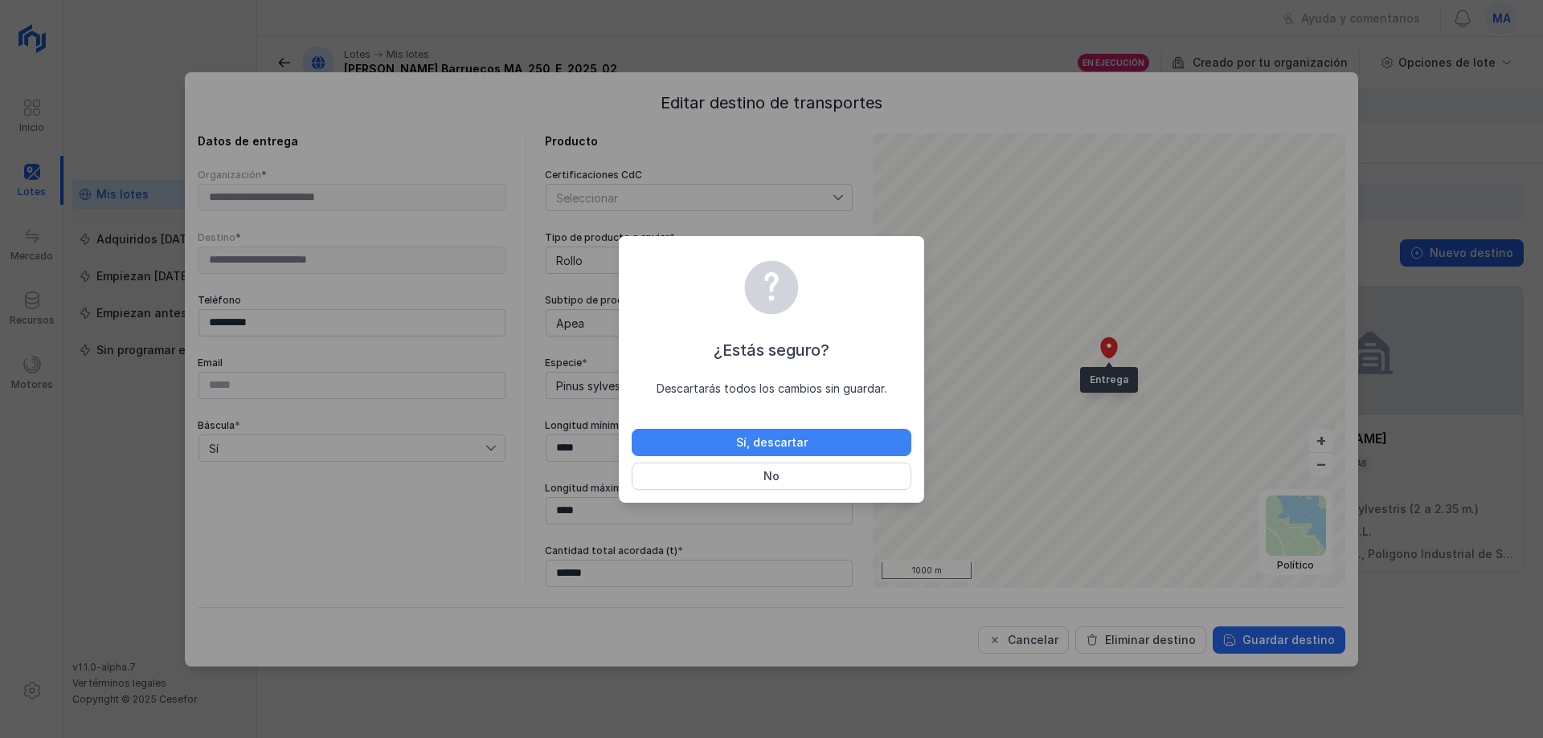
click at [818, 444] on button "Sí, descartar" at bounding box center [772, 442] width 280 height 27
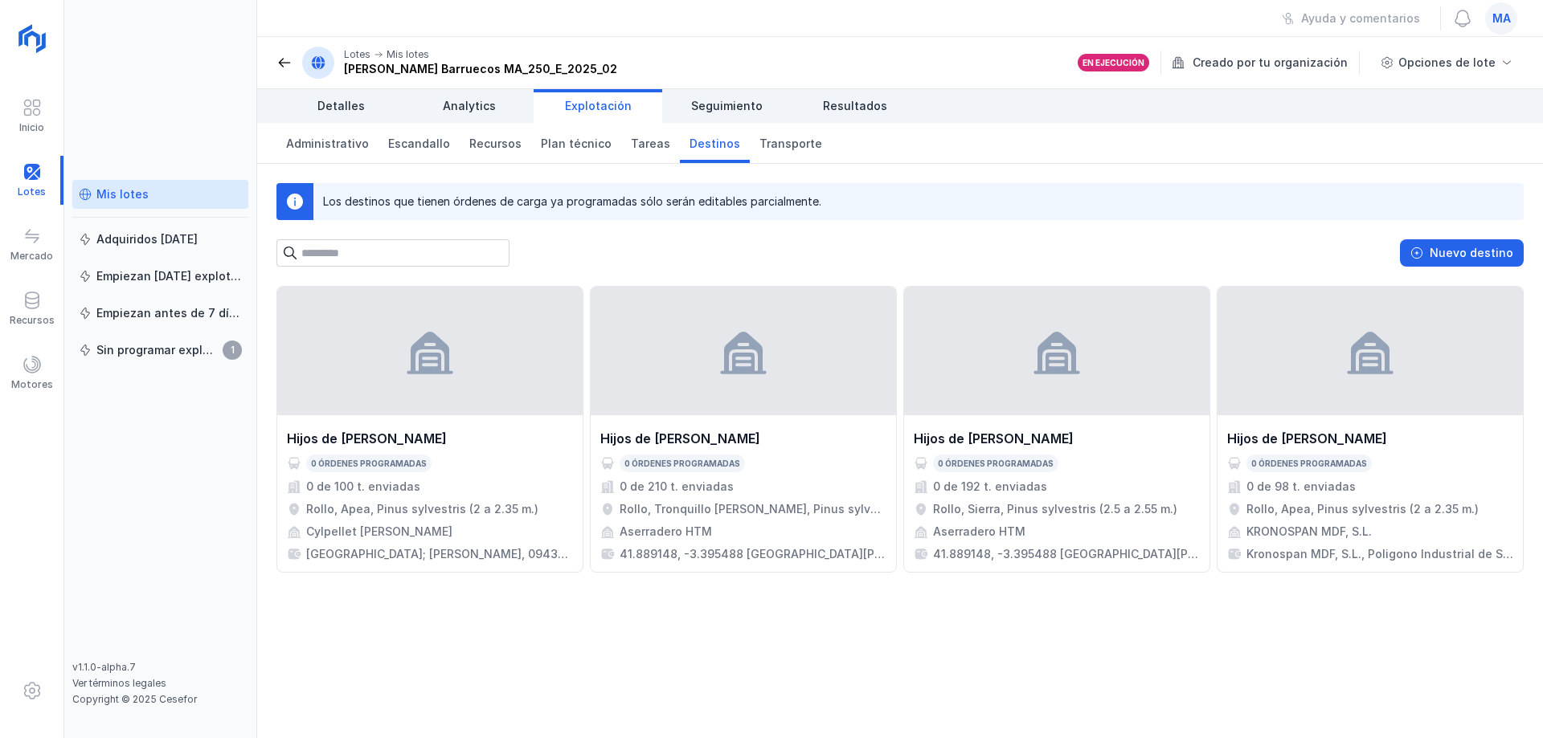
click at [1099, 644] on div "Hijos de [PERSON_NAME] 0 órdenes programadas 0 de 100 t. enviadas Rollo, Apea, …" at bounding box center [900, 512] width 1286 height 452
click at [322, 142] on span "Administrativo" at bounding box center [327, 144] width 83 height 16
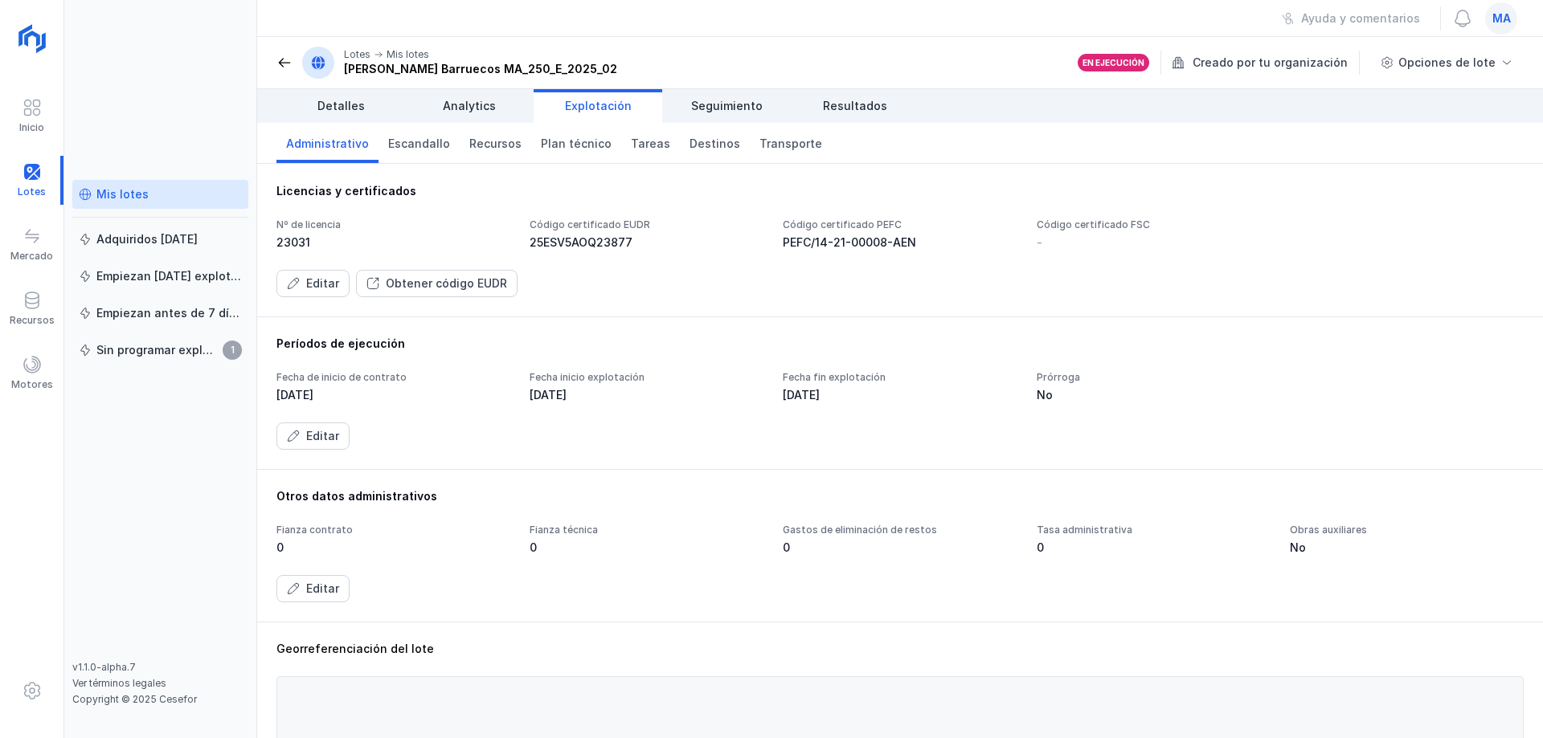
click at [722, 263] on div "Nº de licencia 23031 Código certificado EUDR 25ESV5AOQ23877 Código certificado …" at bounding box center [899, 258] width 1247 height 79
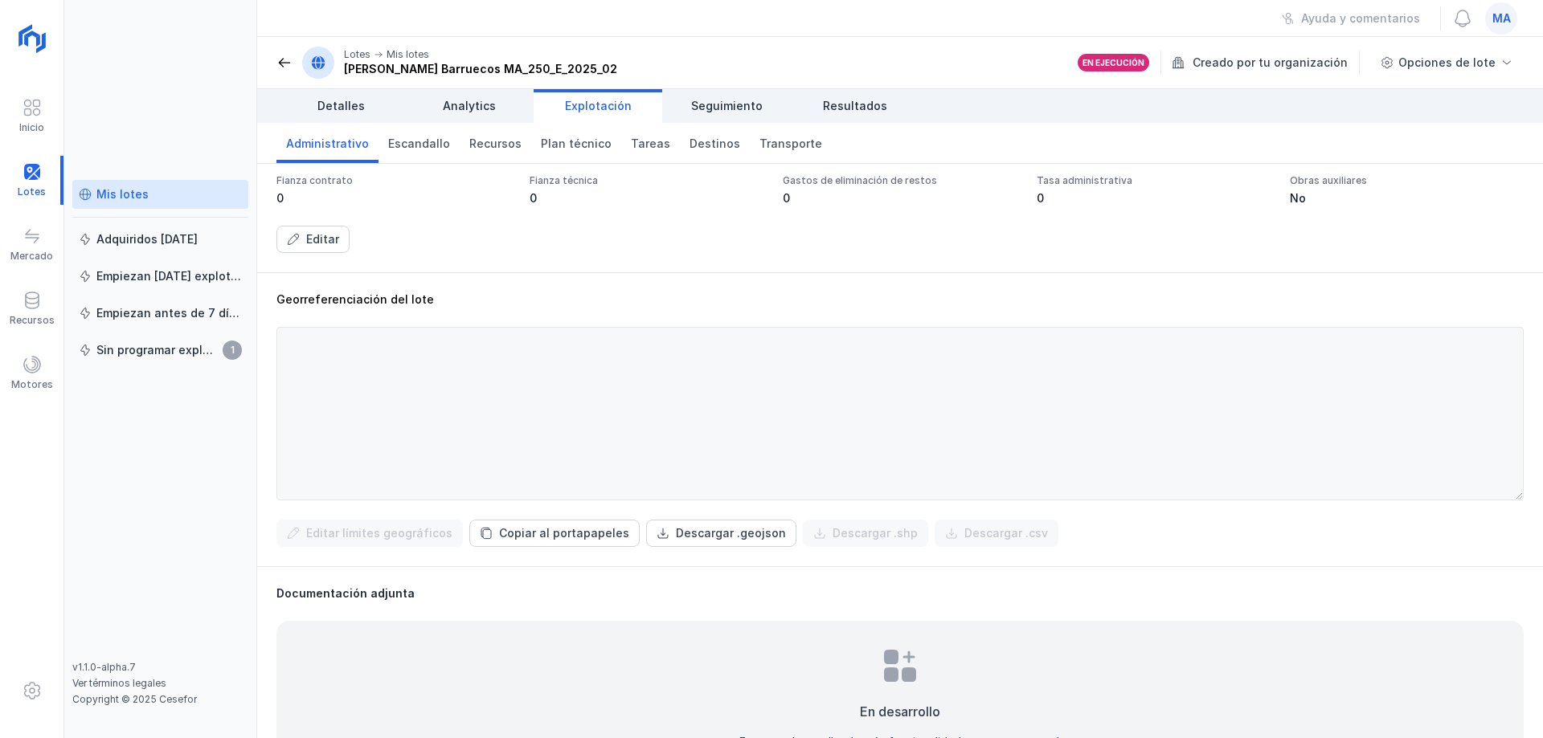
scroll to position [342, 0]
click at [580, 256] on div "Editar" at bounding box center [899, 246] width 1247 height 27
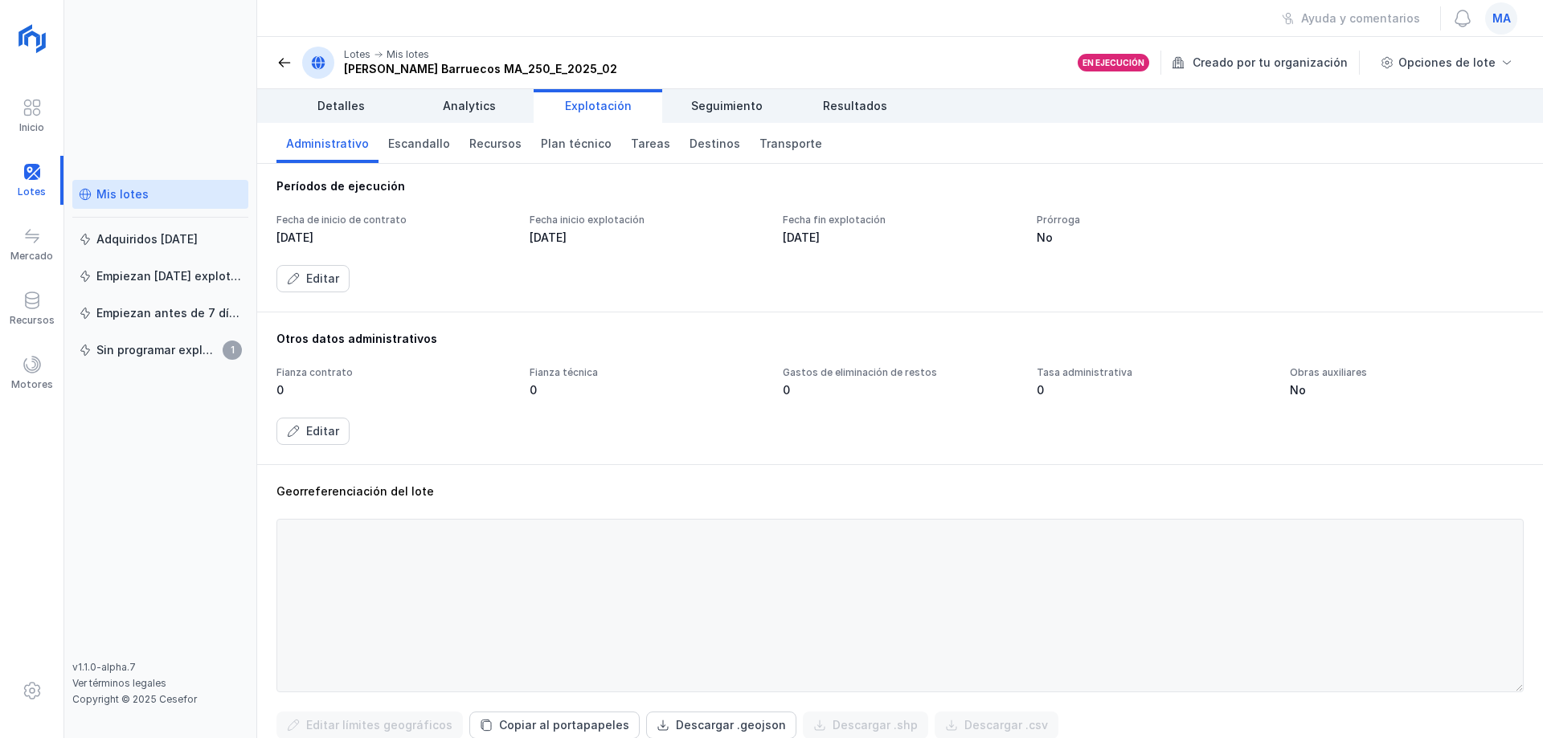
scroll to position [0, 0]
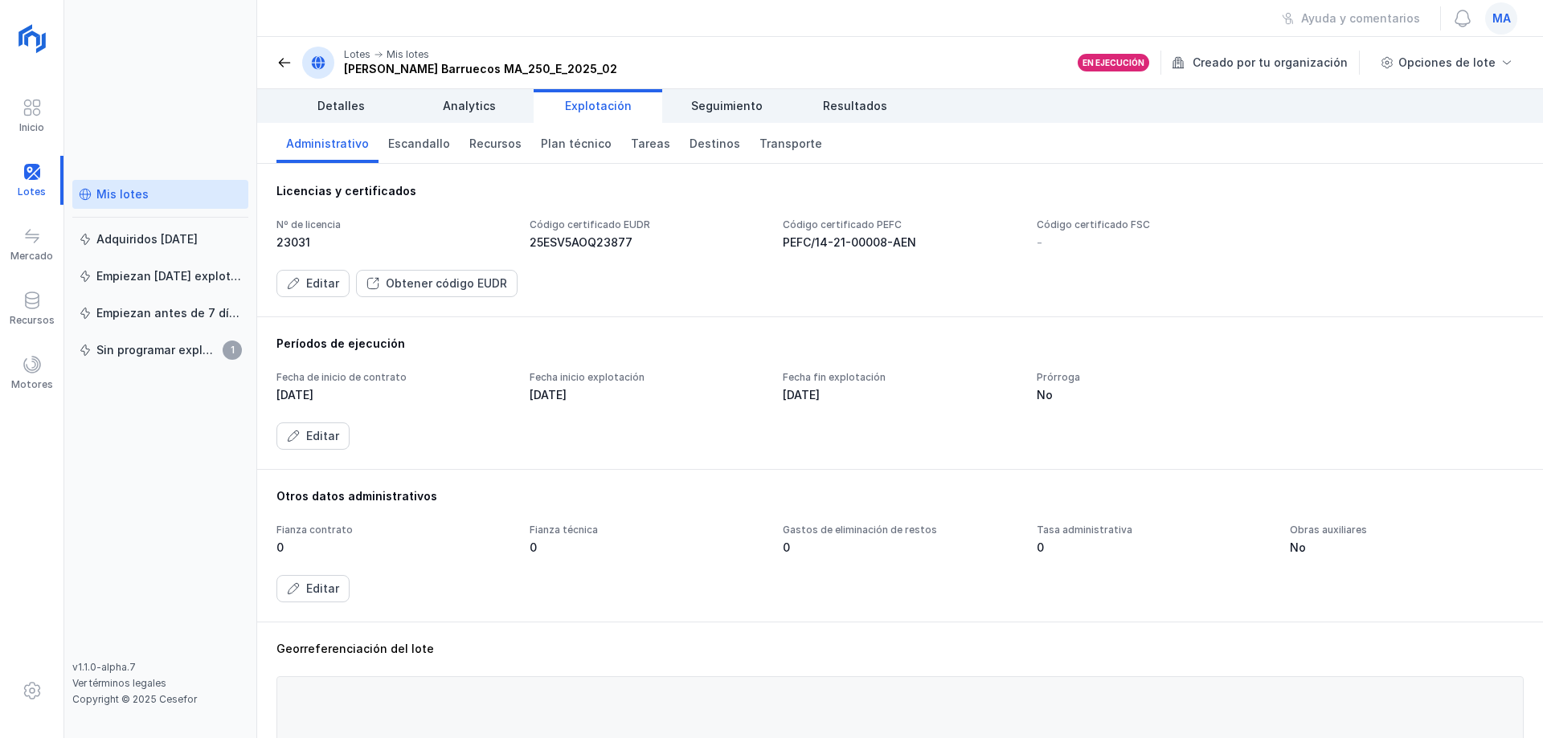
click at [851, 179] on div "Licencias y certificados Nº de licencia 23031 Código certificado EUDR 25ESV5AOQ…" at bounding box center [900, 240] width 1286 height 153
click at [689, 147] on span "Destinos" at bounding box center [714, 144] width 51 height 16
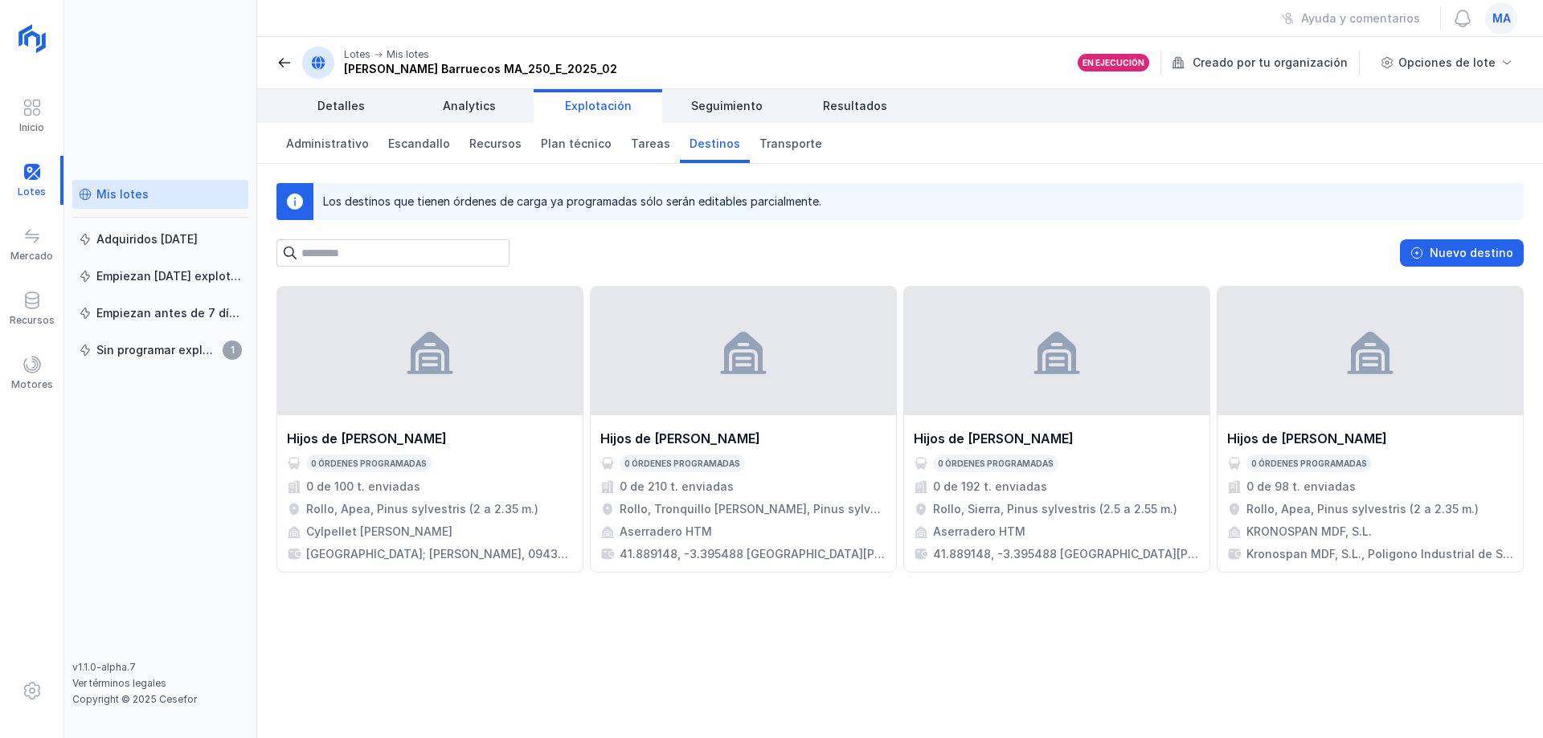
click at [548, 233] on div "Los destinos que tienen órdenes de carga ya programadas sólo serán editables pa…" at bounding box center [900, 215] width 1286 height 103
click at [587, 256] on div "Nuevo destino" at bounding box center [899, 252] width 1247 height 27
click at [824, 254] on div "Nuevo destino" at bounding box center [899, 252] width 1247 height 27
click at [843, 227] on div "Los destinos que tienen órdenes de carga ya programadas sólo serán editables pa…" at bounding box center [900, 215] width 1286 height 103
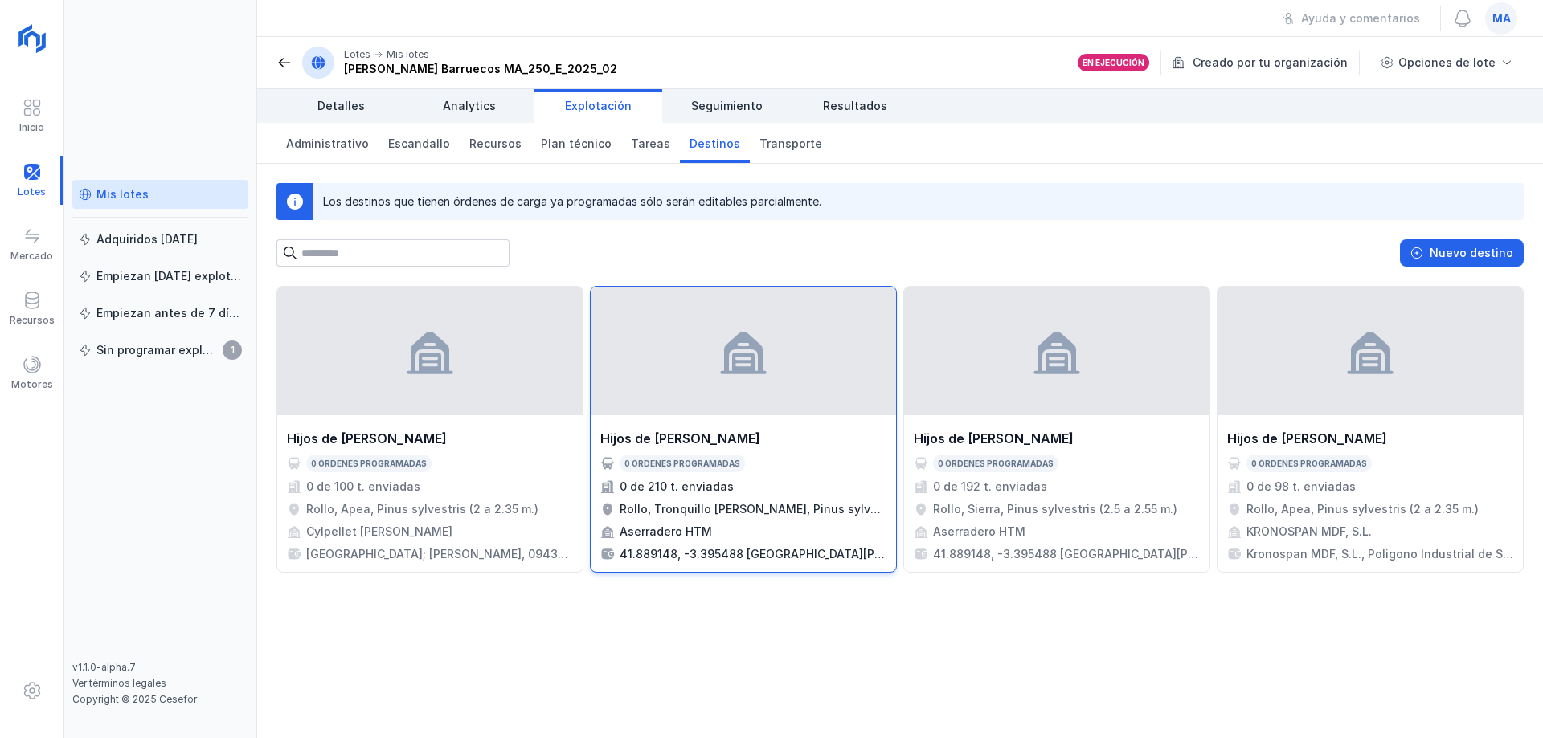
click at [831, 451] on div "Hijos de Tomas Martín S.L. 0 órdenes programadas 0 de 210 t. enviadas Rollo, Tr…" at bounding box center [743, 495] width 286 height 133
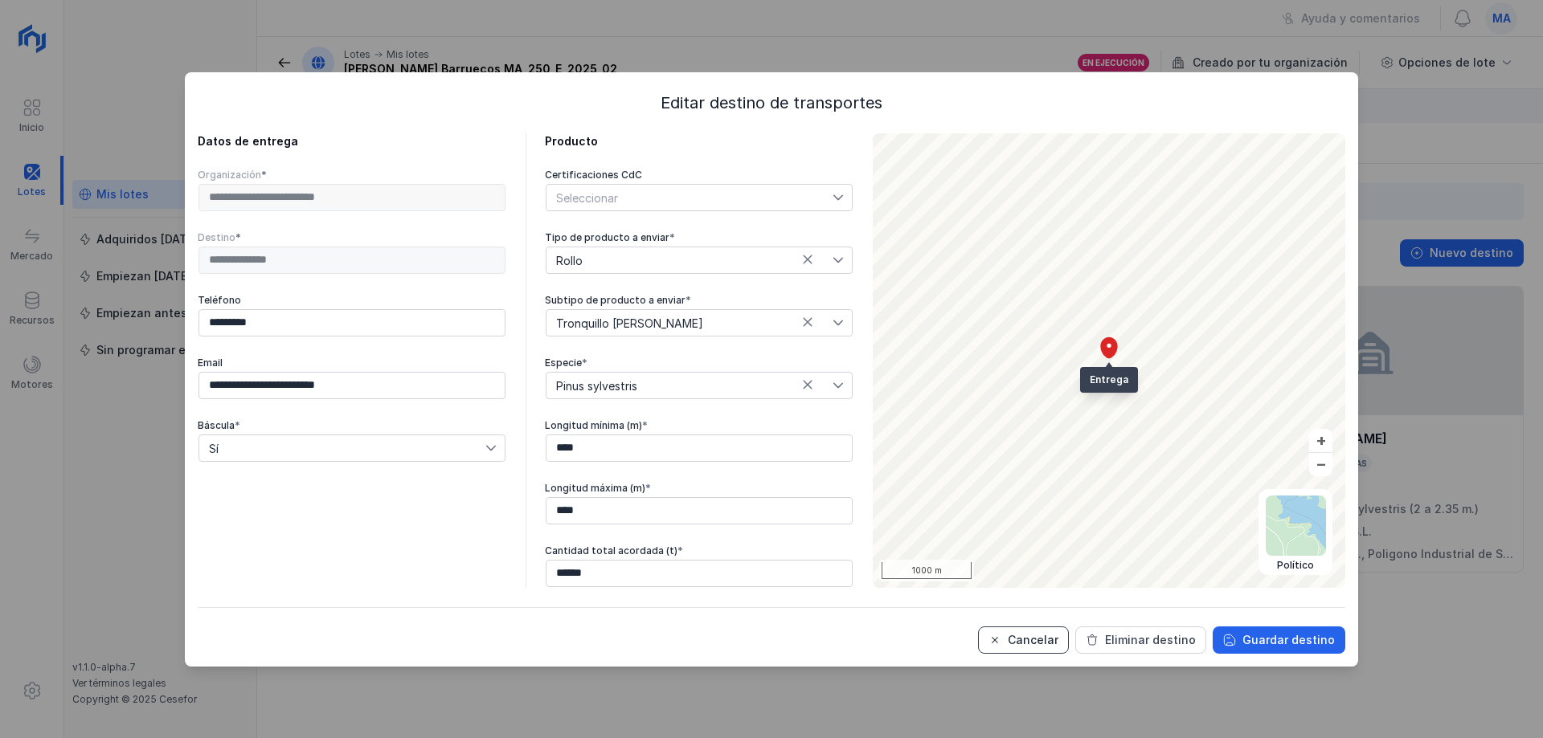
click at [1013, 632] on button "Cancelar" at bounding box center [1023, 640] width 91 height 27
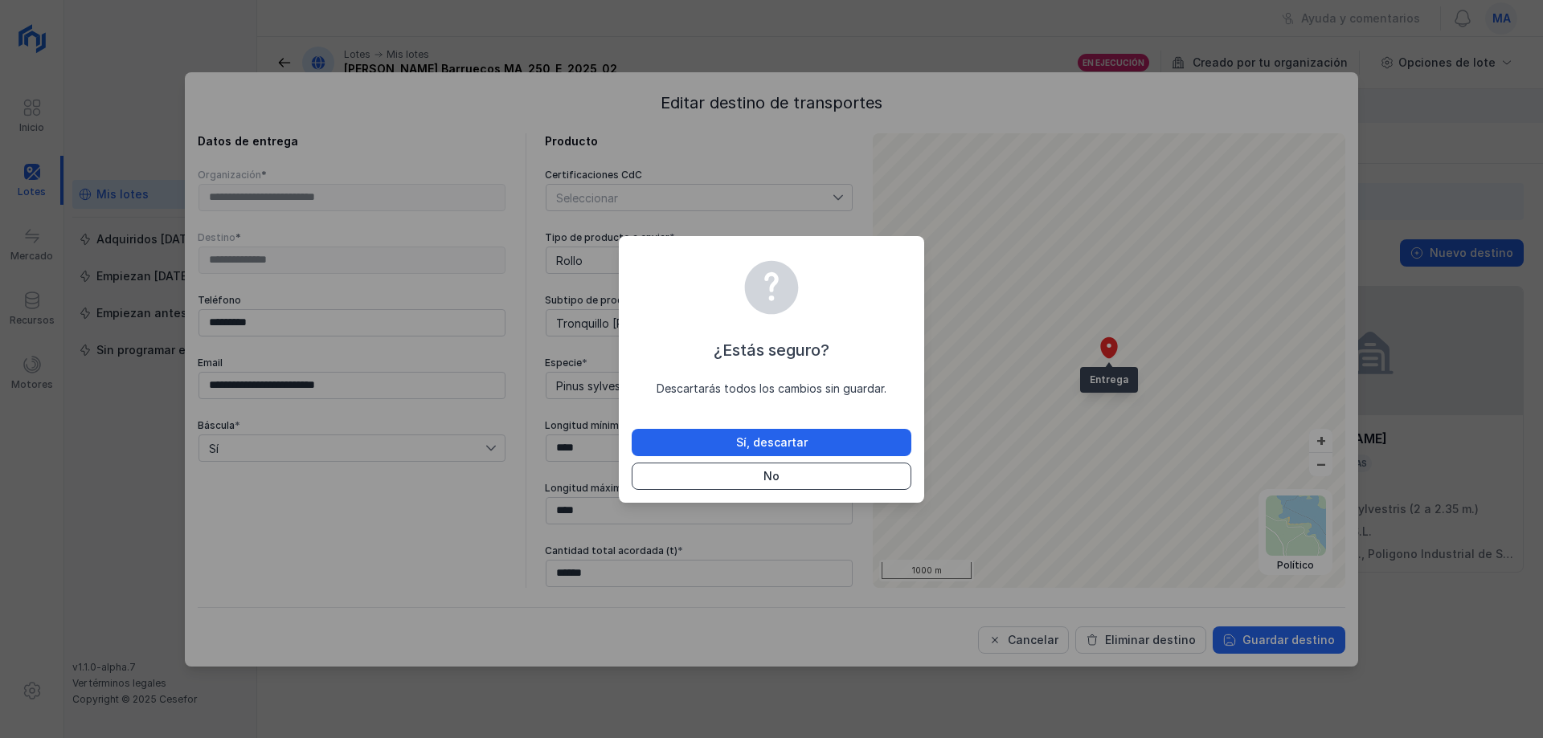
click at [816, 472] on button "No" at bounding box center [772, 476] width 280 height 27
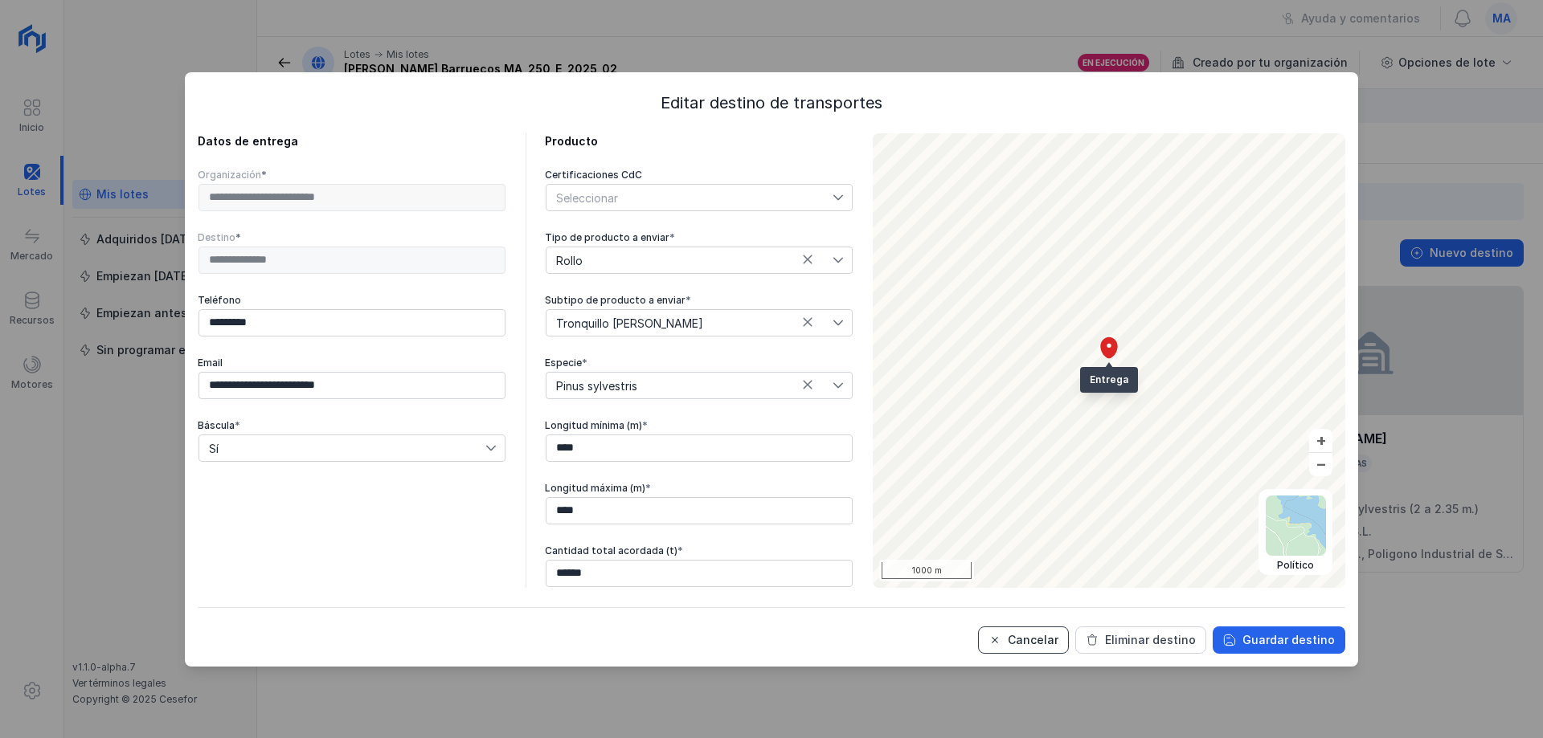
click at [1037, 639] on div "Cancelar" at bounding box center [1033, 640] width 51 height 16
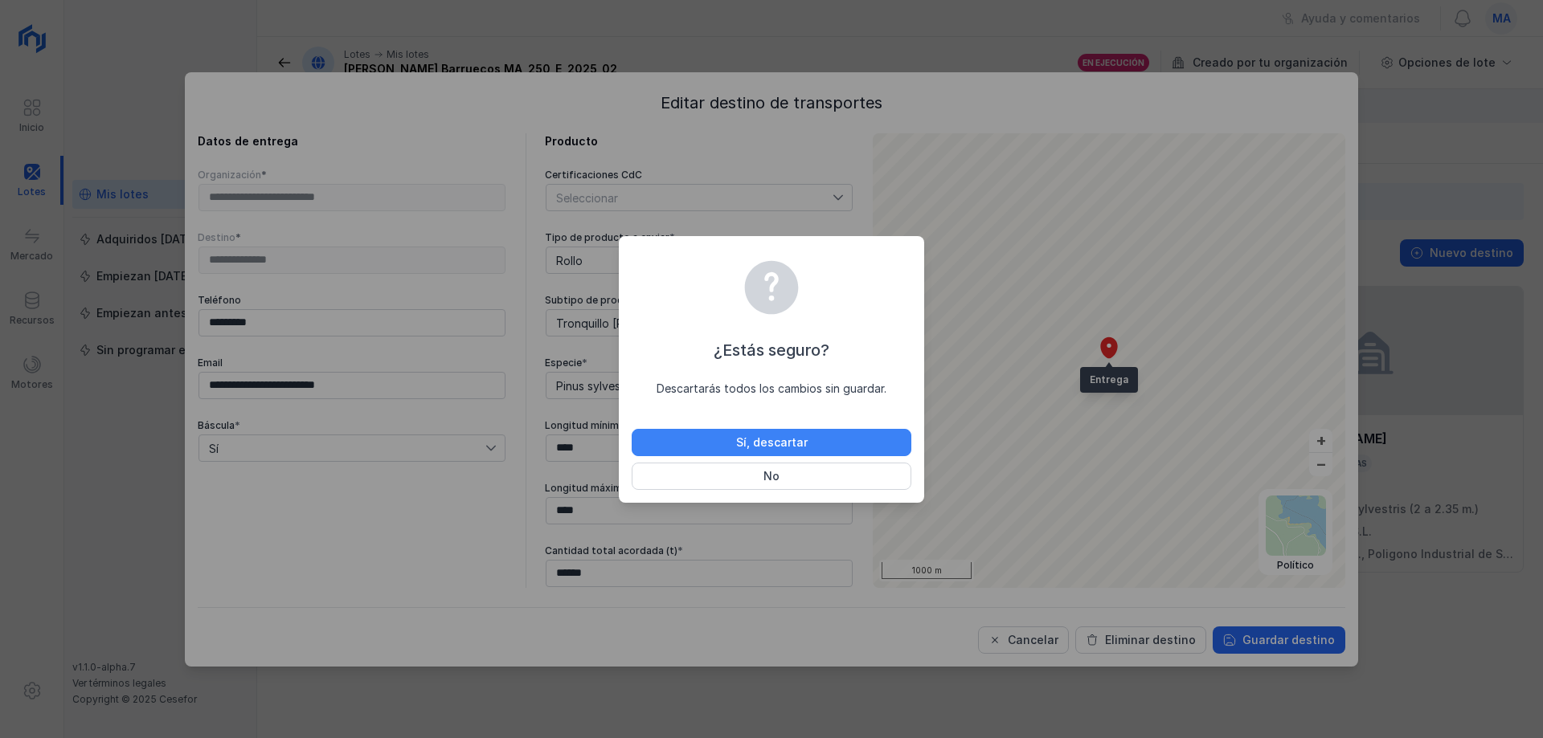
click at [826, 435] on button "Sí, descartar" at bounding box center [772, 442] width 280 height 27
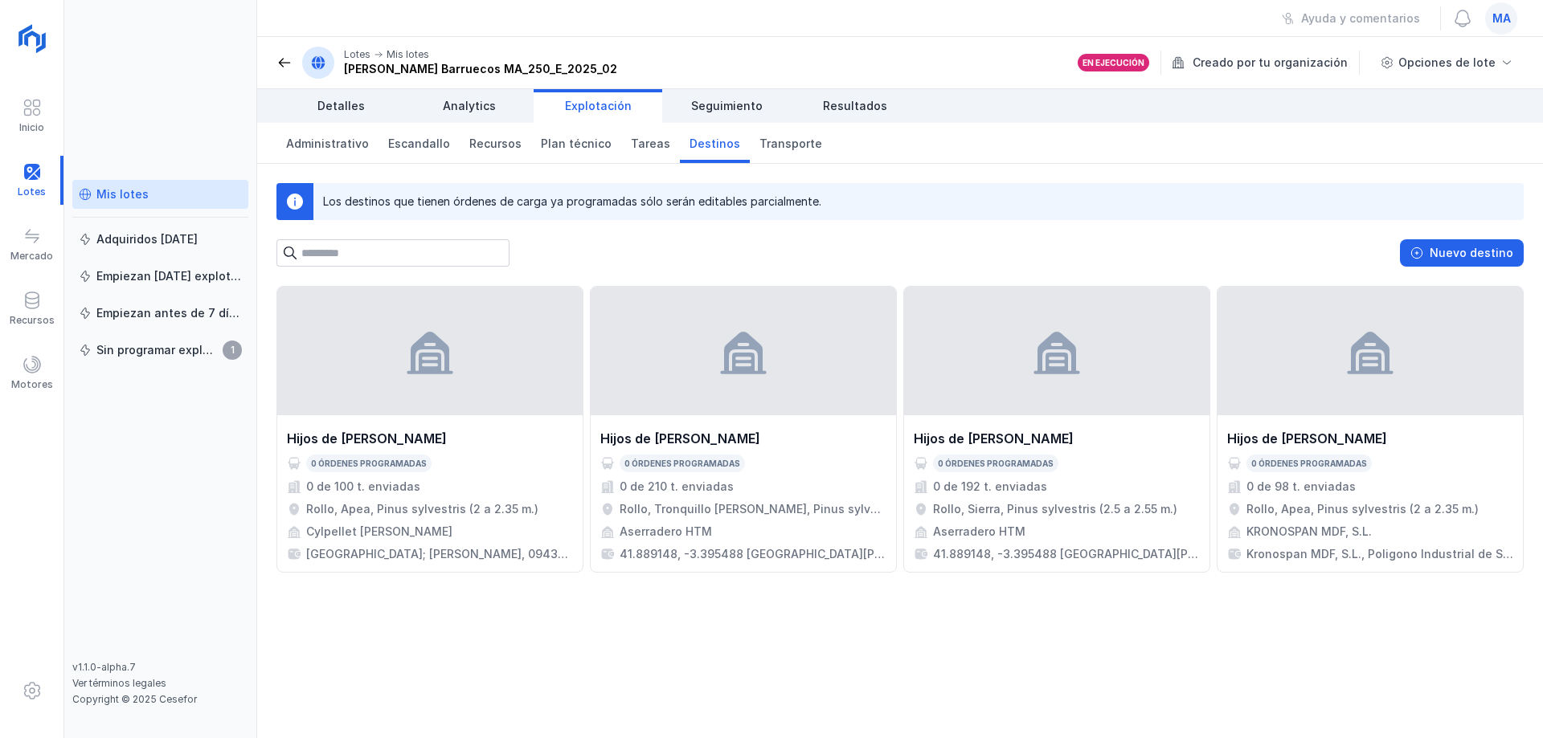
drag, startPoint x: 1268, startPoint y: 670, endPoint x: 776, endPoint y: 331, distance: 597.3
click at [1258, 664] on div "Hijos de [PERSON_NAME] 0 órdenes programadas 0 de 100 t. enviadas Rollo, Apea, …" at bounding box center [900, 512] width 1286 height 452
click at [302, 142] on span "Administrativo" at bounding box center [327, 144] width 83 height 16
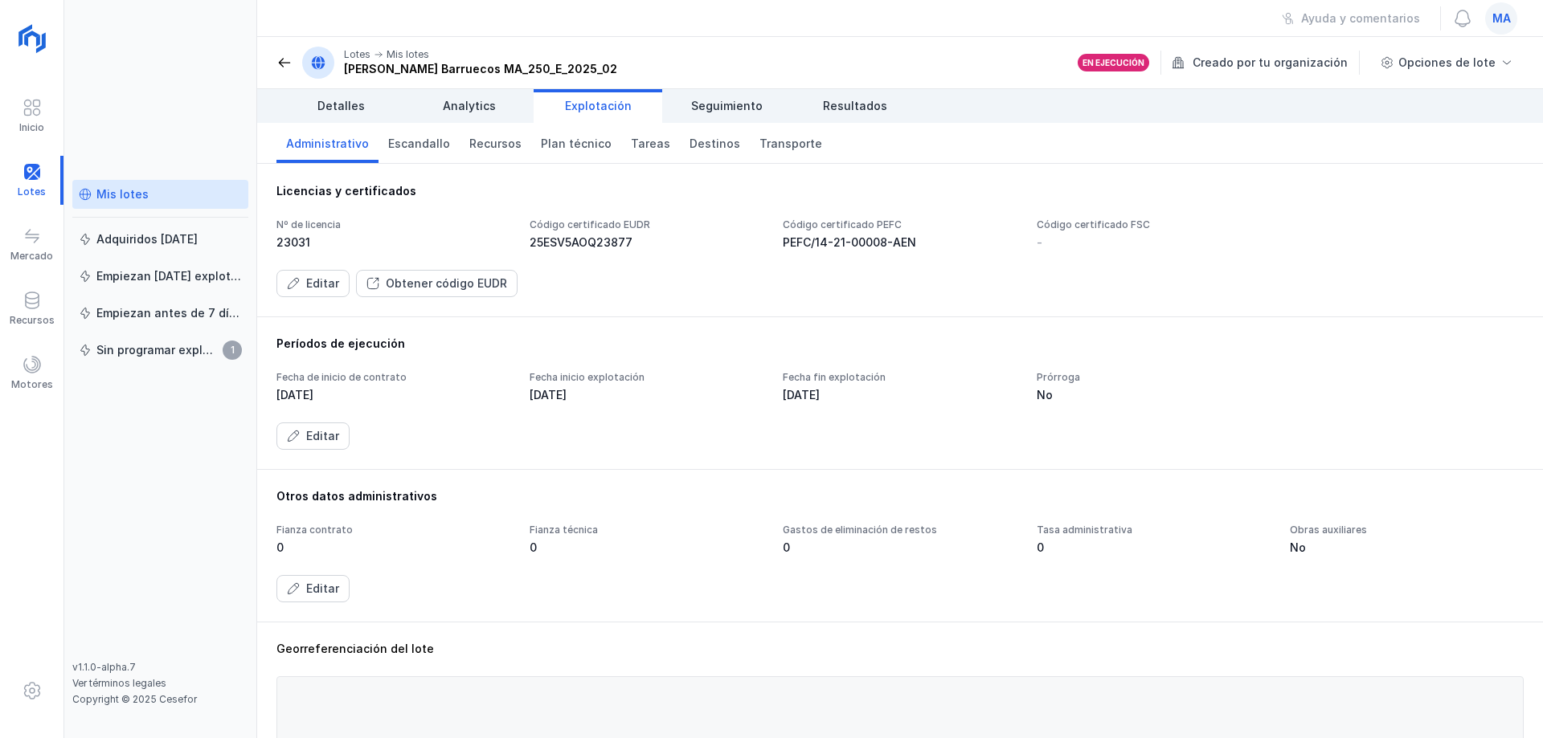
click at [640, 607] on div "Otros datos administrativos Fianza contrato 0 Fianza técnica 0 Gastos de elimin…" at bounding box center [900, 545] width 1286 height 153
click at [542, 202] on div "Licencias y certificados Nº de licencia 23031 Código certificado EUDR 25ESV5AOQ…" at bounding box center [899, 240] width 1247 height 114
click at [476, 137] on span "Recursos" at bounding box center [495, 144] width 52 height 16
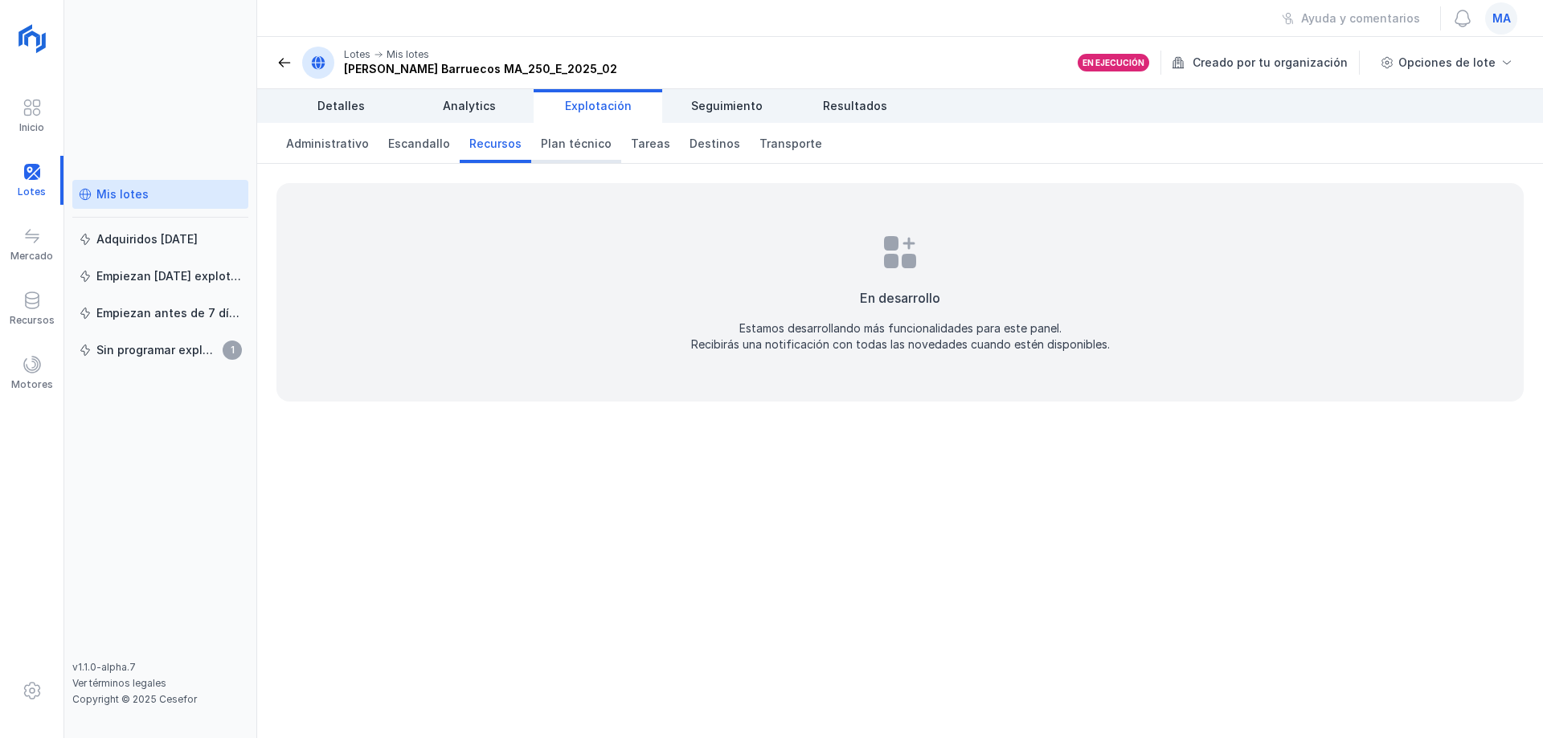
click at [554, 151] on span "Plan técnico" at bounding box center [576, 144] width 71 height 16
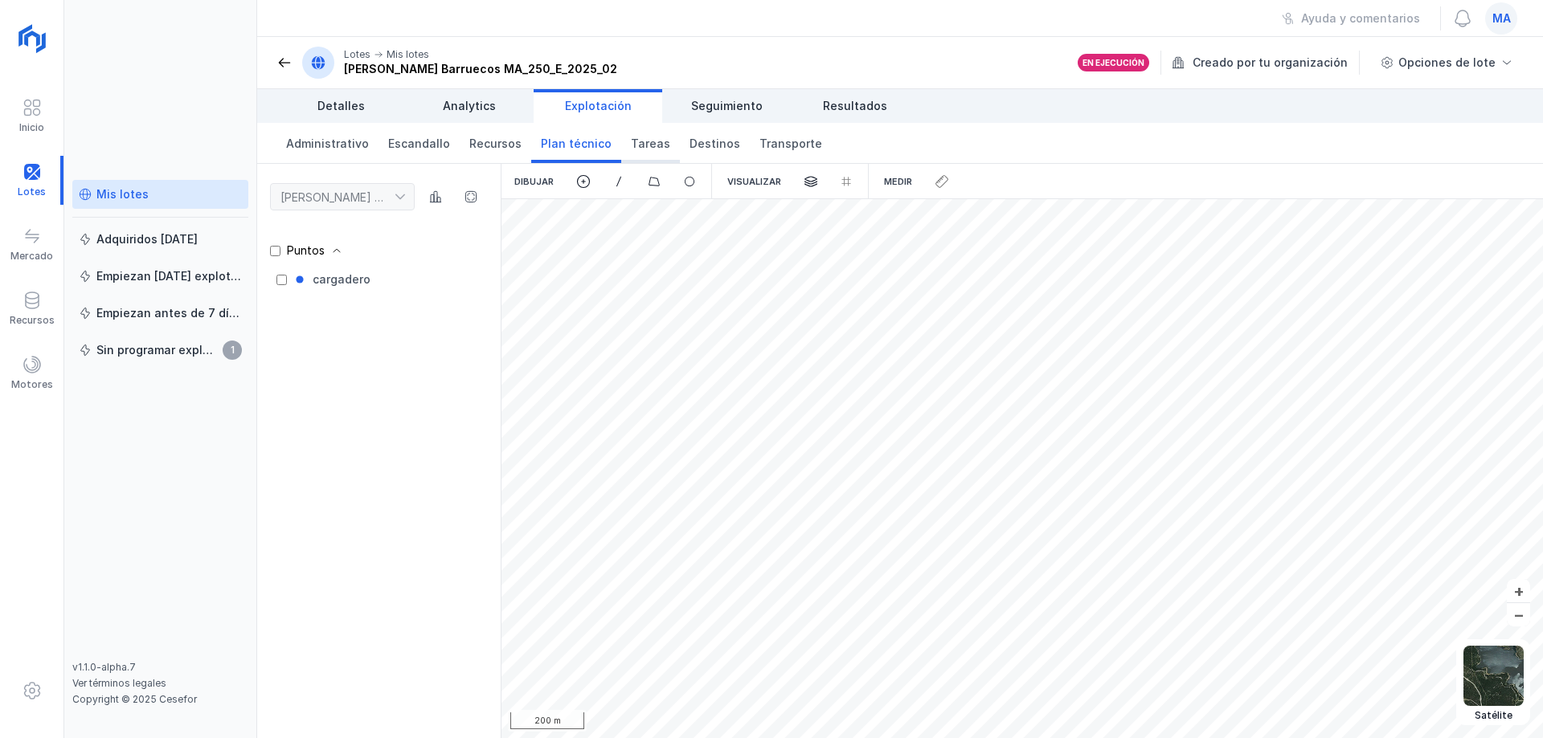
click at [636, 157] on link "Tareas" at bounding box center [650, 143] width 59 height 40
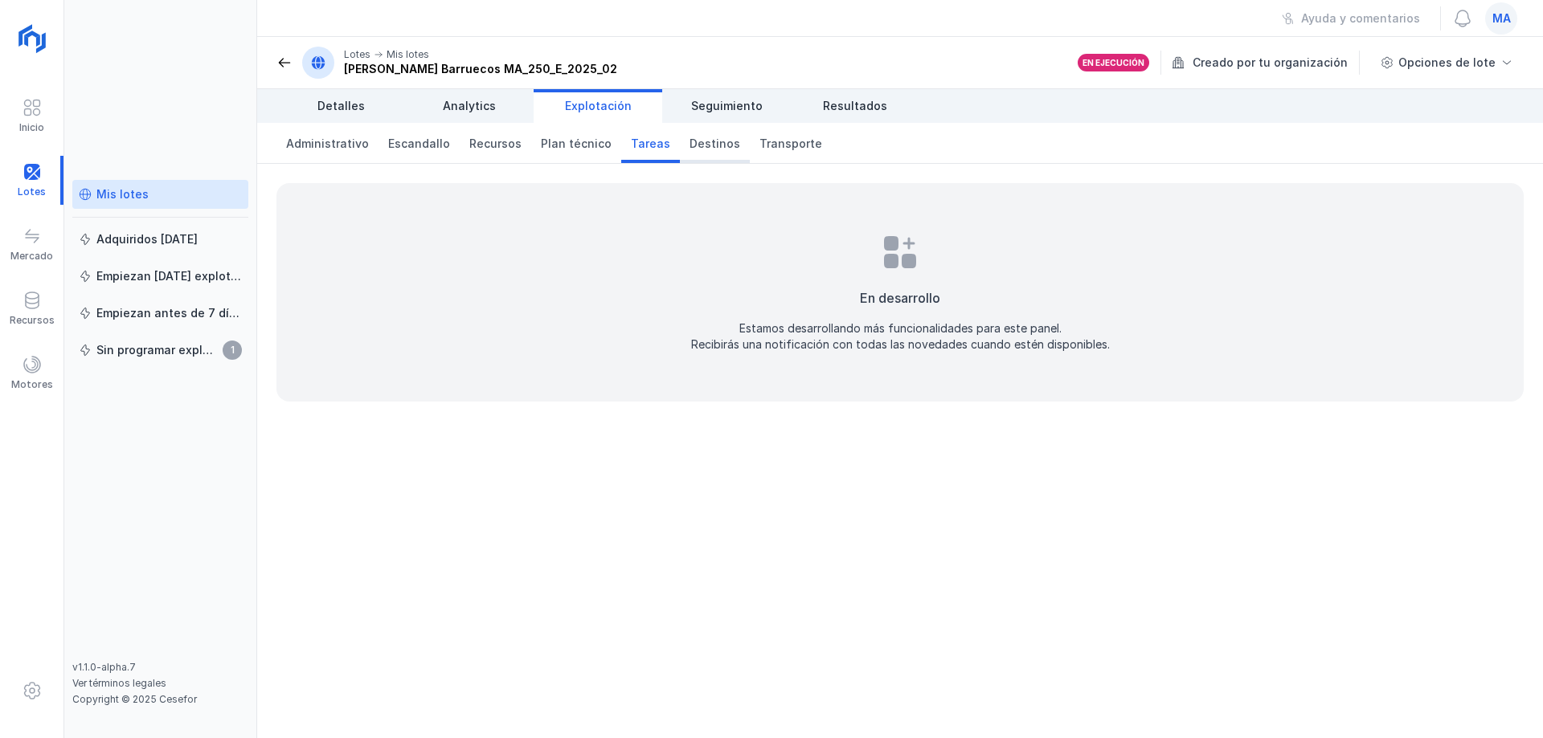
click at [693, 153] on link "Destinos" at bounding box center [715, 143] width 70 height 40
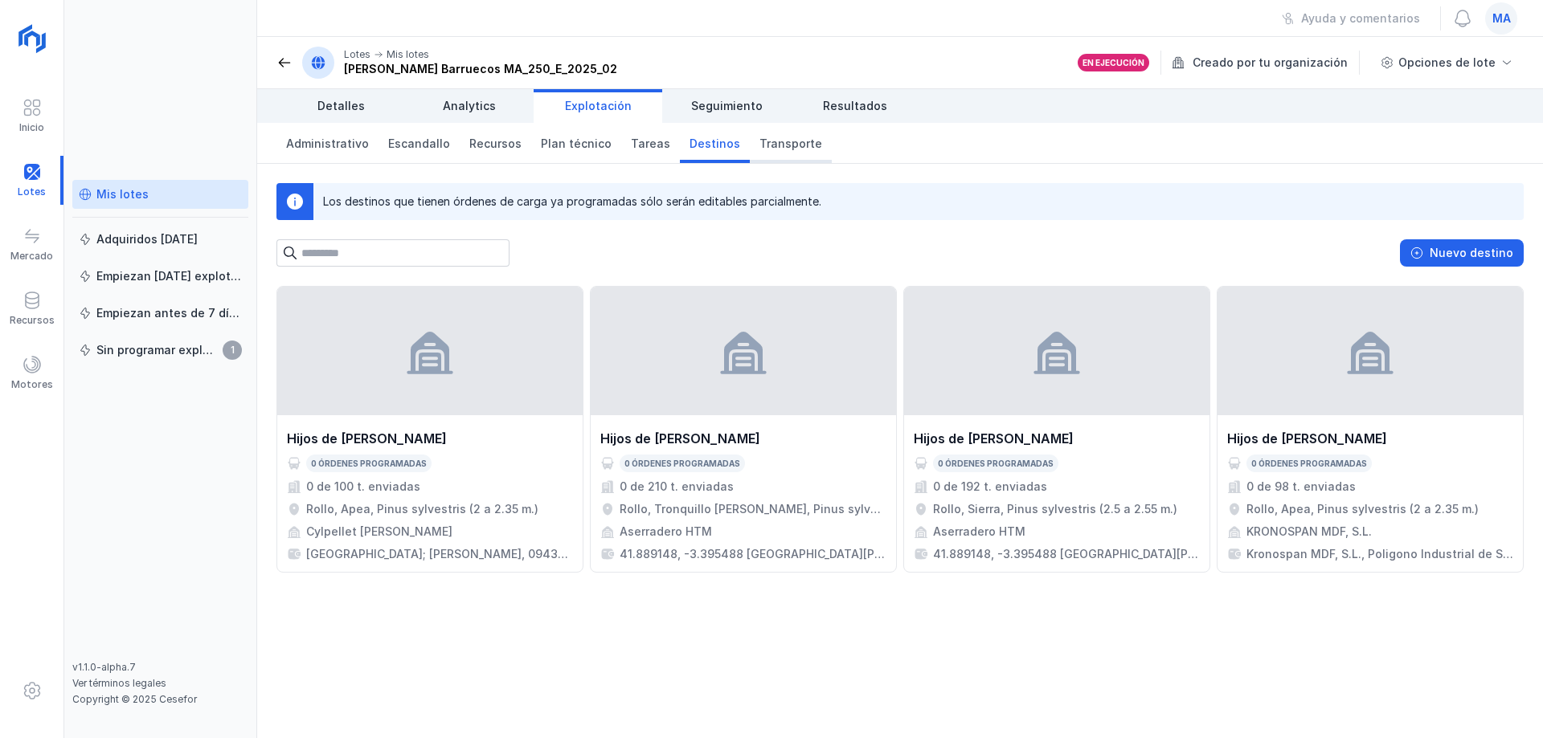
click at [768, 157] on link "Transporte" at bounding box center [791, 143] width 82 height 40
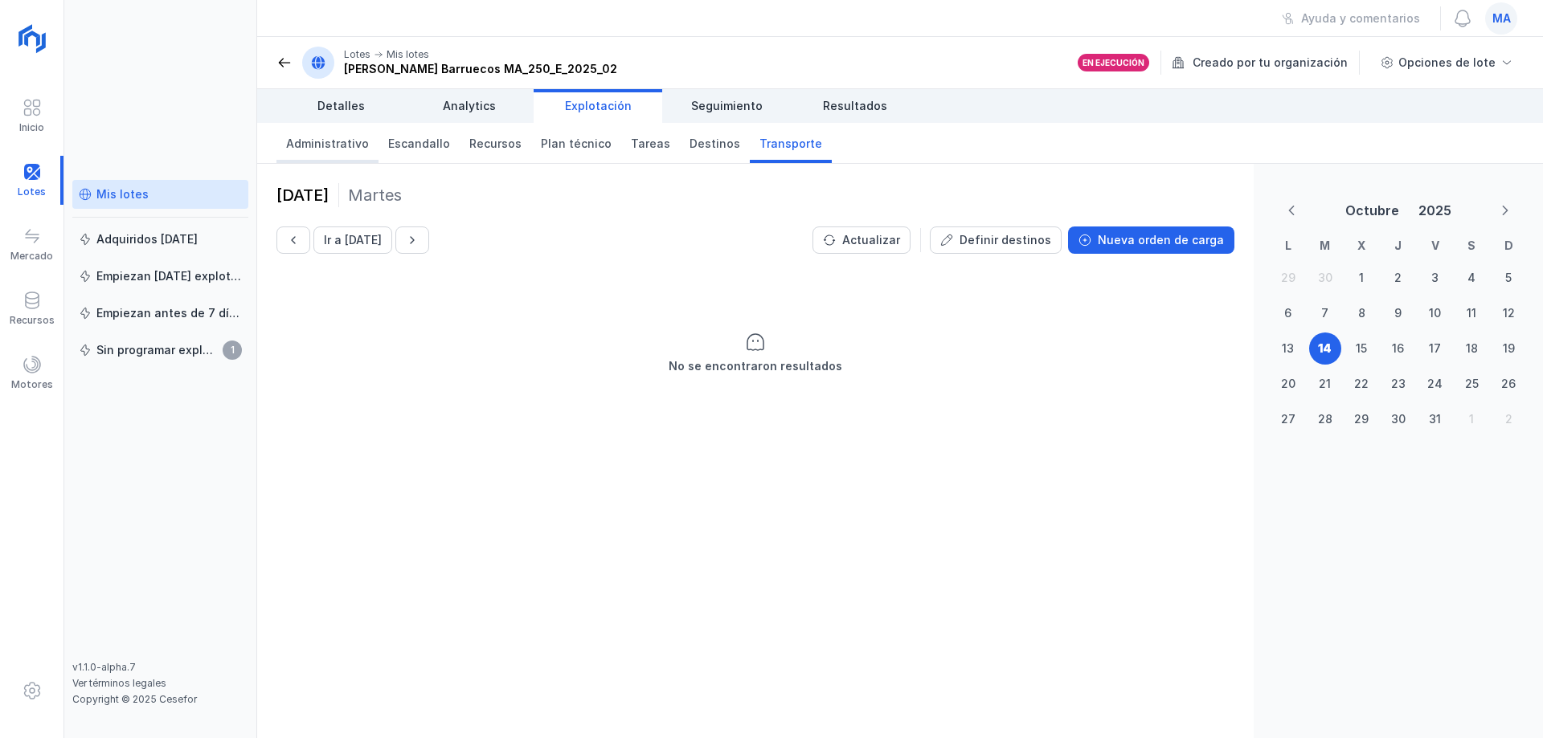
click at [333, 145] on span "Administrativo" at bounding box center [327, 144] width 83 height 16
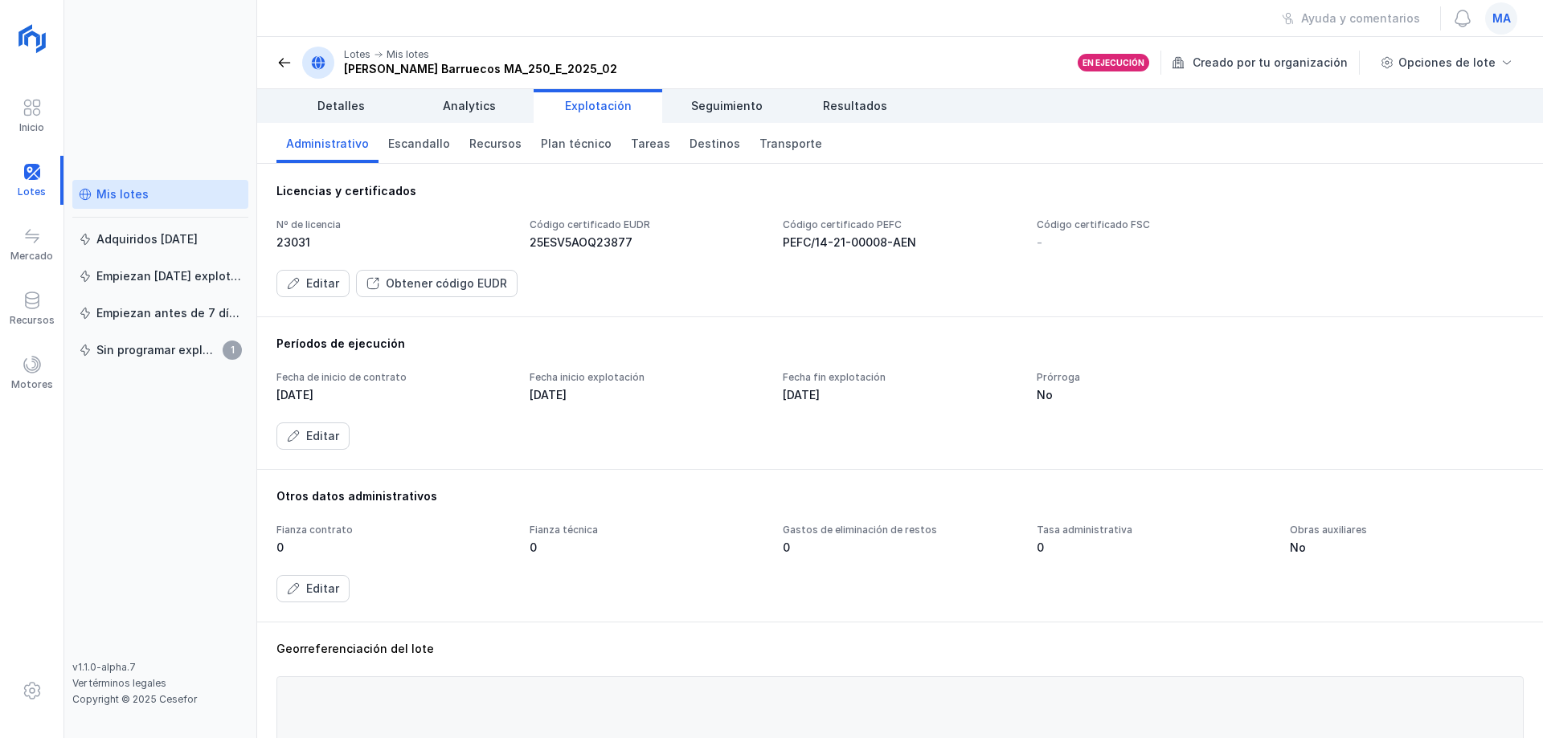
click at [286, 58] on span at bounding box center [284, 63] width 16 height 16
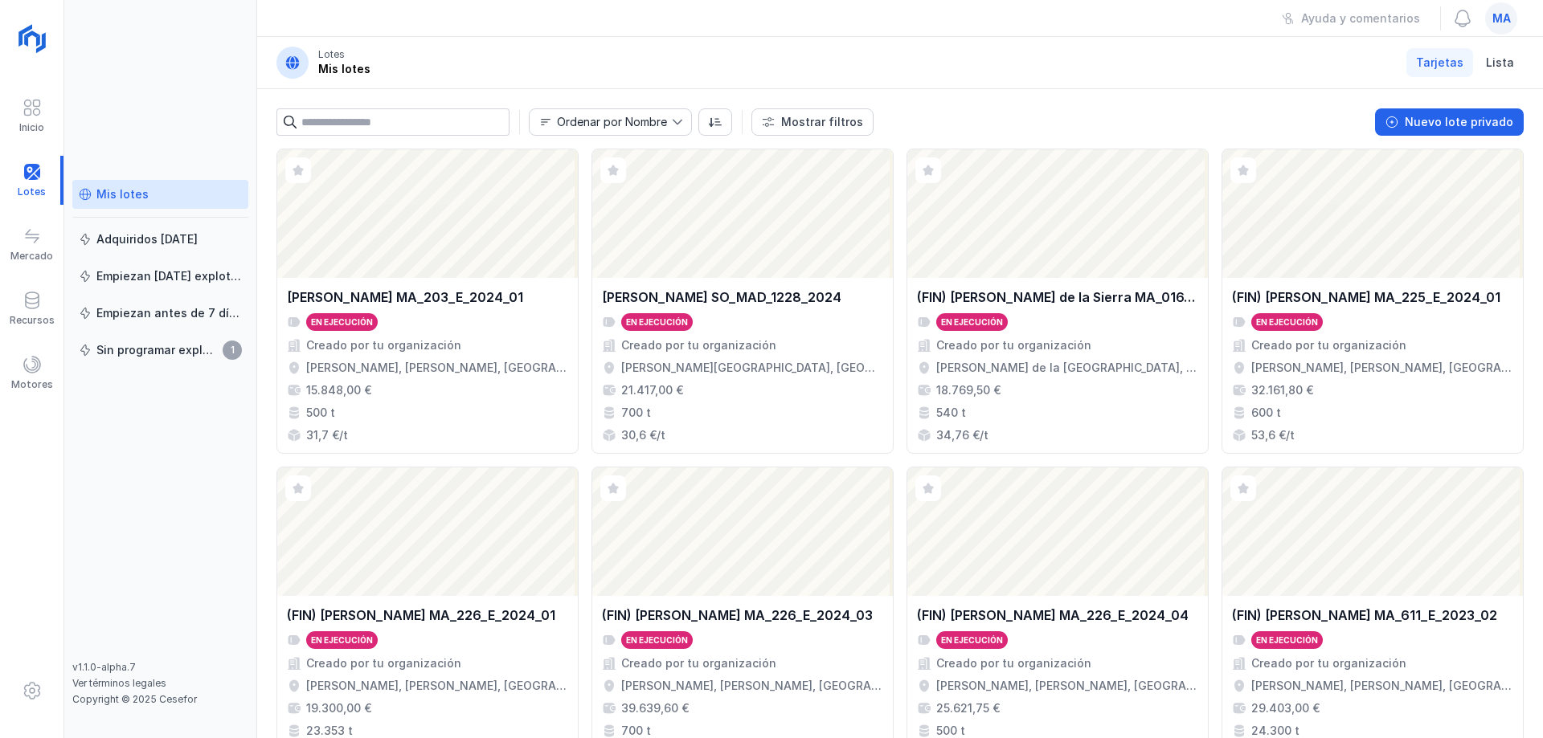
click at [1103, 43] on header "Lotes Mis lotes Tarjetas Lista" at bounding box center [900, 63] width 1286 height 52
click at [179, 119] on div "Mis lotes Adquiridos [DATE] Empiezan [DATE] explotación Empiezan antes de 7 día…" at bounding box center [160, 369] width 193 height 738
click at [1296, 57] on header "Lotes Mis lotes Tarjetas Lista" at bounding box center [900, 63] width 1286 height 52
click at [91, 539] on div "Mis lotes Adquiridos [DATE] Empiezan [DATE] explotación Empiezan antes de 7 día…" at bounding box center [160, 420] width 176 height 481
